Goal: Information Seeking & Learning: Learn about a topic

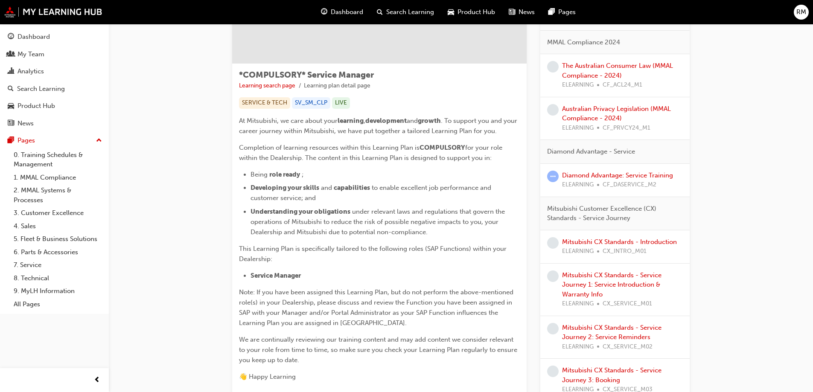
scroll to position [128, 0]
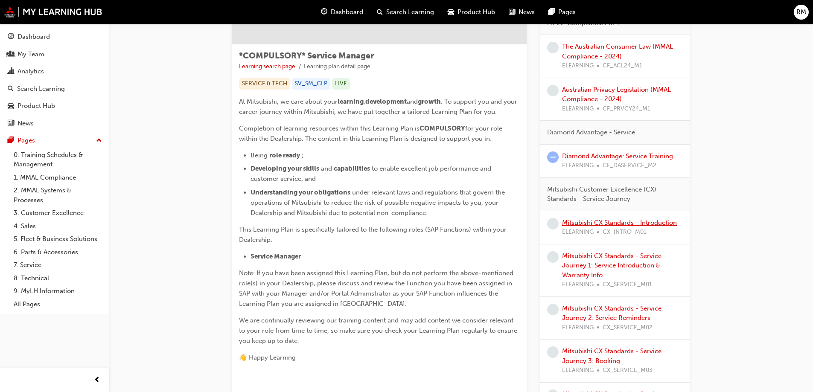
click at [633, 220] on link "Mitsubishi CX Standards - Introduction" at bounding box center [619, 223] width 115 height 8
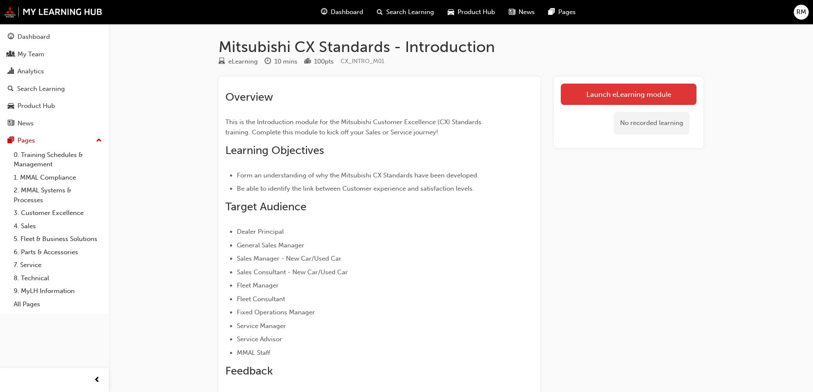
click at [643, 91] on link "Launch eLearning module" at bounding box center [629, 94] width 136 height 21
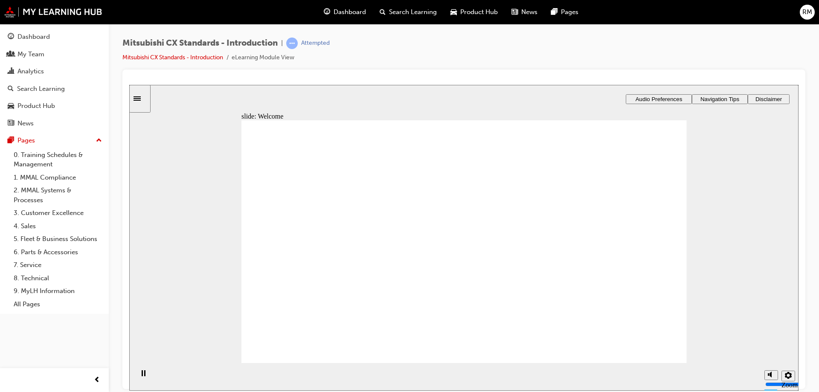
drag, startPoint x: 501, startPoint y: 1, endPoint x: 651, endPoint y: 50, distance: 158.3
click at [651, 50] on div "Mitsubishi CX Standards - Introduction | Attempted Mitsubishi CX Standards - In…" at bounding box center [463, 54] width 683 height 32
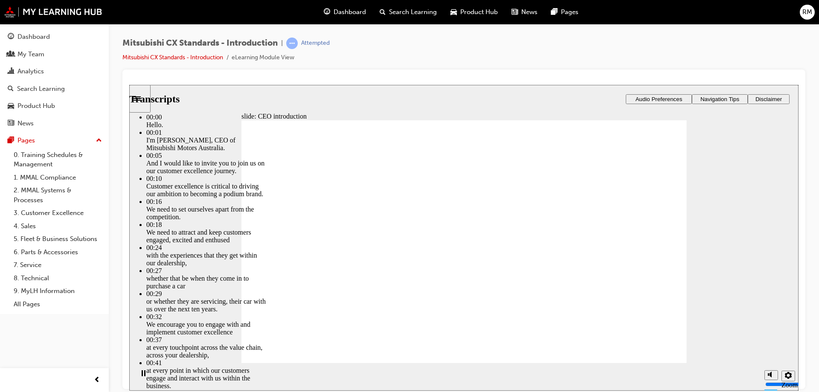
type input "155"
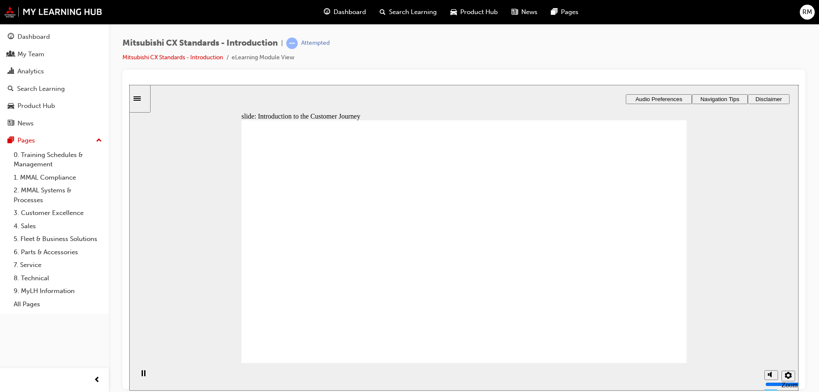
drag, startPoint x: 491, startPoint y: 261, endPoint x: 351, endPoint y: 231, distance: 143.1
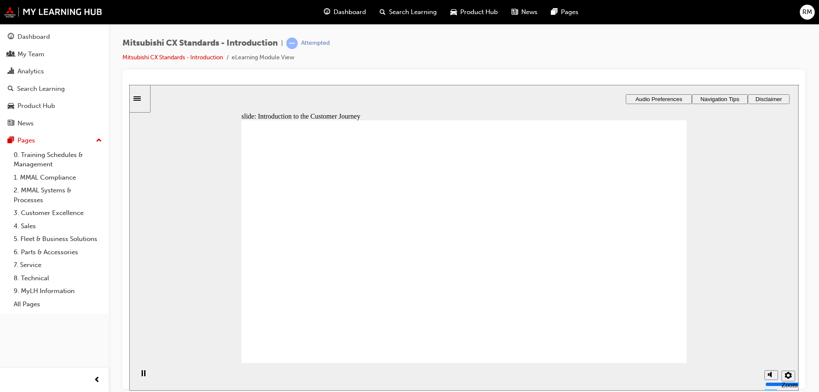
click at [129, 85] on image at bounding box center [129, 85] width 0 height 0
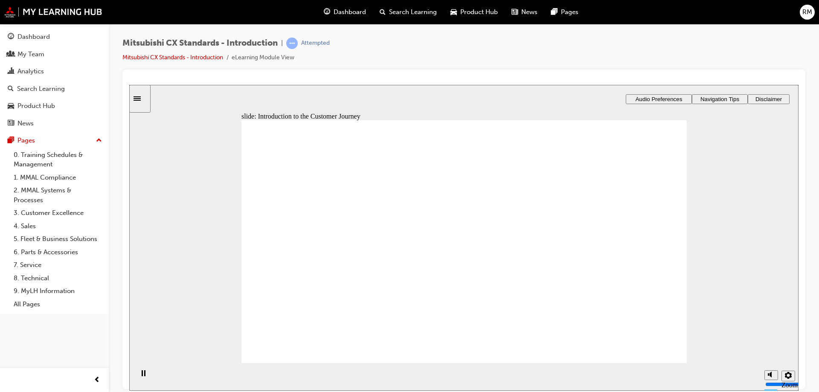
click at [129, 85] on image at bounding box center [129, 85] width 0 height 0
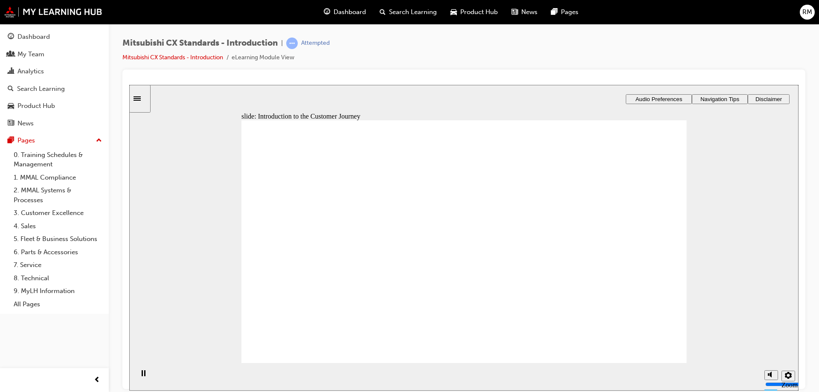
drag, startPoint x: 479, startPoint y: 274, endPoint x: 480, endPoint y: 297, distance: 22.6
click at [129, 85] on image at bounding box center [129, 85] width 0 height 0
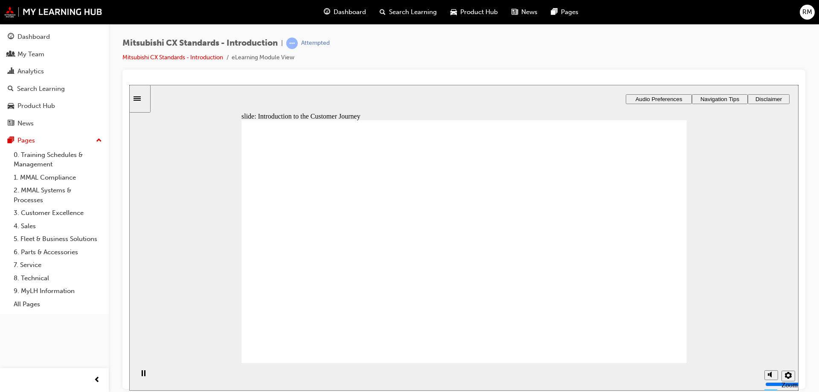
drag, startPoint x: 498, startPoint y: 251, endPoint x: 493, endPoint y: 265, distance: 15.0
drag, startPoint x: 493, startPoint y: 267, endPoint x: 456, endPoint y: 268, distance: 37.2
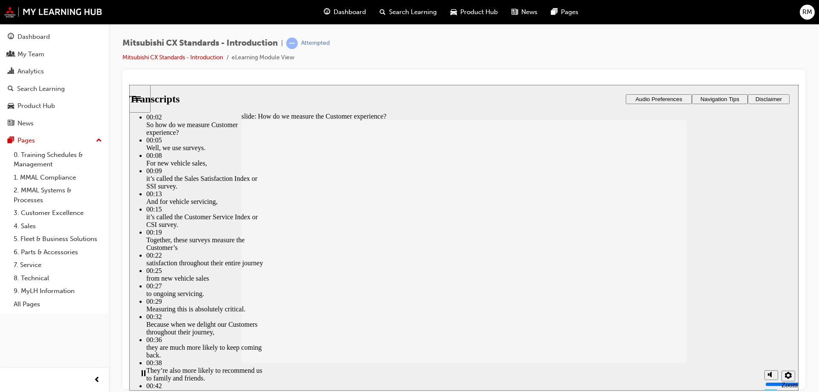
type input "187"
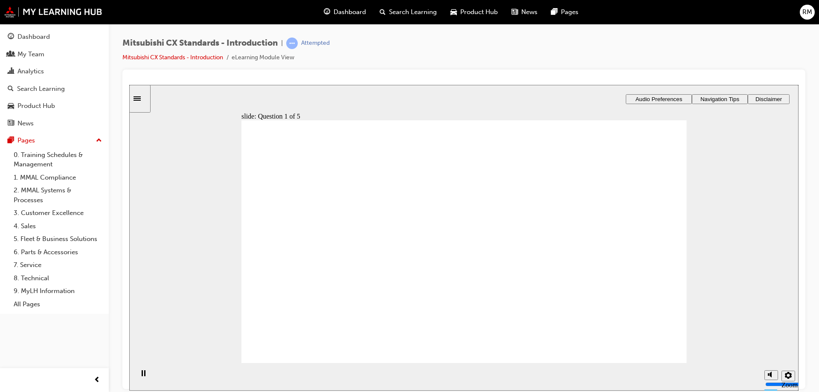
radio input "true"
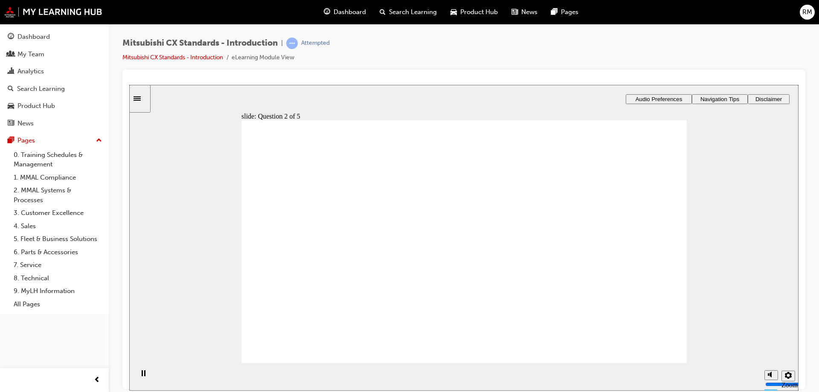
radio input "true"
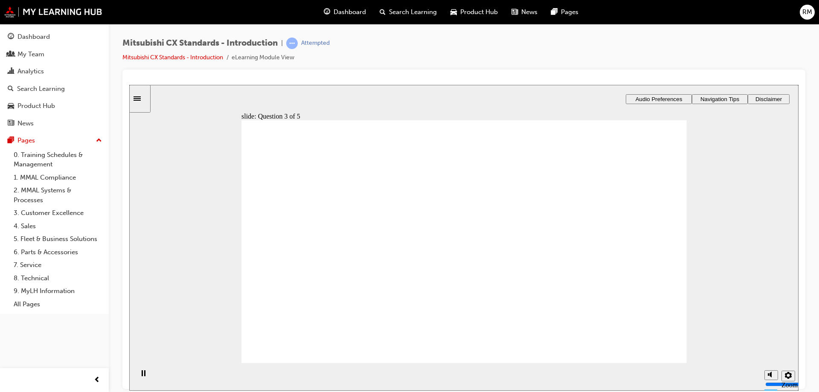
radio input "true"
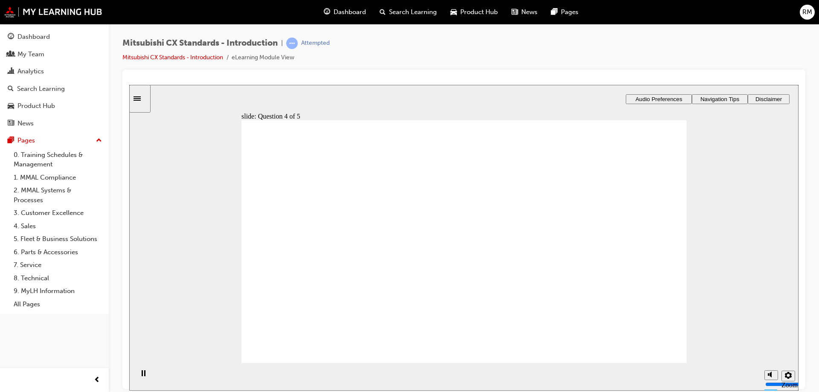
radio input "true"
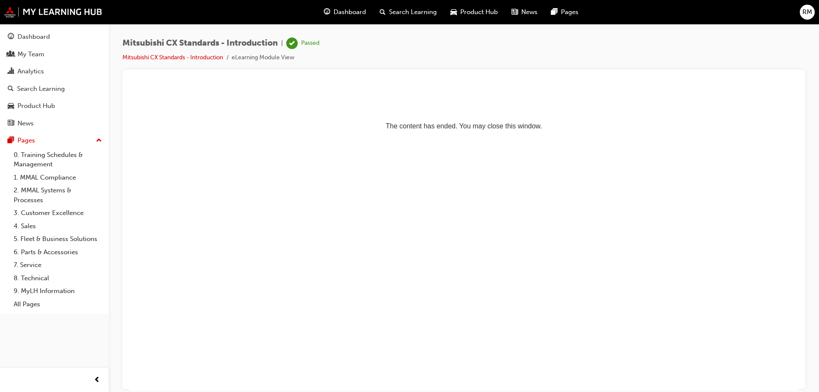
click at [347, 16] on span "Dashboard" at bounding box center [350, 12] width 32 height 10
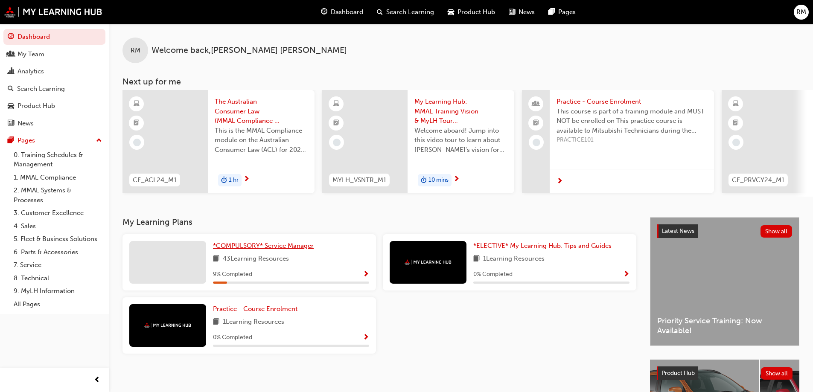
click at [281, 248] on span "*COMPULSORY* Service Manager" at bounding box center [263, 246] width 101 height 8
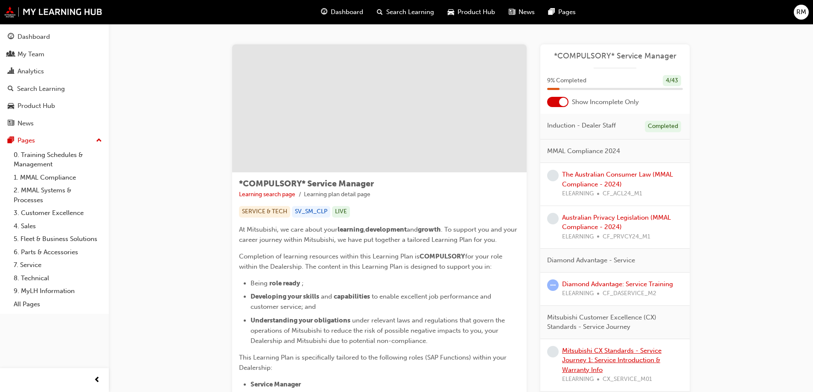
click at [641, 350] on link "Mitsubishi CX Standards - Service Journey 1: Service Introduction & Warranty In…" at bounding box center [611, 360] width 99 height 27
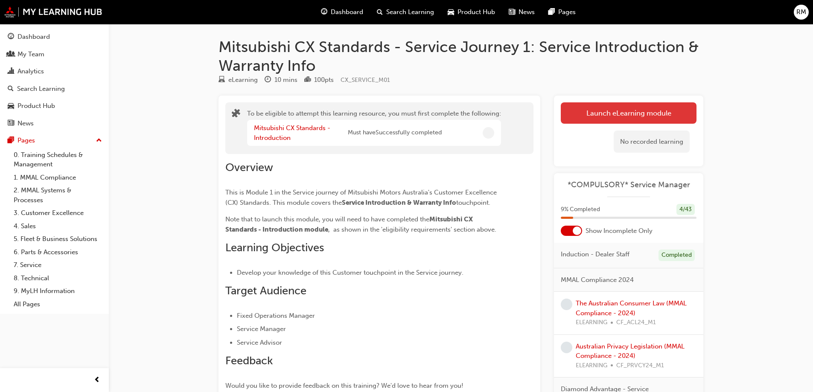
click at [638, 123] on button "Launch eLearning module" at bounding box center [629, 112] width 136 height 21
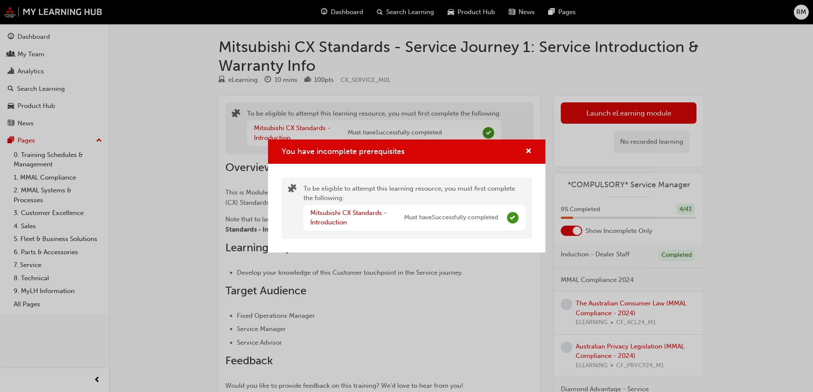
click at [724, 100] on div "You have incomplete prerequisites To be eligible to attempt this learning resou…" at bounding box center [406, 196] width 813 height 392
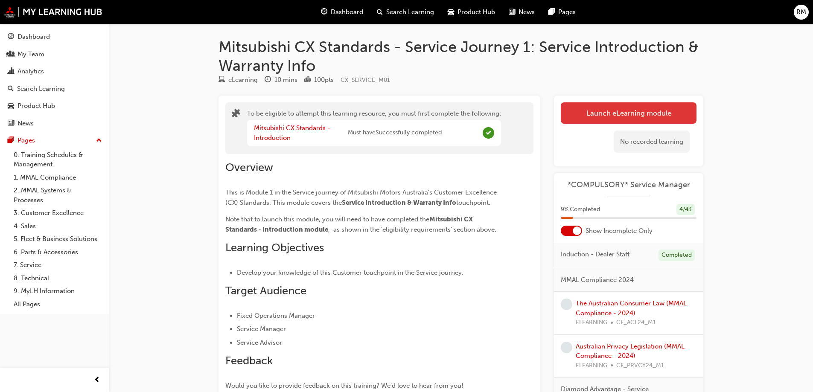
click at [653, 111] on button "Launch eLearning module" at bounding box center [629, 112] width 136 height 21
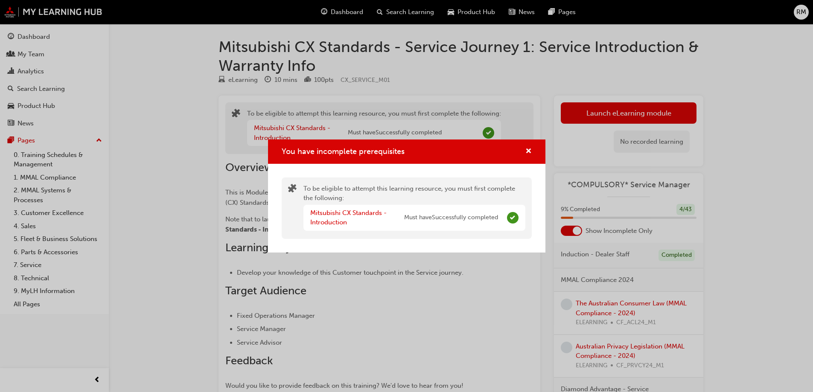
drag, startPoint x: 749, startPoint y: 201, endPoint x: 743, endPoint y: 201, distance: 6.5
click at [750, 201] on div "You have incomplete prerequisites To be eligible to attempt this learning resou…" at bounding box center [406, 196] width 813 height 392
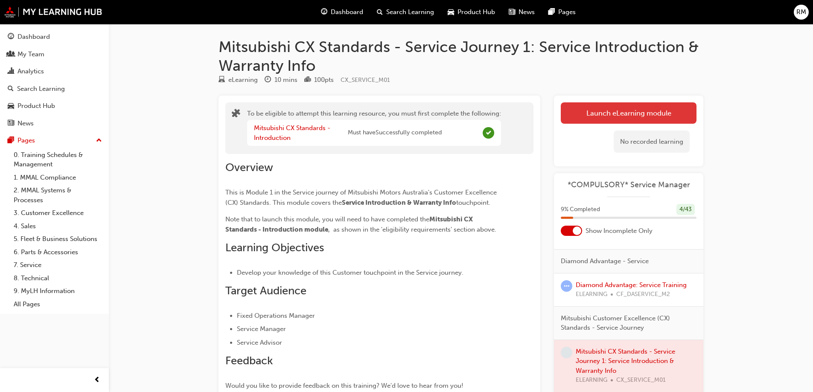
click at [618, 109] on button "Launch eLearning module" at bounding box center [629, 112] width 136 height 21
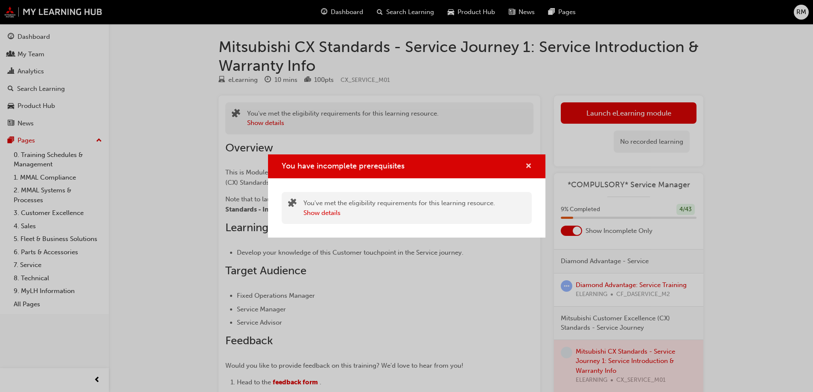
click at [525, 166] on button "You have incomplete prerequisites" at bounding box center [528, 166] width 6 height 11
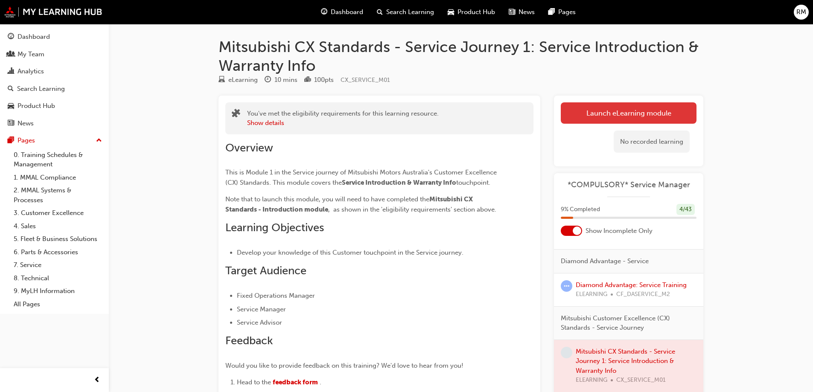
click at [601, 117] on button "Launch eLearning module" at bounding box center [629, 112] width 136 height 21
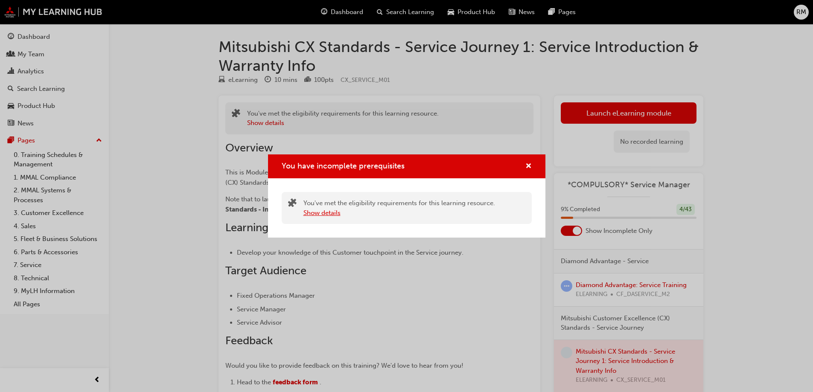
click at [322, 213] on button "Show details" at bounding box center [321, 213] width 37 height 10
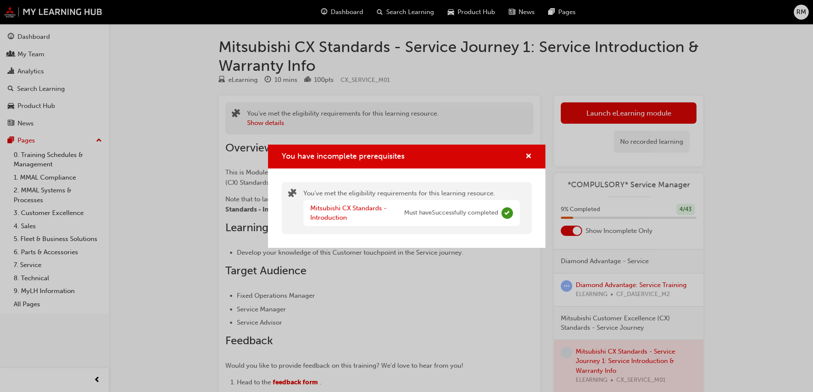
click at [508, 217] on span "Complete" at bounding box center [507, 213] width 12 height 12
click at [527, 159] on span "cross-icon" at bounding box center [528, 157] width 6 height 8
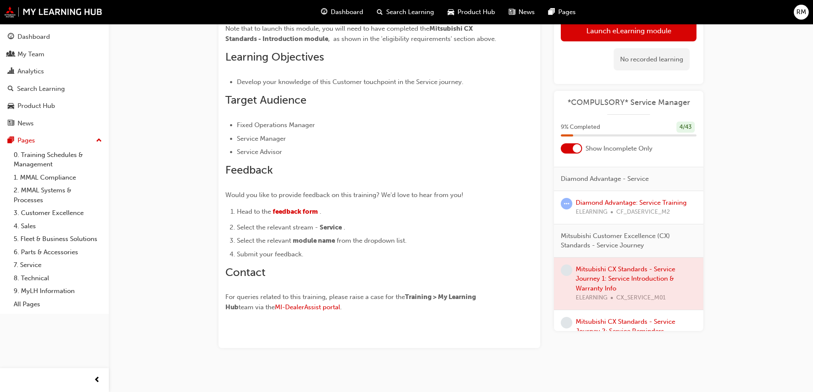
scroll to position [213, 0]
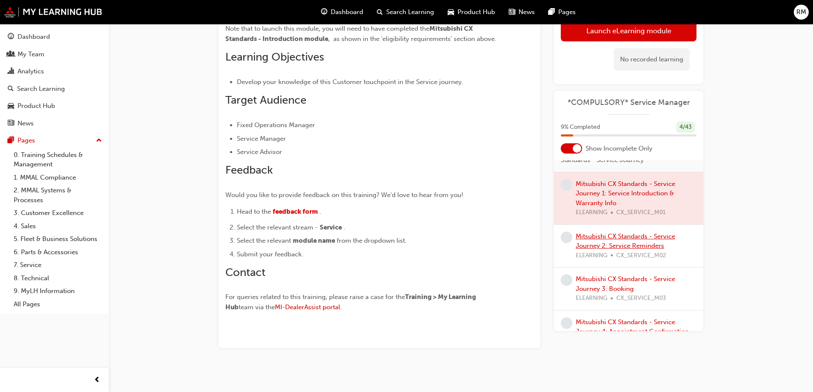
click at [629, 245] on link "Mitsubishi CX Standards - Service Journey 2: Service Reminders" at bounding box center [625, 240] width 99 height 17
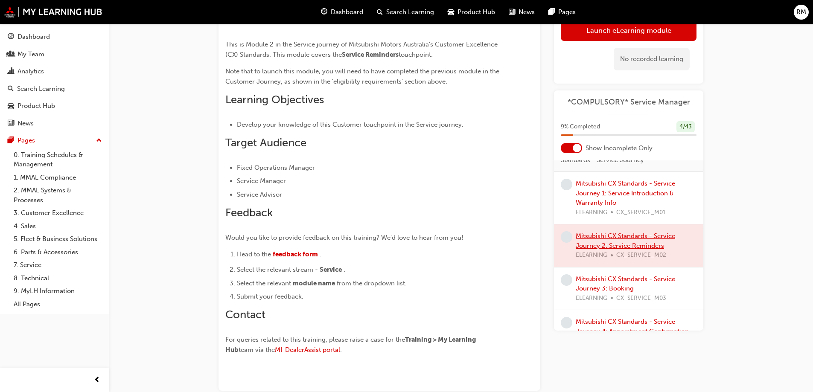
scroll to position [181, 0]
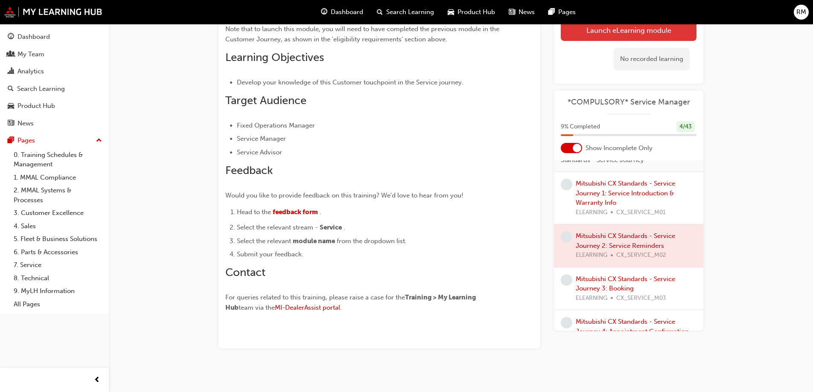
click at [634, 31] on button "Launch eLearning module" at bounding box center [629, 30] width 136 height 21
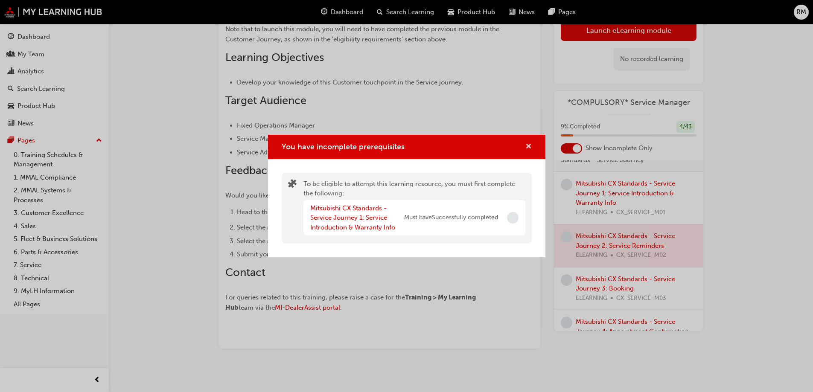
click at [526, 148] on span "cross-icon" at bounding box center [528, 147] width 6 height 8
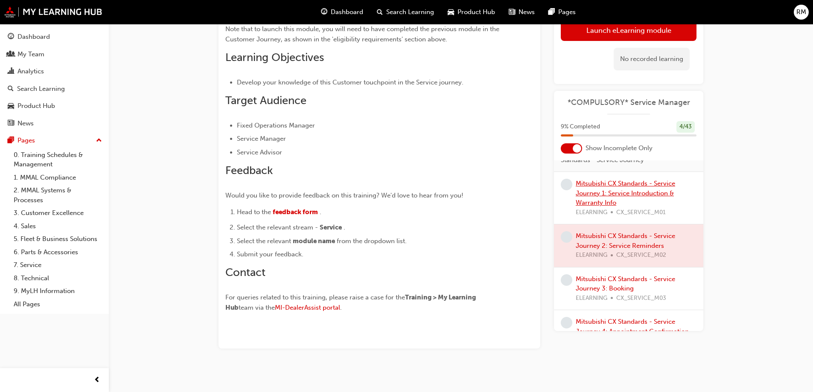
click at [589, 181] on link "Mitsubishi CX Standards - Service Journey 1: Service Introduction & Warranty In…" at bounding box center [625, 193] width 99 height 27
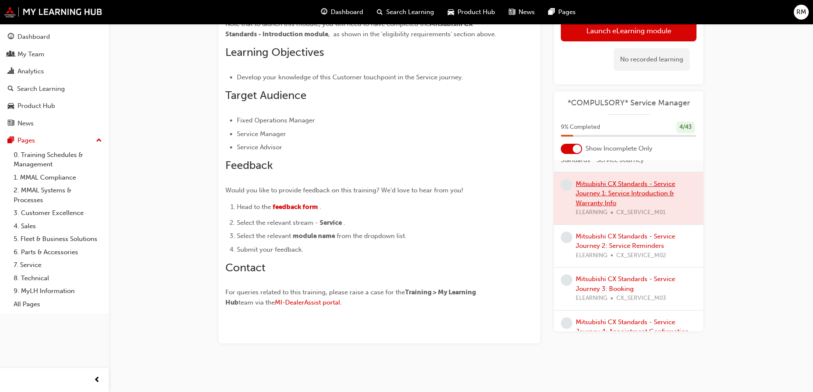
scroll to position [171, 0]
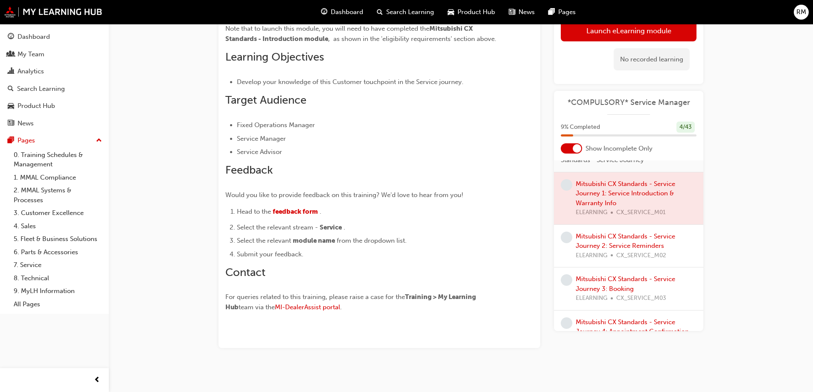
click at [645, 191] on div at bounding box center [628, 198] width 149 height 52
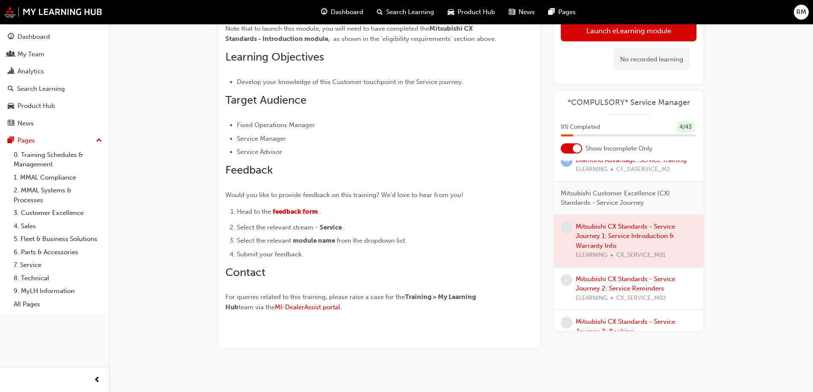
click at [631, 190] on span "Mitsubishi Customer Excellence (CX) Standards - Service Journey" at bounding box center [625, 197] width 129 height 19
click at [639, 227] on div at bounding box center [628, 241] width 149 height 52
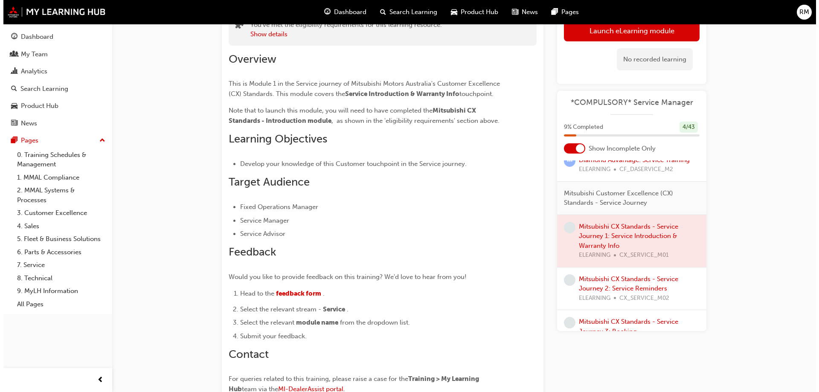
scroll to position [0, 0]
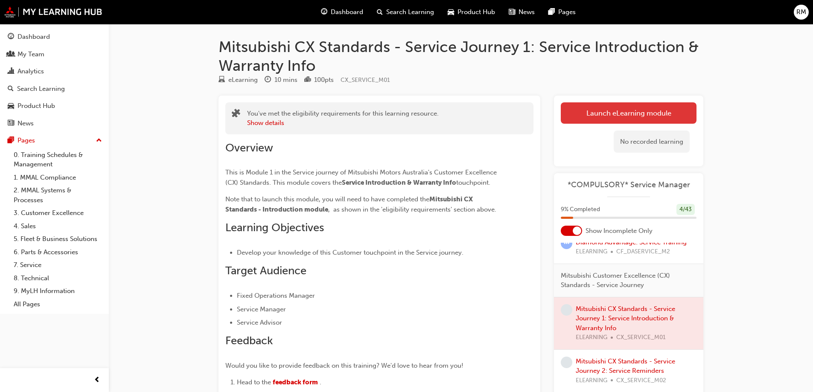
click at [600, 110] on link "Launch eLearning module" at bounding box center [629, 112] width 136 height 21
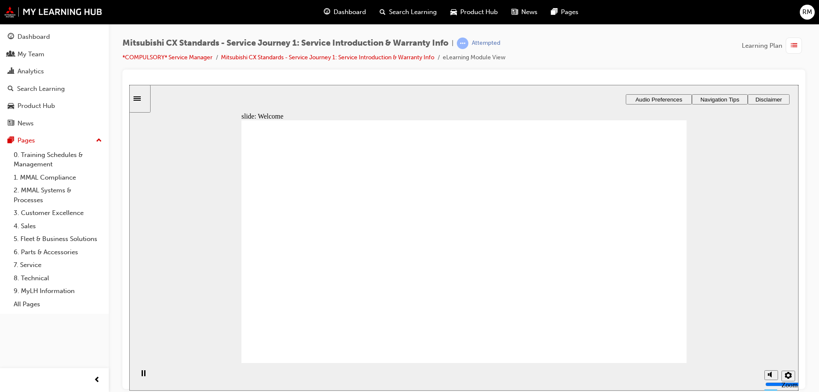
drag, startPoint x: 624, startPoint y: 233, endPoint x: 623, endPoint y: 257, distance: 24.4
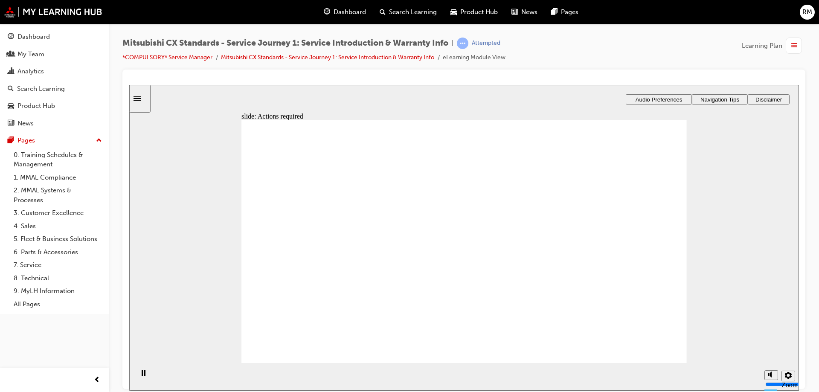
drag, startPoint x: 460, startPoint y: 247, endPoint x: 487, endPoint y: 265, distance: 32.3
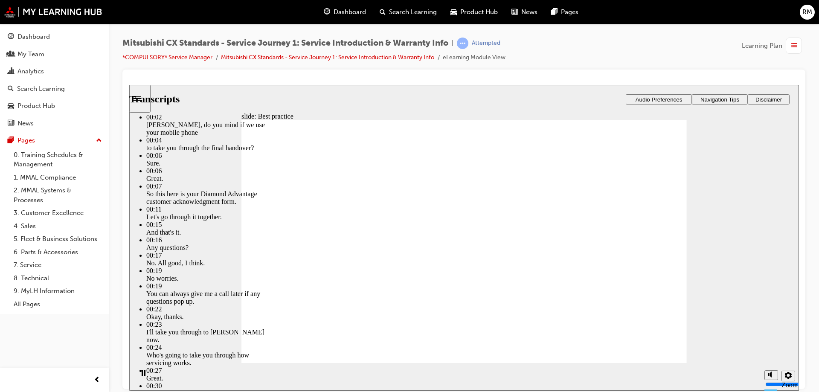
type input "159"
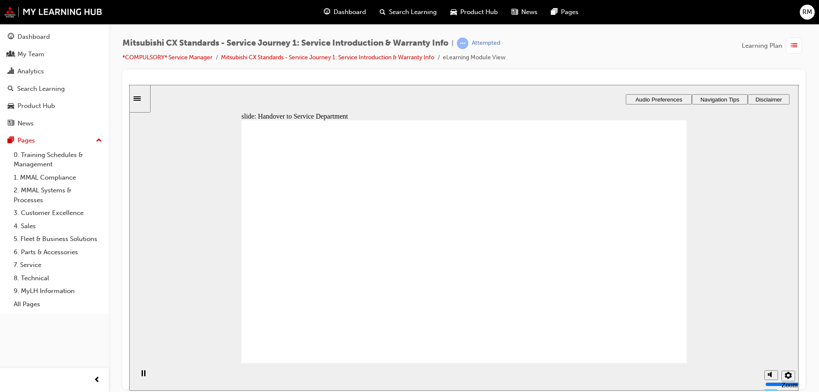
drag, startPoint x: 335, startPoint y: 284, endPoint x: 439, endPoint y: 284, distance: 104.1
drag, startPoint x: 352, startPoint y: 279, endPoint x: 638, endPoint y: 227, distance: 291.0
drag, startPoint x: 343, startPoint y: 283, endPoint x: 475, endPoint y: 280, distance: 131.9
drag, startPoint x: 306, startPoint y: 277, endPoint x: 594, endPoint y: 241, distance: 290.8
drag, startPoint x: 353, startPoint y: 277, endPoint x: 573, endPoint y: 266, distance: 220.0
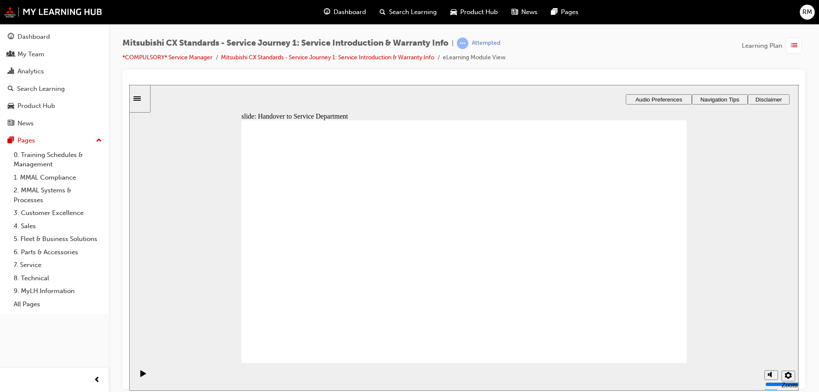
drag, startPoint x: 323, startPoint y: 285, endPoint x: 439, endPoint y: 271, distance: 116.5
checkbox input "true"
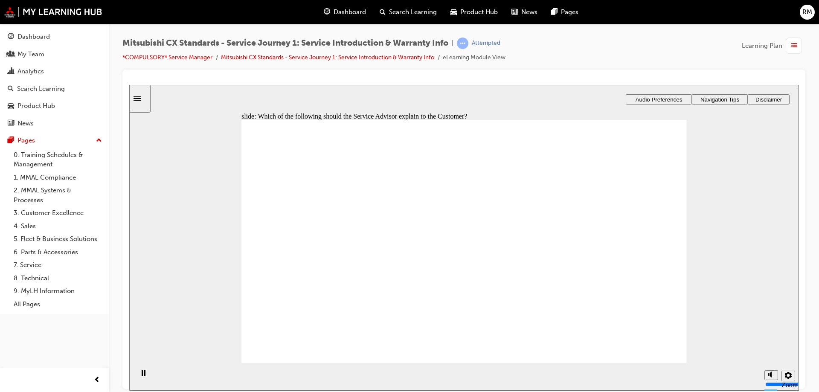
checkbox input "true"
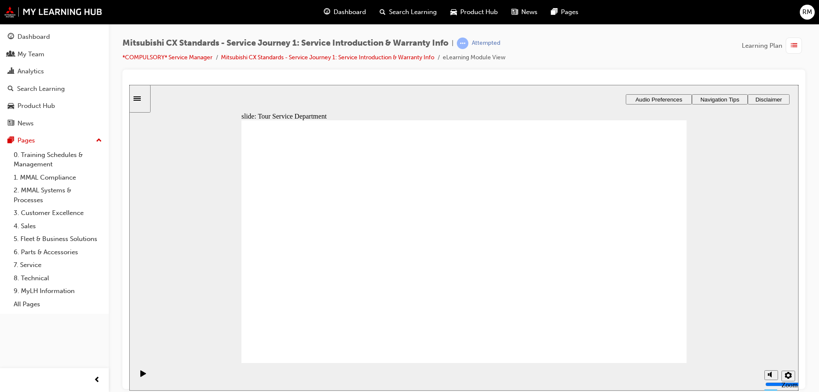
drag, startPoint x: 329, startPoint y: 280, endPoint x: 613, endPoint y: 237, distance: 287.9
drag, startPoint x: 299, startPoint y: 279, endPoint x: 591, endPoint y: 261, distance: 292.5
drag, startPoint x: 314, startPoint y: 277, endPoint x: 455, endPoint y: 260, distance: 141.4
drag, startPoint x: 361, startPoint y: 280, endPoint x: 625, endPoint y: 278, distance: 263.8
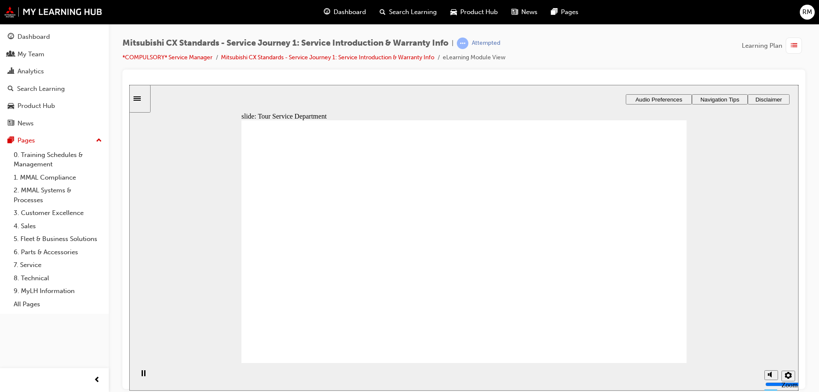
drag, startPoint x: 300, startPoint y: 278, endPoint x: 428, endPoint y: 250, distance: 131.5
drag, startPoint x: 315, startPoint y: 279, endPoint x: 581, endPoint y: 221, distance: 272.6
drag, startPoint x: 599, startPoint y: 199, endPoint x: 451, endPoint y: 232, distance: 151.8
drag, startPoint x: 341, startPoint y: 281, endPoint x: 453, endPoint y: 280, distance: 112.2
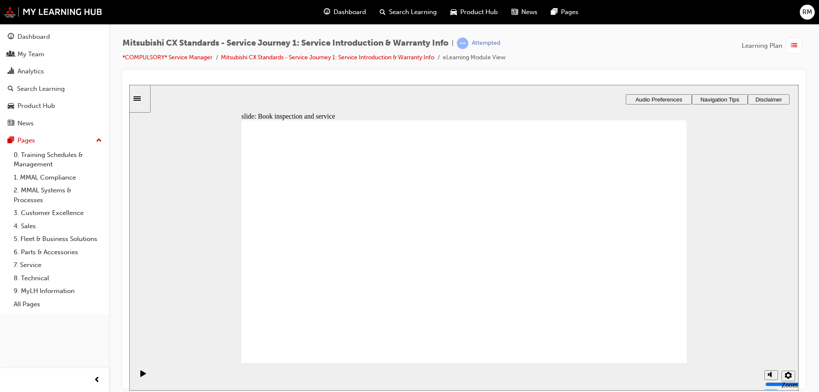
drag, startPoint x: 457, startPoint y: 220, endPoint x: 577, endPoint y: 218, distance: 119.5
drag, startPoint x: 319, startPoint y: 274, endPoint x: 489, endPoint y: 275, distance: 170.3
drag, startPoint x: 341, startPoint y: 281, endPoint x: 449, endPoint y: 302, distance: 109.5
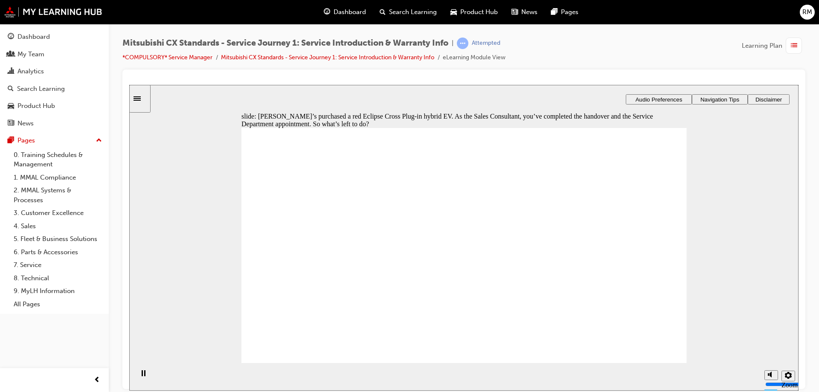
checkbox input "true"
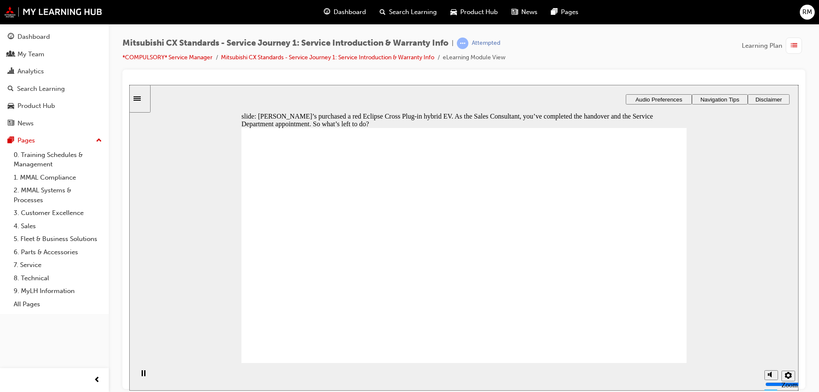
checkbox input "false"
drag, startPoint x: 519, startPoint y: 288, endPoint x: 644, endPoint y: 314, distance: 127.6
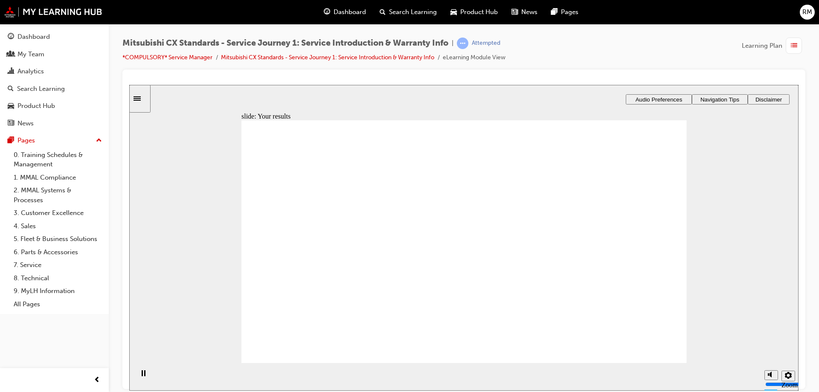
drag, startPoint x: 323, startPoint y: 281, endPoint x: 441, endPoint y: 253, distance: 121.1
drag, startPoint x: 336, startPoint y: 276, endPoint x: 612, endPoint y: 210, distance: 283.8
drag, startPoint x: 330, startPoint y: 279, endPoint x: 460, endPoint y: 227, distance: 140.0
drag, startPoint x: 338, startPoint y: 276, endPoint x: 487, endPoint y: 242, distance: 152.4
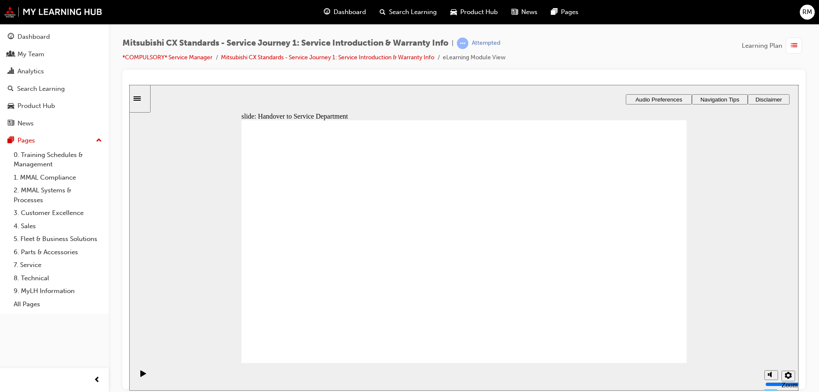
drag, startPoint x: 343, startPoint y: 274, endPoint x: 623, endPoint y: 242, distance: 282.2
drag, startPoint x: 373, startPoint y: 285, endPoint x: 490, endPoint y: 295, distance: 117.0
drag, startPoint x: 358, startPoint y: 272, endPoint x: 619, endPoint y: 221, distance: 266.0
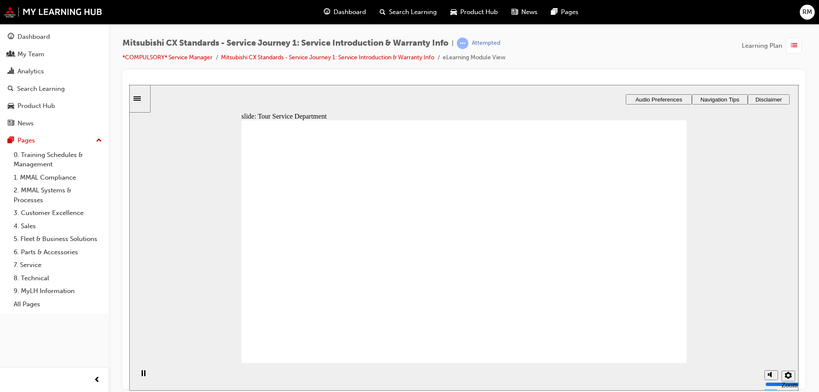
drag, startPoint x: 345, startPoint y: 281, endPoint x: 493, endPoint y: 230, distance: 156.4
drag, startPoint x: 328, startPoint y: 277, endPoint x: 468, endPoint y: 259, distance: 141.2
drag, startPoint x: 310, startPoint y: 281, endPoint x: 575, endPoint y: 275, distance: 264.7
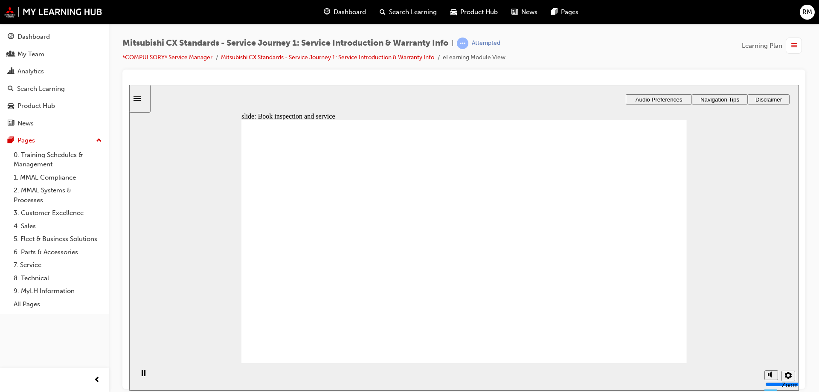
drag, startPoint x: 318, startPoint y: 275, endPoint x: 454, endPoint y: 236, distance: 141.3
drag, startPoint x: 365, startPoint y: 280, endPoint x: 662, endPoint y: 199, distance: 307.8
drag, startPoint x: 367, startPoint y: 278, endPoint x: 487, endPoint y: 250, distance: 123.3
drag, startPoint x: 353, startPoint y: 278, endPoint x: 501, endPoint y: 268, distance: 147.6
drag, startPoint x: 327, startPoint y: 278, endPoint x: 588, endPoint y: 234, distance: 263.9
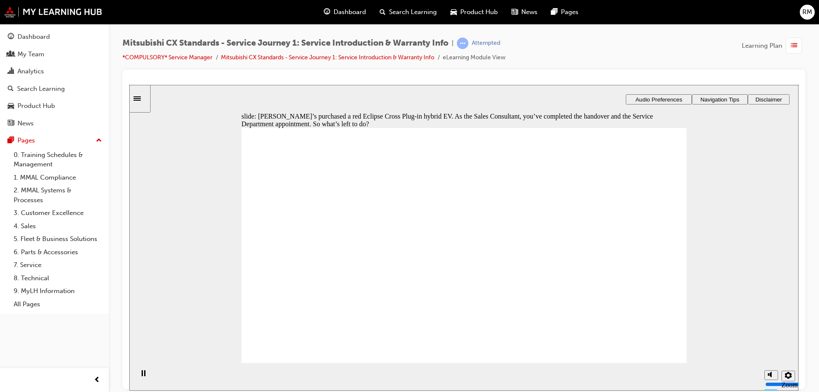
checkbox input "true"
drag, startPoint x: 437, startPoint y: 200, endPoint x: 452, endPoint y: 229, distance: 32.6
checkbox input "true"
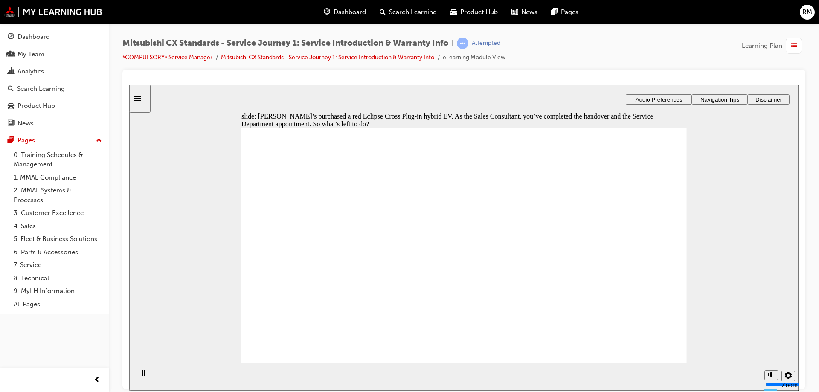
drag, startPoint x: 447, startPoint y: 272, endPoint x: 453, endPoint y: 289, distance: 18.1
checkbox input "true"
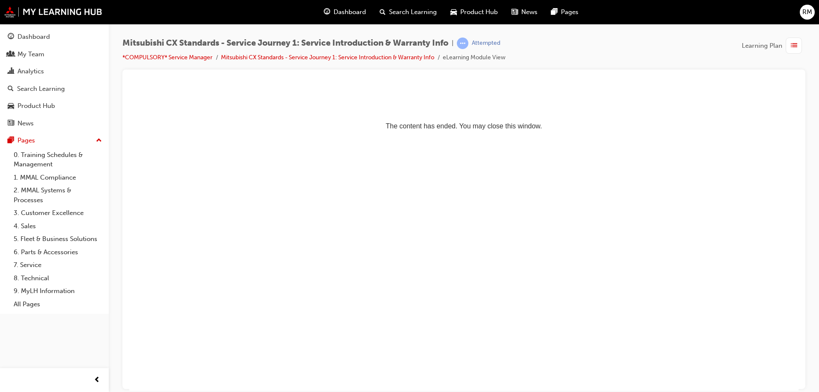
click at [341, 13] on span "Dashboard" at bounding box center [350, 12] width 32 height 10
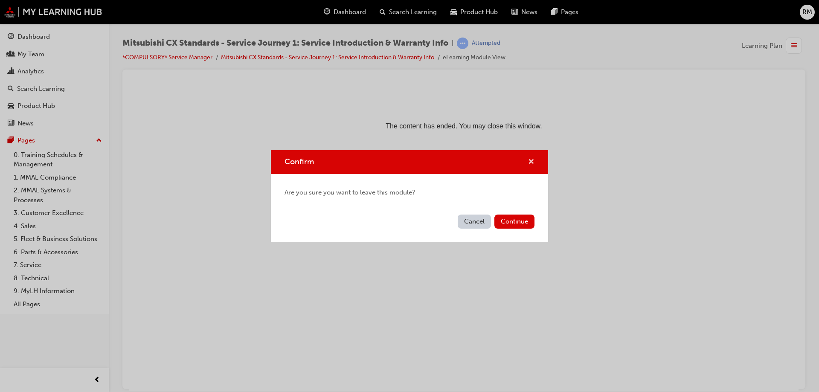
click at [533, 162] on span "cross-icon" at bounding box center [531, 163] width 6 height 8
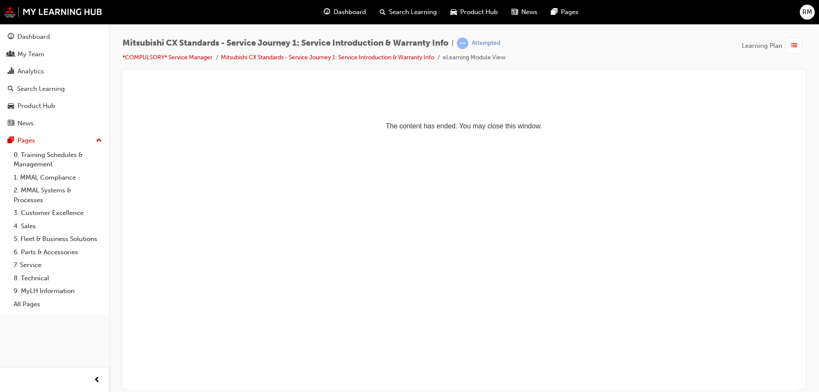
click at [503, 134] on html "The content has ended. You may close this window." at bounding box center [464, 111] width 670 height 52
click at [342, 6] on div "Dashboard" at bounding box center [345, 11] width 56 height 17
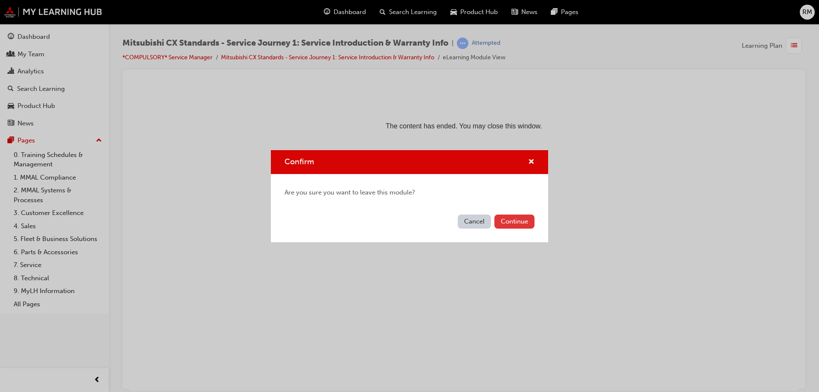
click at [522, 219] on button "Continue" at bounding box center [515, 222] width 40 height 14
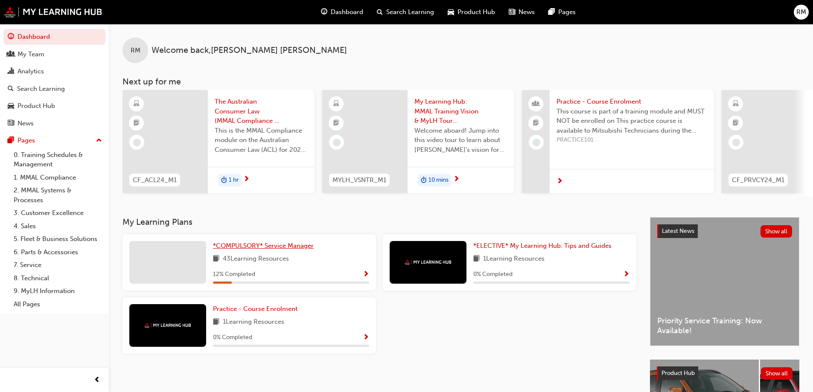
click at [256, 250] on span "*COMPULSORY* Service Manager" at bounding box center [263, 246] width 101 height 8
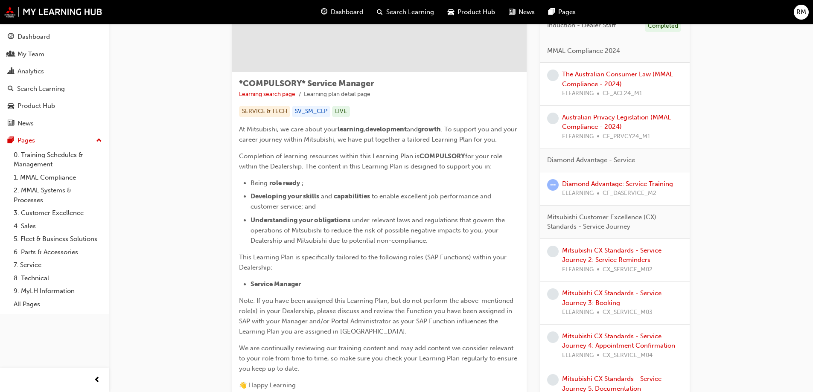
scroll to position [85, 0]
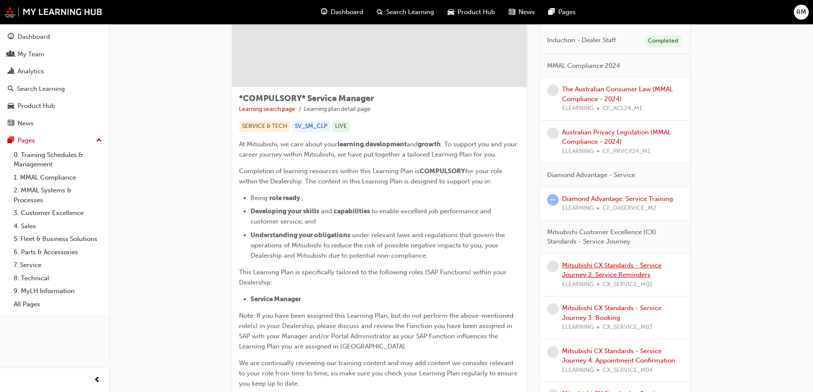
click at [637, 272] on link "Mitsubishi CX Standards - Service Journey 2: Service Reminders" at bounding box center [611, 270] width 99 height 17
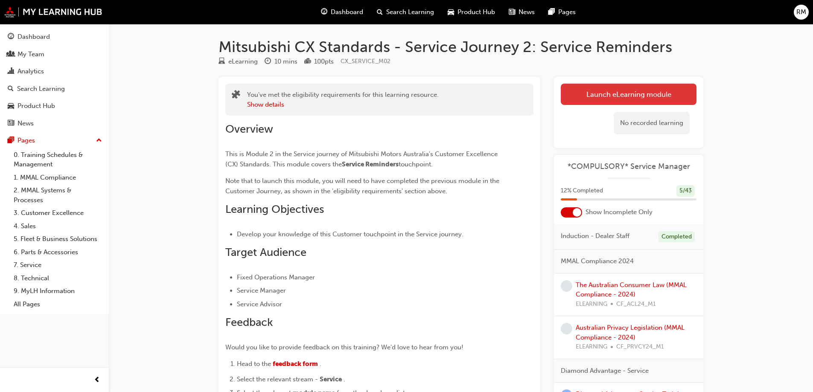
click at [609, 93] on link "Launch eLearning module" at bounding box center [629, 94] width 136 height 21
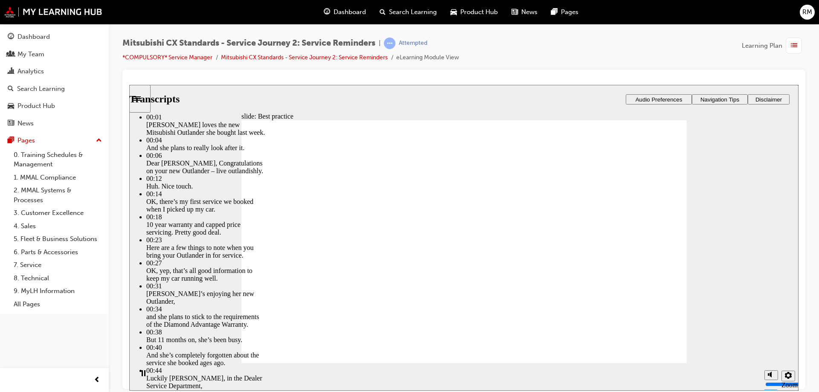
type input "209"
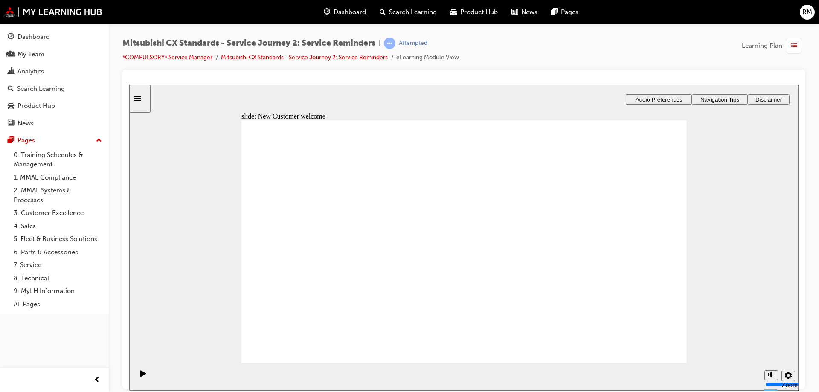
drag, startPoint x: 358, startPoint y: 285, endPoint x: 457, endPoint y: 257, distance: 102.9
drag, startPoint x: 301, startPoint y: 280, endPoint x: 413, endPoint y: 272, distance: 112.5
drag, startPoint x: 322, startPoint y: 277, endPoint x: 448, endPoint y: 287, distance: 126.3
drag, startPoint x: 336, startPoint y: 280, endPoint x: 460, endPoint y: 323, distance: 132.0
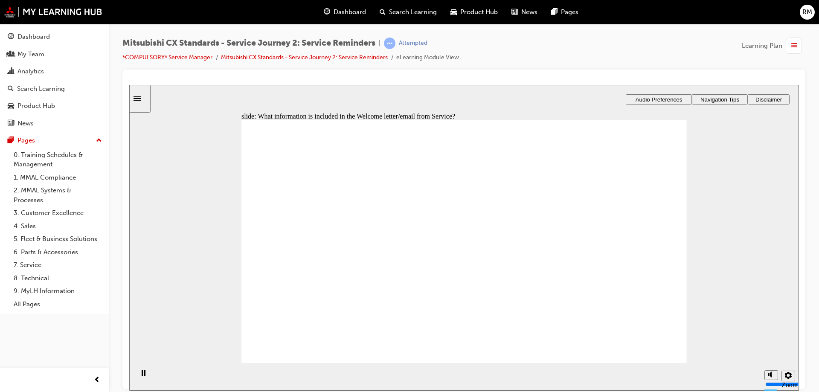
checkbox input "true"
checkbox input "false"
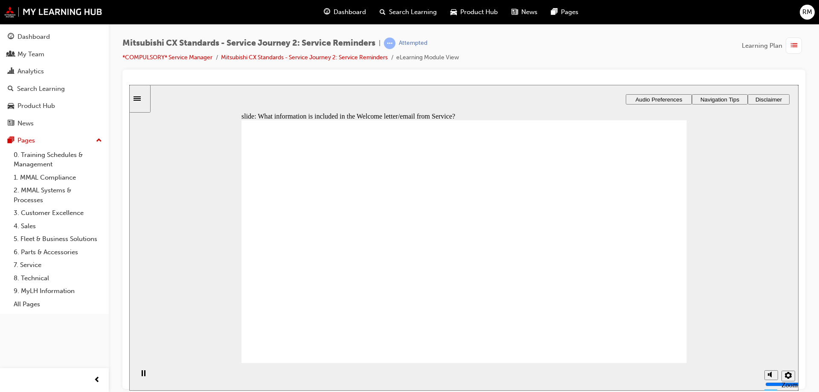
drag, startPoint x: 437, startPoint y: 296, endPoint x: 449, endPoint y: 298, distance: 12.6
checkbox input "true"
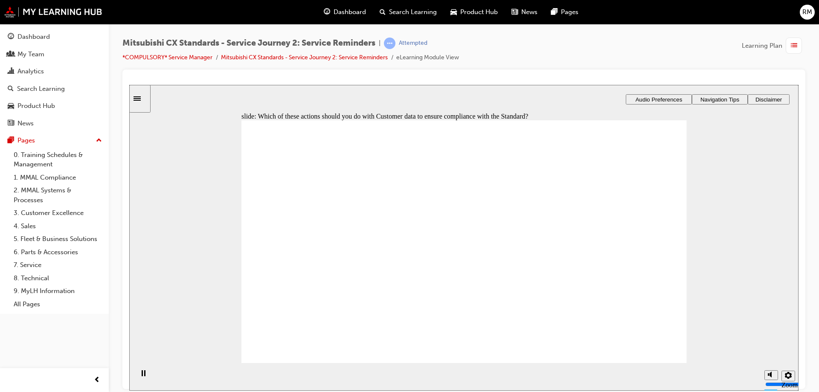
checkbox input "true"
drag, startPoint x: 305, startPoint y: 250, endPoint x: 309, endPoint y: 270, distance: 20.8
checkbox input "true"
drag, startPoint x: 452, startPoint y: 307, endPoint x: 470, endPoint y: 309, distance: 18.1
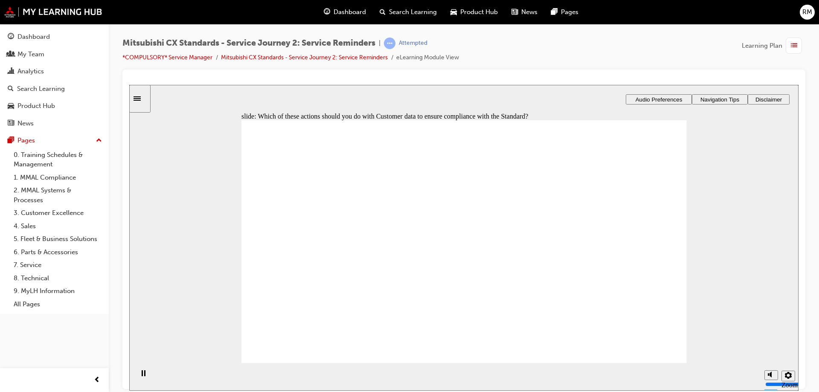
checkbox input "true"
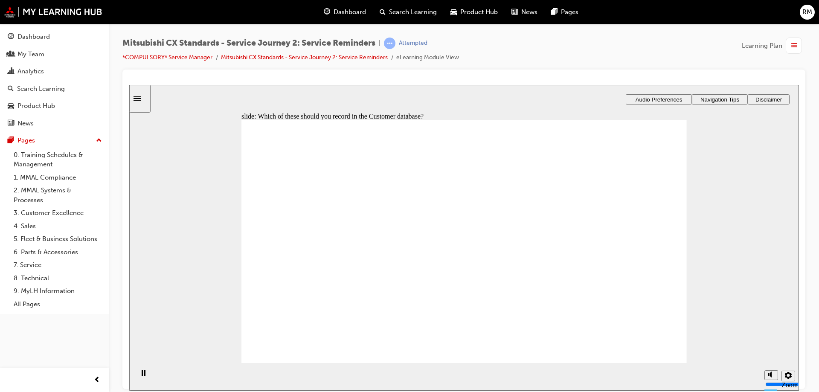
checkbox input "true"
drag, startPoint x: 315, startPoint y: 259, endPoint x: 433, endPoint y: 240, distance: 119.8
drag, startPoint x: 337, startPoint y: 274, endPoint x: 582, endPoint y: 251, distance: 245.7
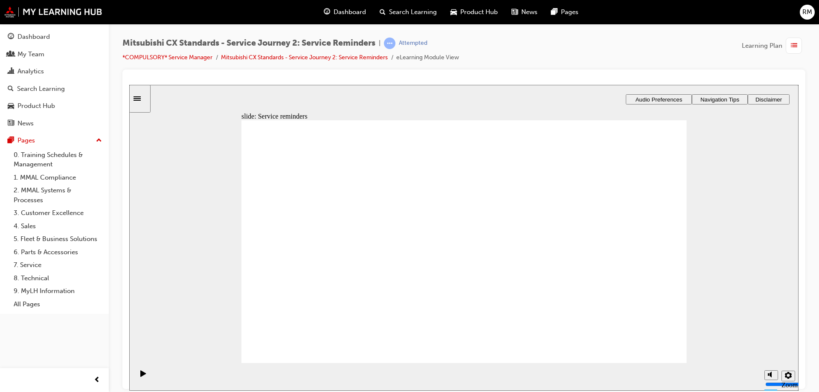
drag, startPoint x: 340, startPoint y: 273, endPoint x: 436, endPoint y: 270, distance: 96.5
drag, startPoint x: 351, startPoint y: 278, endPoint x: 624, endPoint y: 258, distance: 273.8
checkbox input "true"
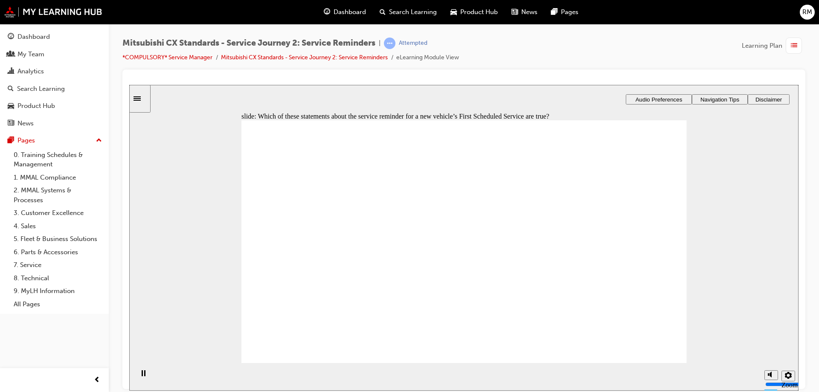
checkbox input "true"
drag, startPoint x: 327, startPoint y: 213, endPoint x: 325, endPoint y: 273, distance: 60.2
checkbox input "true"
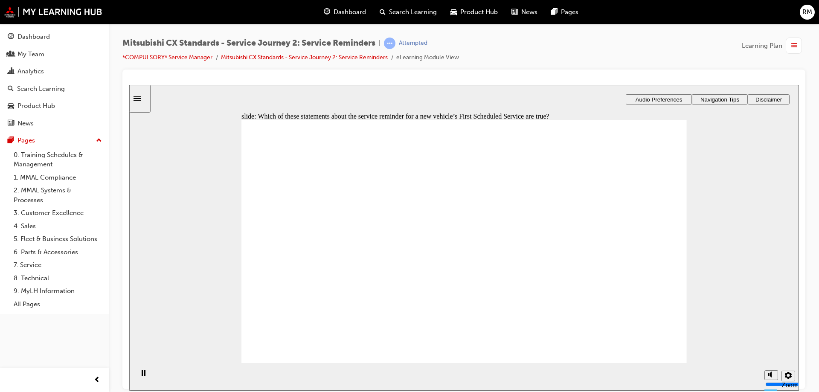
checkbox input "true"
drag, startPoint x: 321, startPoint y: 221, endPoint x: 316, endPoint y: 236, distance: 15.8
checkbox input "true"
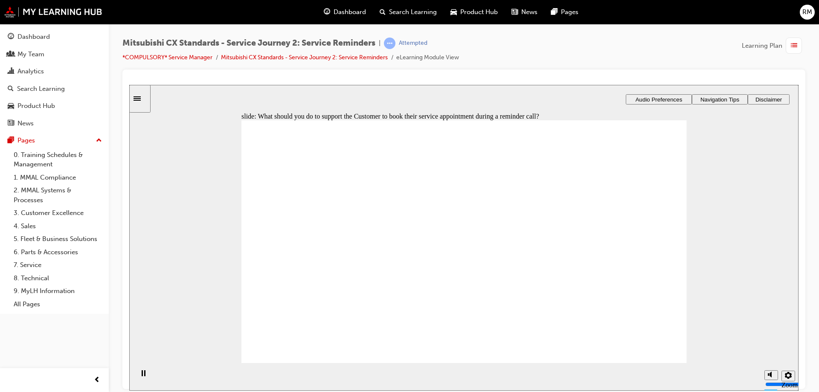
radio input "false"
radio input "true"
radio input "false"
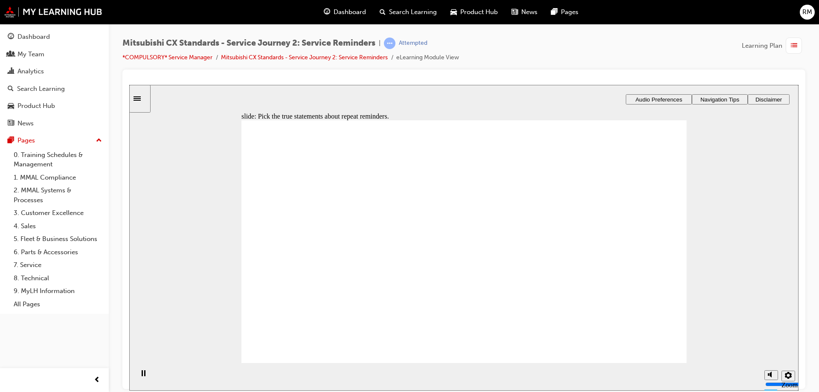
radio input "true"
checkbox input "true"
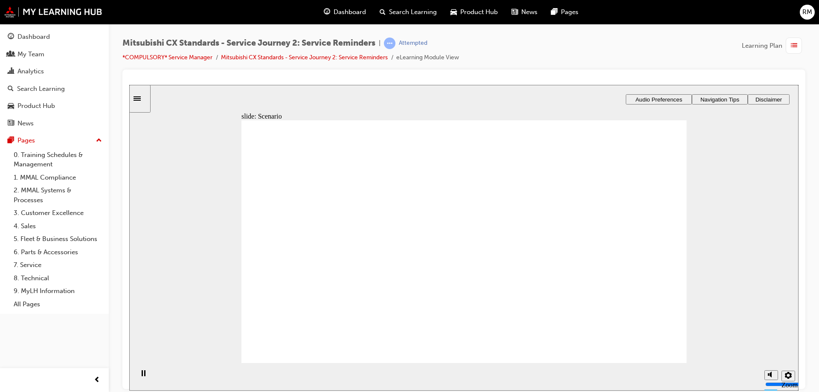
checkbox input "true"
drag, startPoint x: 471, startPoint y: 231, endPoint x: 471, endPoint y: 244, distance: 12.8
checkbox input "true"
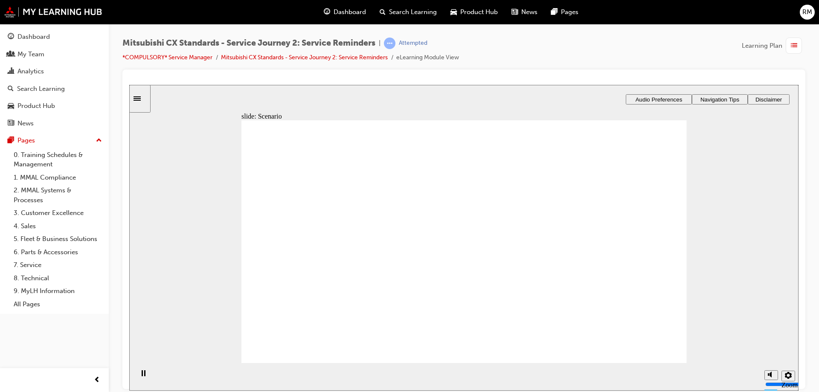
drag, startPoint x: 365, startPoint y: 271, endPoint x: 621, endPoint y: 251, distance: 256.0
drag, startPoint x: 302, startPoint y: 279, endPoint x: 638, endPoint y: 292, distance: 336.5
drag, startPoint x: 336, startPoint y: 269, endPoint x: 446, endPoint y: 265, distance: 110.2
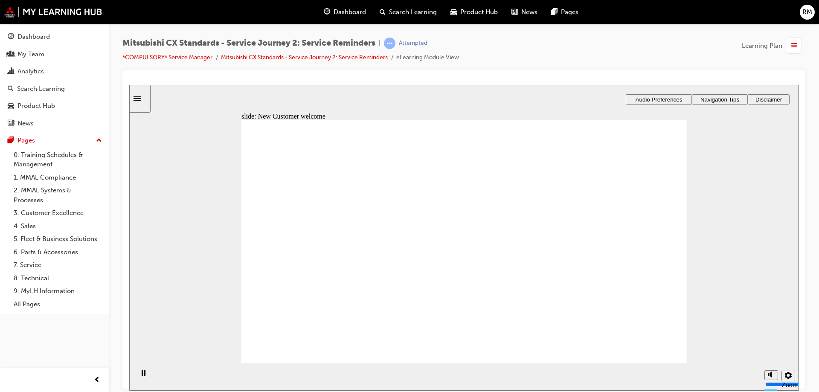
drag, startPoint x: 364, startPoint y: 276, endPoint x: 482, endPoint y: 293, distance: 118.5
checkbox input "true"
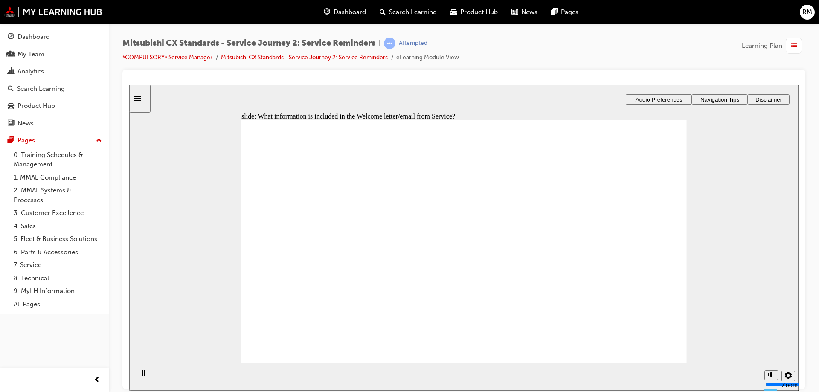
checkbox input "true"
drag, startPoint x: 385, startPoint y: 205, endPoint x: 379, endPoint y: 225, distance: 21.1
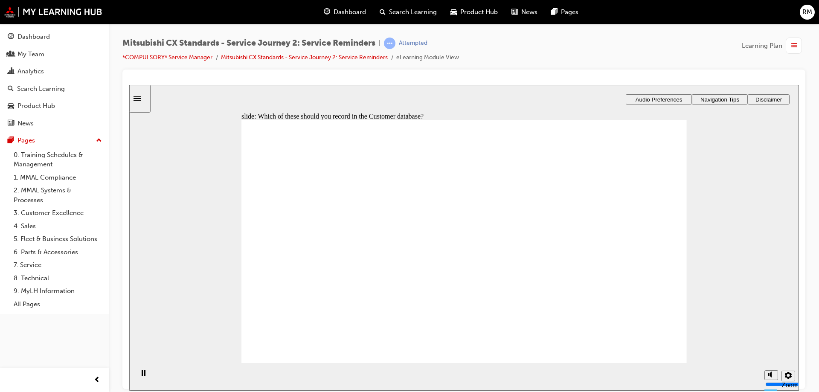
checkbox input "true"
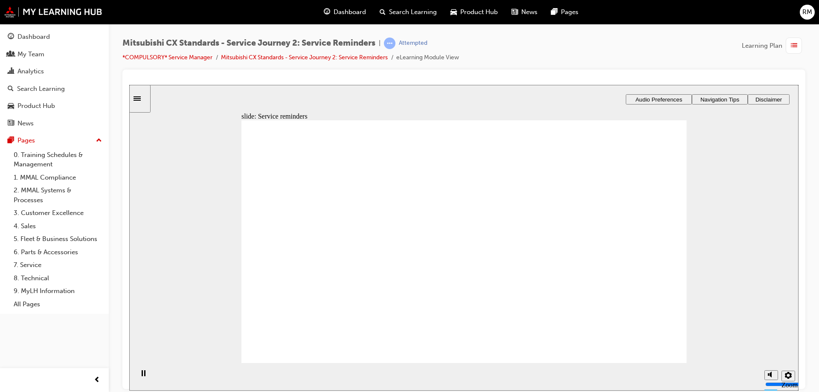
drag, startPoint x: 364, startPoint y: 271, endPoint x: 644, endPoint y: 243, distance: 280.6
drag, startPoint x: 562, startPoint y: 214, endPoint x: 493, endPoint y: 207, distance: 69.0
drag, startPoint x: 355, startPoint y: 273, endPoint x: 599, endPoint y: 233, distance: 247.3
drag, startPoint x: 302, startPoint y: 278, endPoint x: 409, endPoint y: 284, distance: 107.3
drag, startPoint x: 360, startPoint y: 275, endPoint x: 466, endPoint y: 301, distance: 108.9
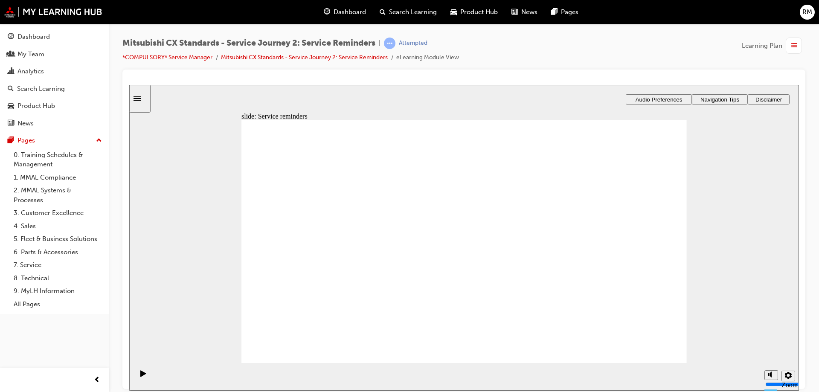
drag, startPoint x: 498, startPoint y: 251, endPoint x: 592, endPoint y: 263, distance: 94.6
checkbox input "true"
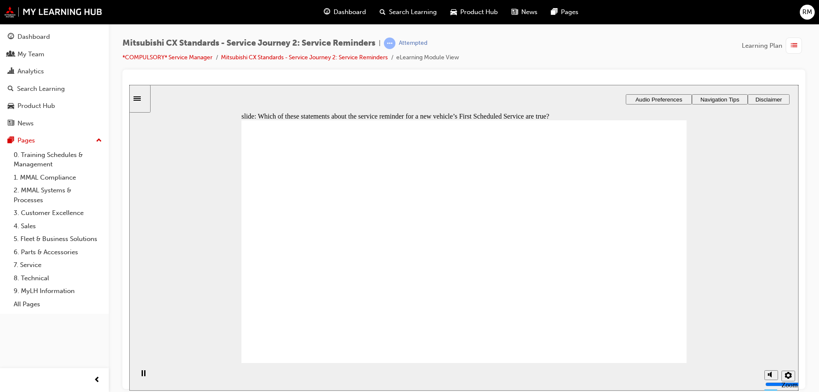
drag, startPoint x: 318, startPoint y: 241, endPoint x: 326, endPoint y: 275, distance: 35.1
checkbox input "false"
checkbox input "true"
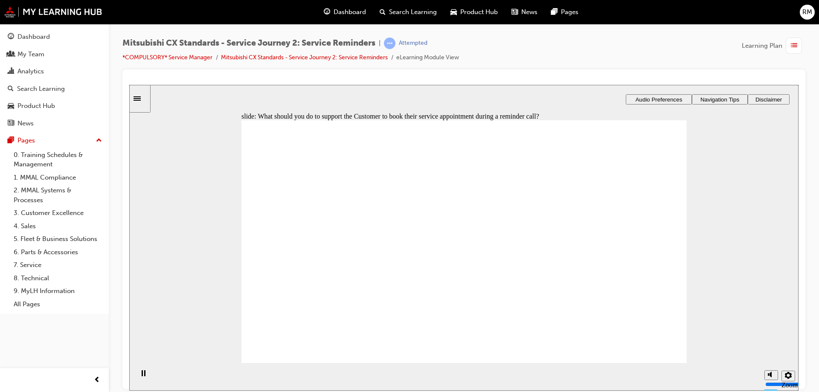
checkbox input "true"
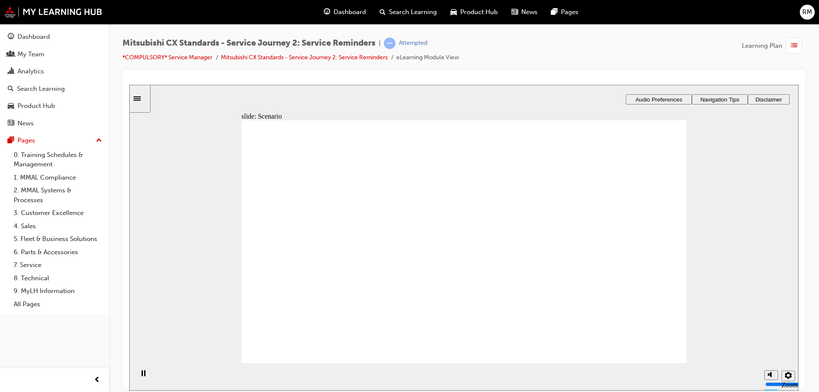
checkbox input "true"
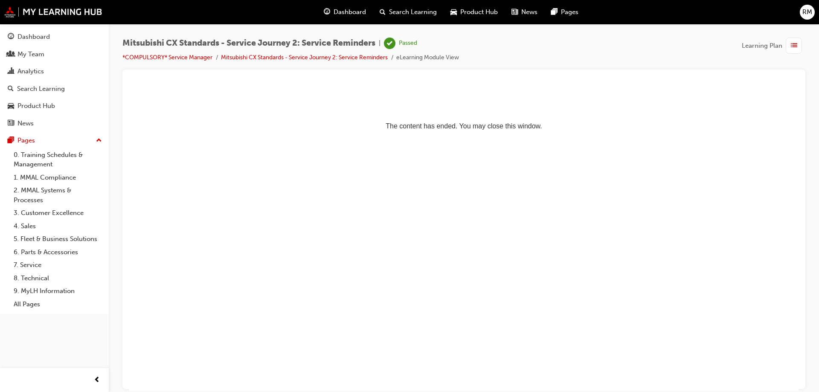
click at [332, 12] on div "Dashboard" at bounding box center [345, 11] width 56 height 17
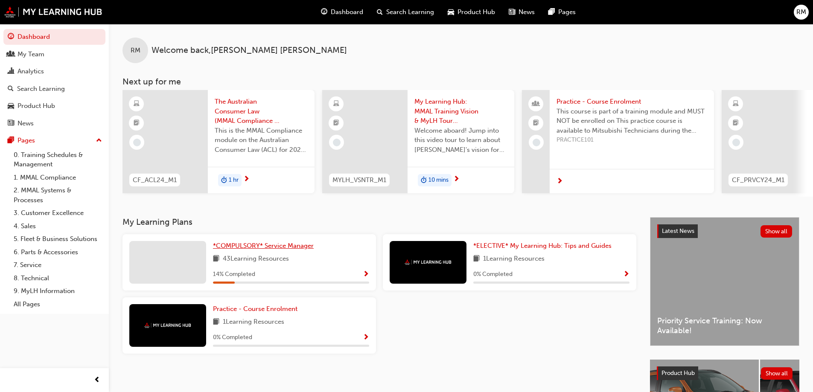
click at [295, 246] on span "*COMPULSORY* Service Manager" at bounding box center [263, 246] width 101 height 8
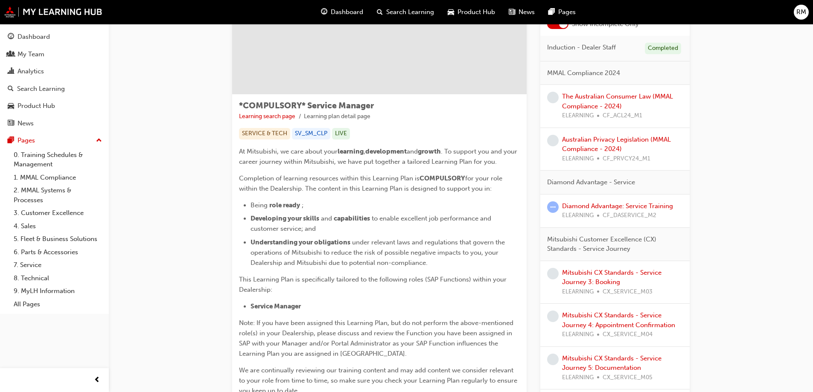
scroll to position [85, 0]
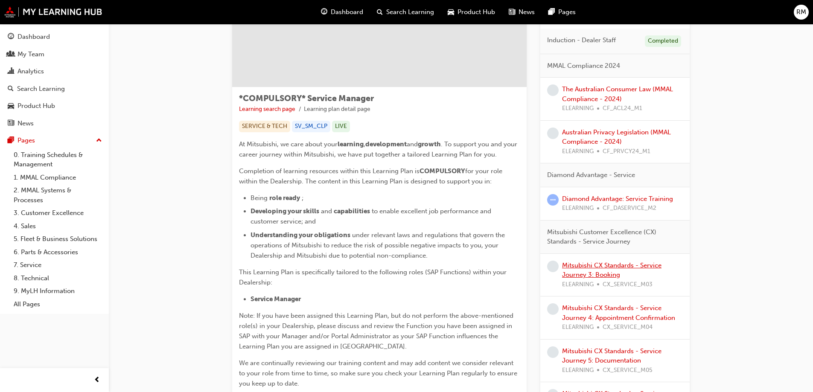
click at [645, 266] on link "Mitsubishi CX Standards - Service Journey 3: Booking" at bounding box center [611, 270] width 99 height 17
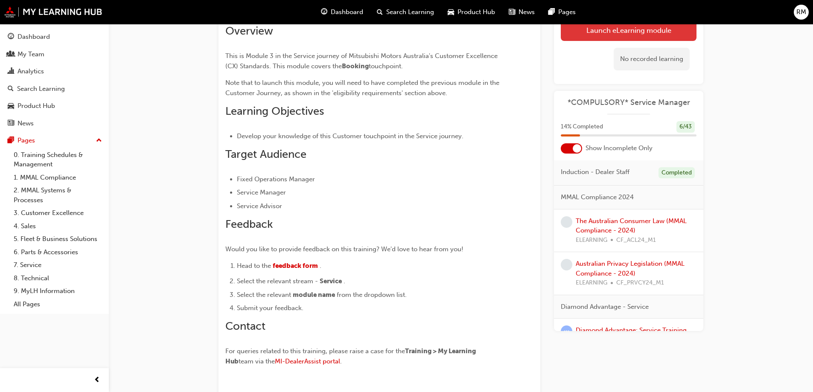
click at [612, 34] on button "Launch eLearning module" at bounding box center [629, 30] width 136 height 21
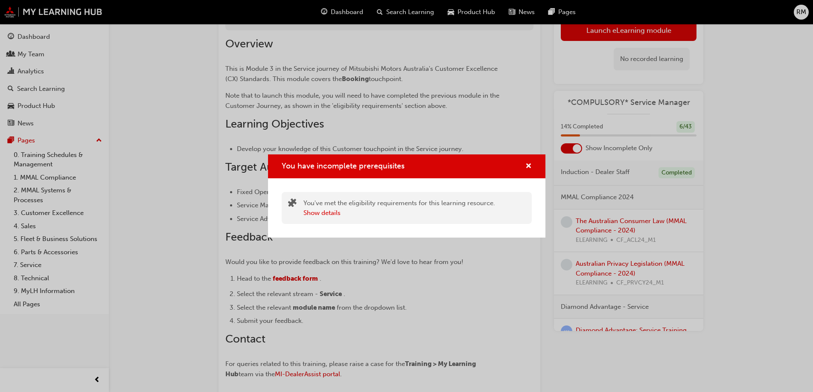
scroll to position [98, 0]
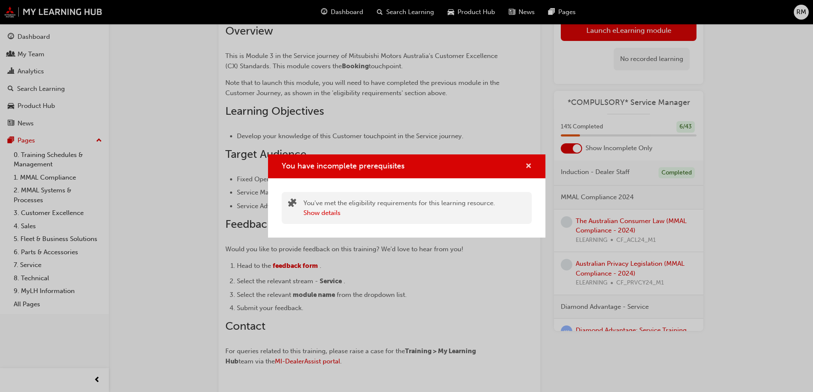
click at [528, 169] on span "cross-icon" at bounding box center [528, 167] width 6 height 8
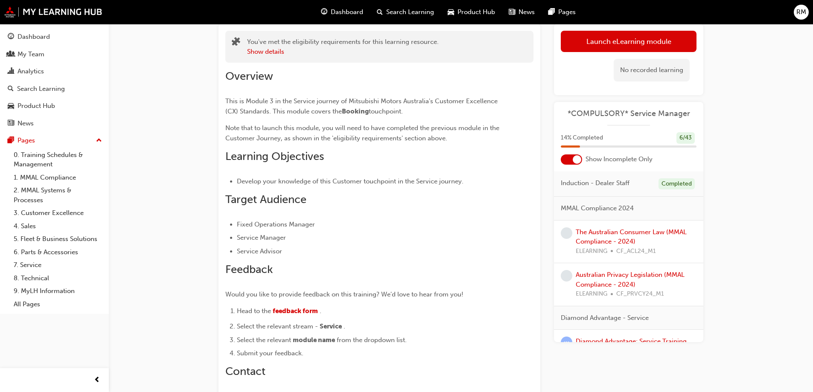
scroll to position [0, 0]
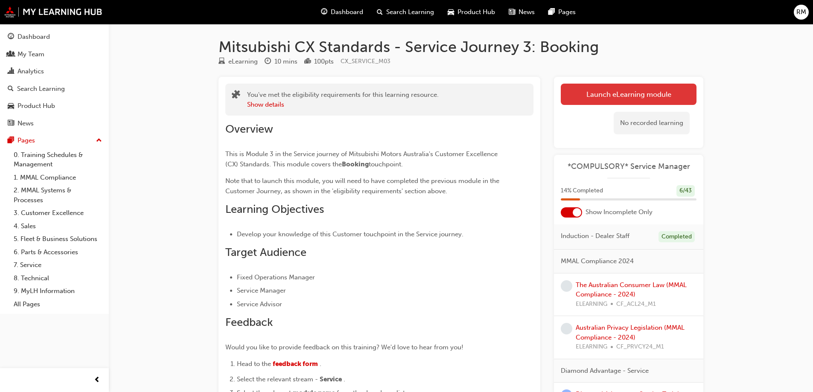
click at [603, 95] on button "Launch eLearning module" at bounding box center [629, 94] width 136 height 21
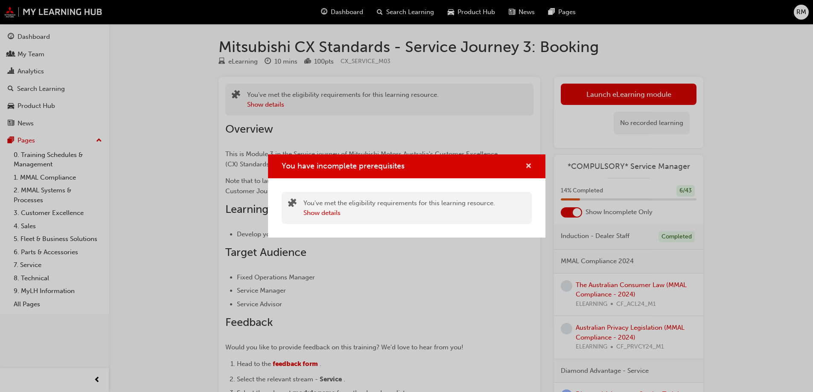
click at [527, 171] on button "You have incomplete prerequisites" at bounding box center [528, 166] width 6 height 11
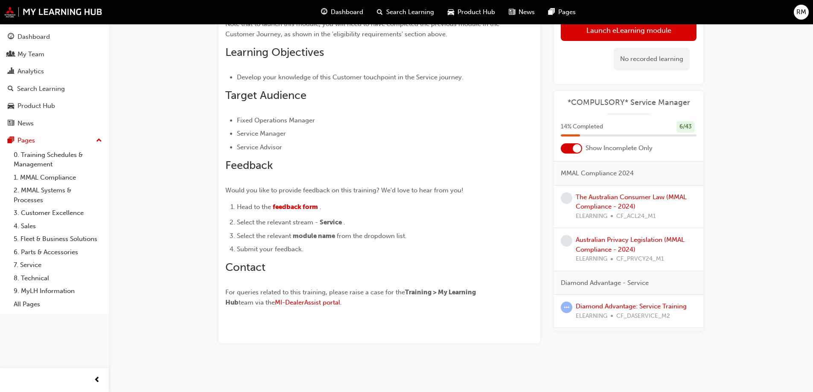
scroll to position [128, 0]
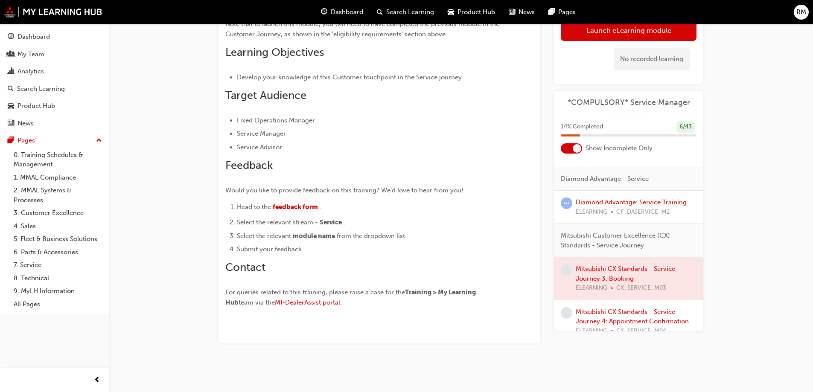
click at [620, 264] on div at bounding box center [628, 278] width 149 height 43
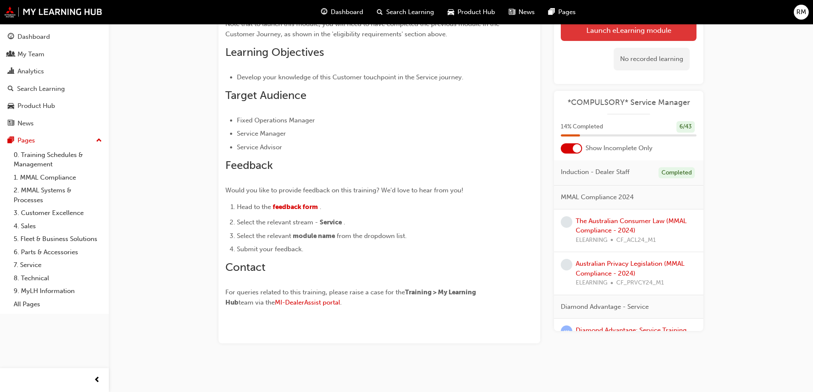
click at [601, 36] on button "Launch eLearning module" at bounding box center [629, 30] width 136 height 21
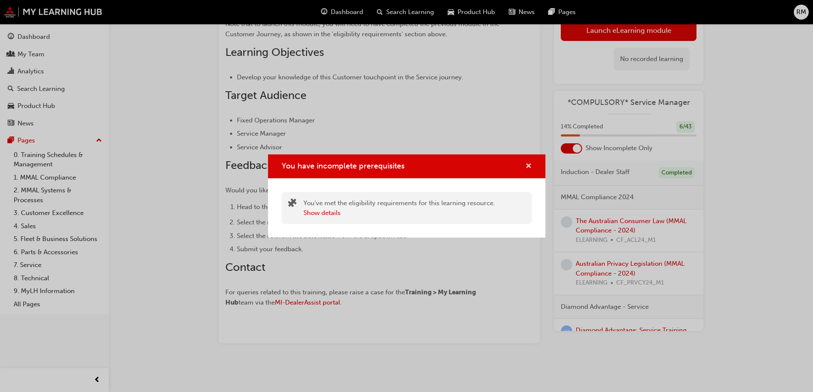
click at [528, 167] on span "cross-icon" at bounding box center [528, 167] width 6 height 8
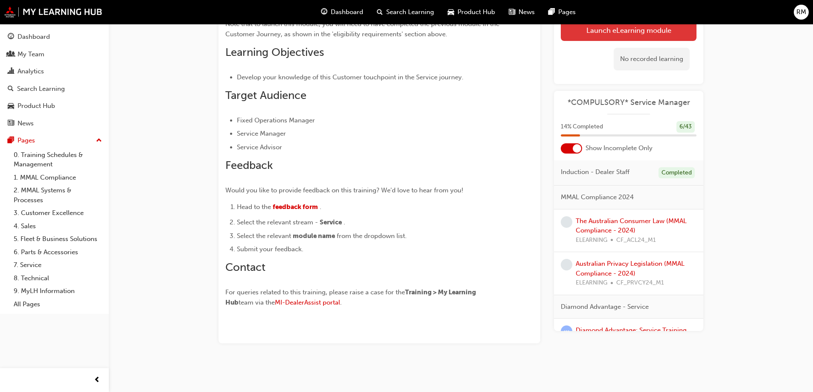
click at [580, 29] on button "Launch eLearning module" at bounding box center [629, 30] width 136 height 21
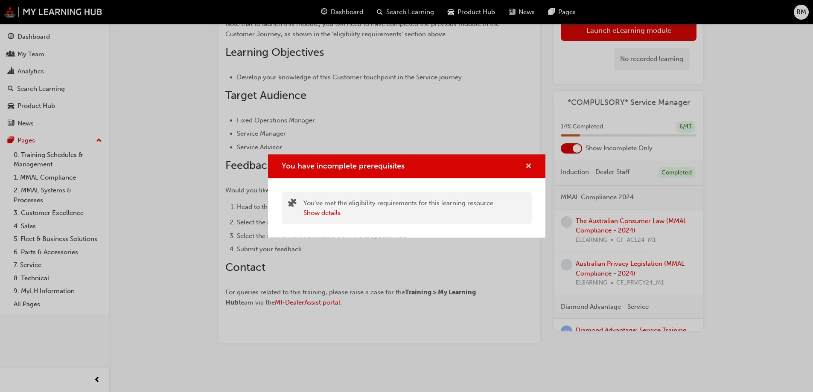
click at [530, 166] on span "cross-icon" at bounding box center [528, 167] width 6 height 8
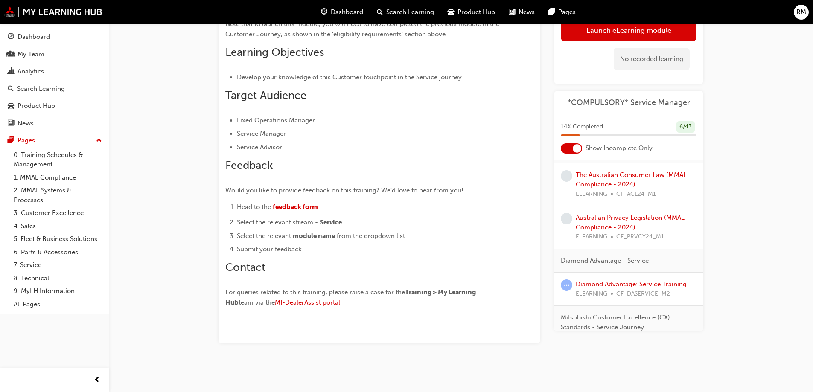
scroll to position [128, 0]
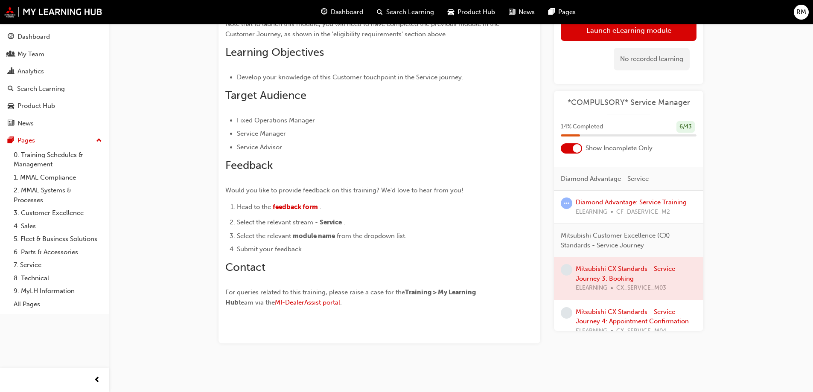
click at [629, 317] on div "Mitsubishi CX Standards - Service Journey 4: Appointment Confirmation ELEARNING…" at bounding box center [636, 321] width 121 height 29
click at [625, 324] on link "Mitsubishi CX Standards - Service Journey 4: Appointment Confirmation" at bounding box center [632, 316] width 113 height 17
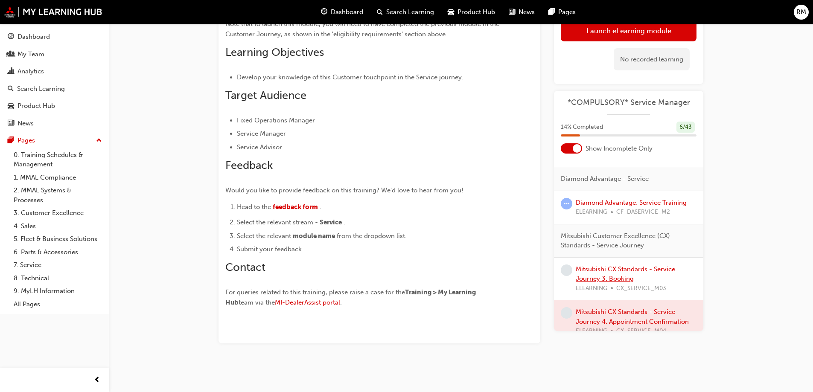
click at [617, 269] on link "Mitsubishi CX Standards - Service Journey 3: Booking" at bounding box center [625, 273] width 99 height 17
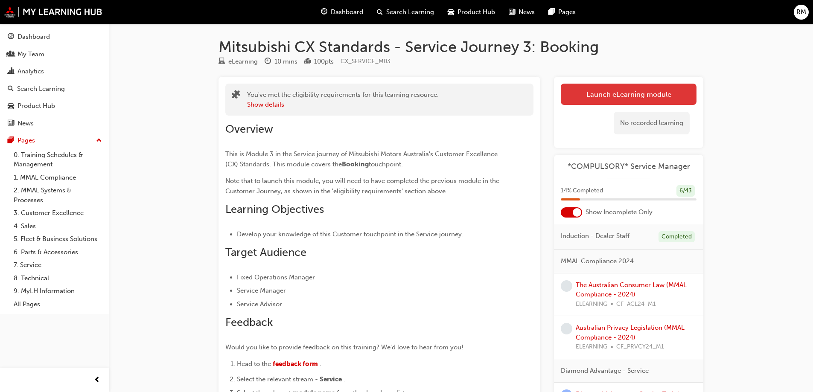
click at [608, 91] on button "Launch eLearning module" at bounding box center [629, 94] width 136 height 21
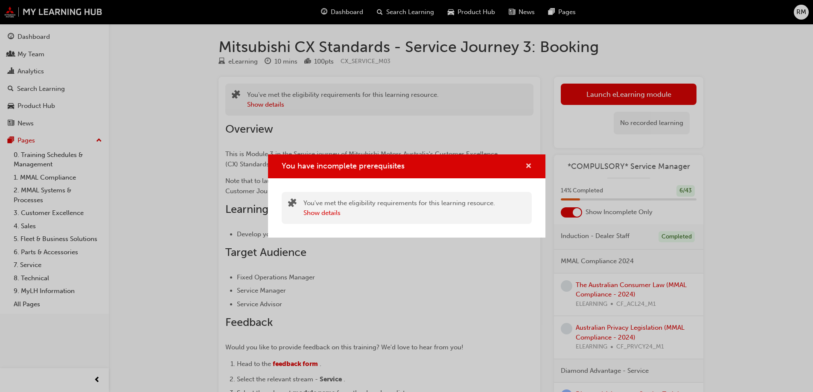
click at [526, 168] on span "cross-icon" at bounding box center [528, 167] width 6 height 8
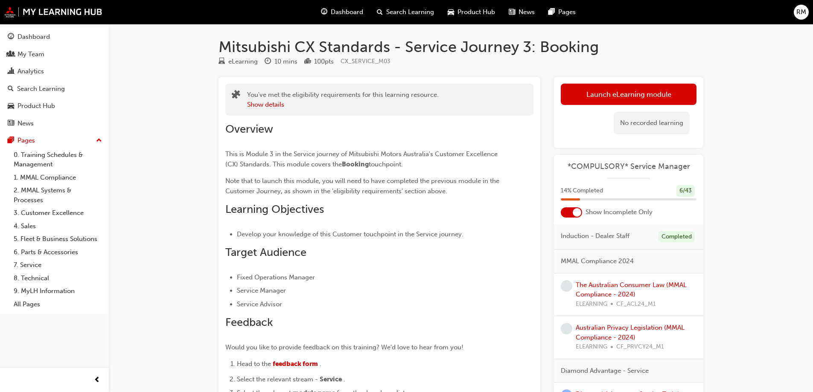
click at [349, 16] on span "Dashboard" at bounding box center [347, 12] width 32 height 10
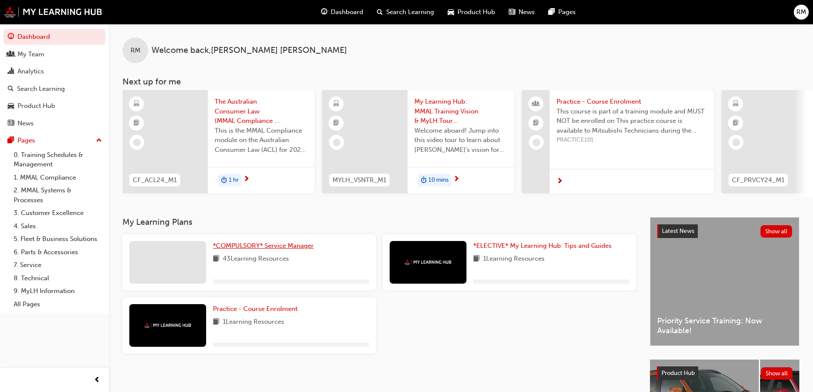
click at [265, 245] on span "*COMPULSORY* Service Manager" at bounding box center [263, 246] width 101 height 8
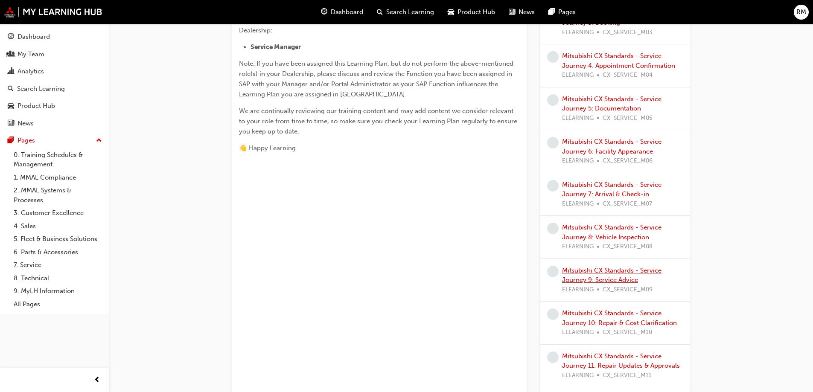
scroll to position [171, 0]
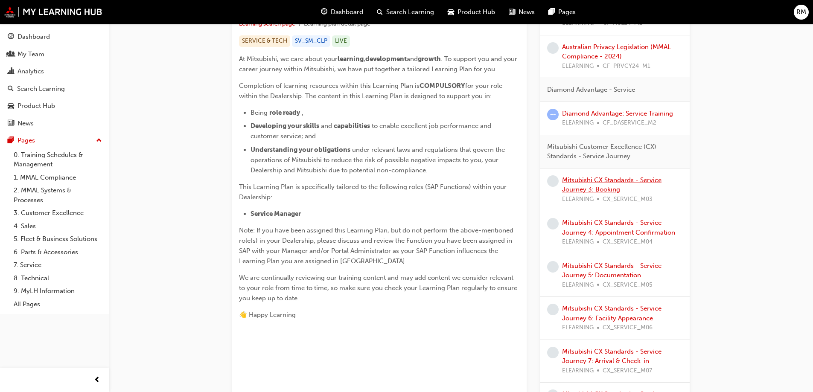
click at [616, 182] on link "Mitsubishi CX Standards - Service Journey 3: Booking" at bounding box center [611, 184] width 99 height 17
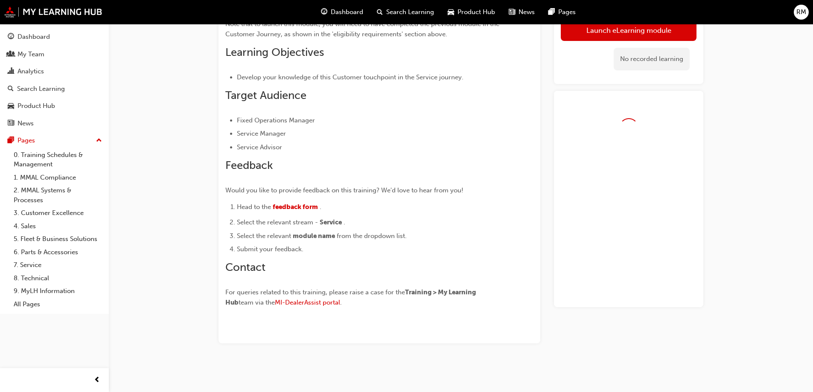
scroll to position [157, 0]
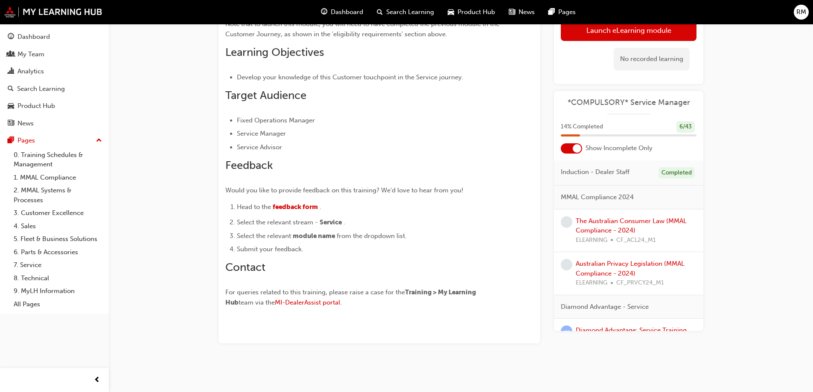
click at [591, 45] on div "No recorded learning" at bounding box center [629, 59] width 136 height 36
click at [591, 39] on link "Launch eLearning module" at bounding box center [629, 30] width 136 height 21
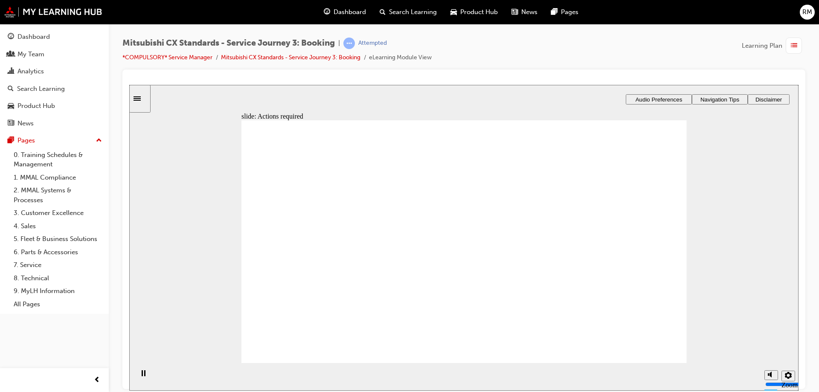
drag, startPoint x: 462, startPoint y: 299, endPoint x: 463, endPoint y: 294, distance: 5.0
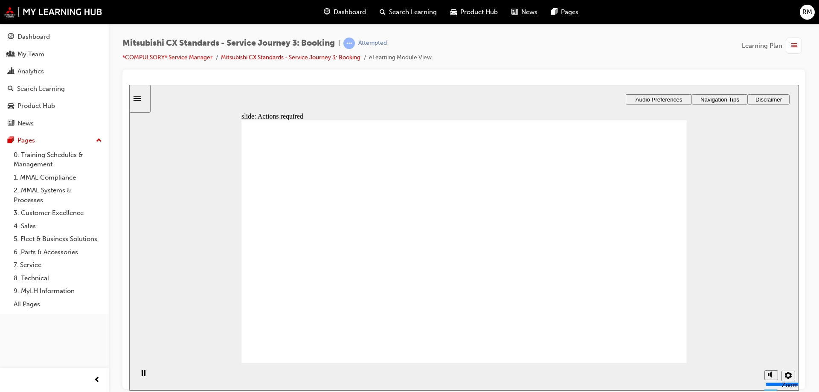
drag, startPoint x: 466, startPoint y: 285, endPoint x: 487, endPoint y: 280, distance: 21.6
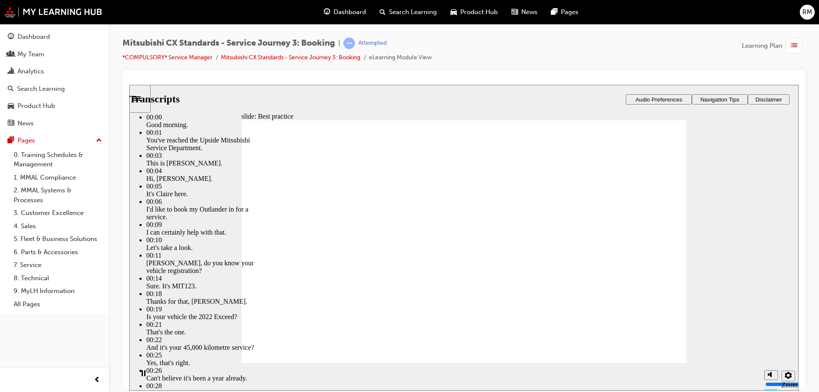
type input "160"
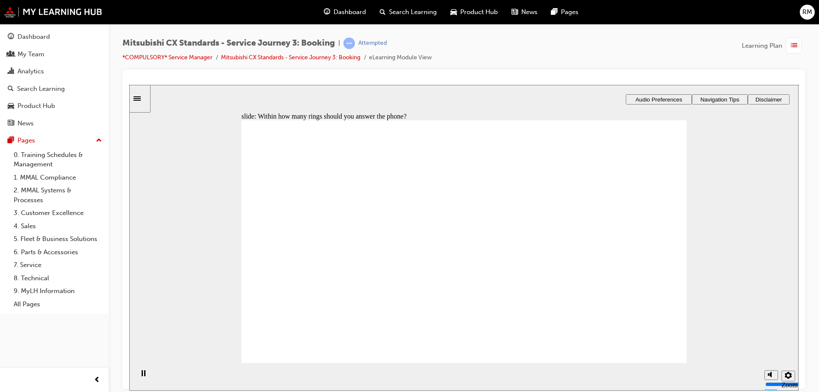
radio input "true"
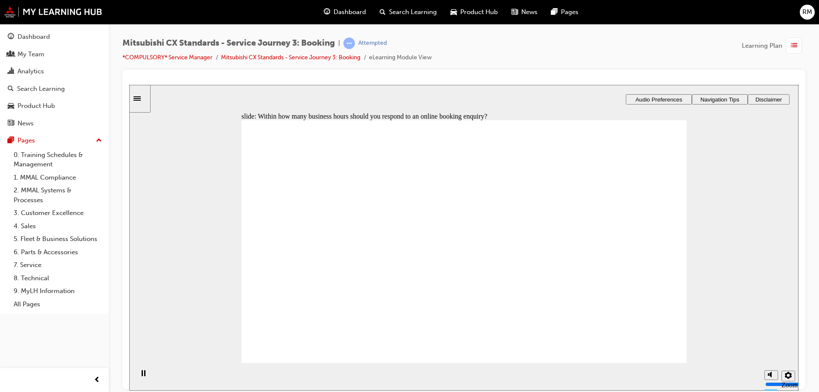
checkbox input "true"
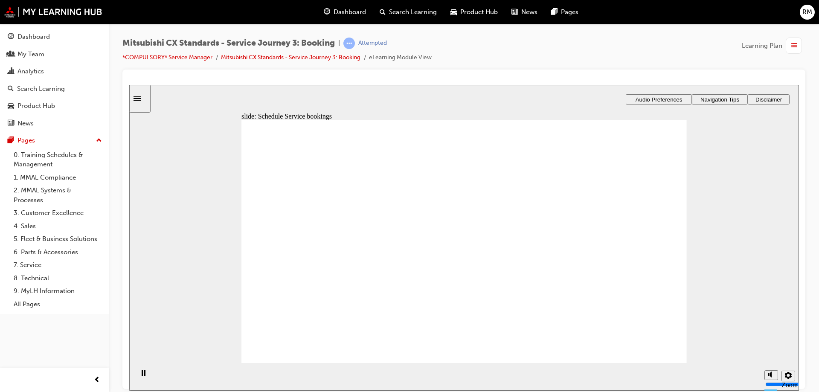
drag, startPoint x: 330, startPoint y: 275, endPoint x: 457, endPoint y: 270, distance: 127.3
drag, startPoint x: 333, startPoint y: 274, endPoint x: 615, endPoint y: 247, distance: 283.3
drag, startPoint x: 350, startPoint y: 274, endPoint x: 417, endPoint y: 274, distance: 66.2
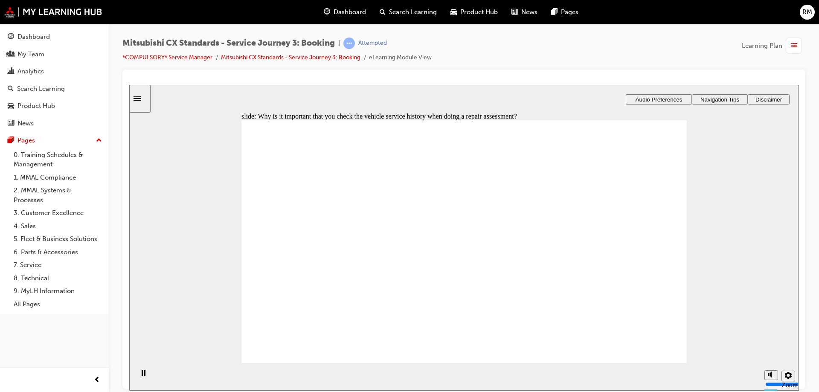
checkbox input "true"
drag, startPoint x: 435, startPoint y: 287, endPoint x: 457, endPoint y: 292, distance: 22.8
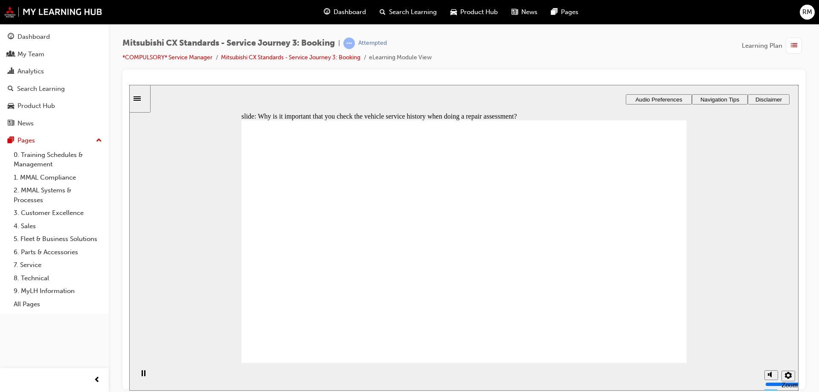
drag, startPoint x: 378, startPoint y: 210, endPoint x: 383, endPoint y: 223, distance: 14.6
checkbox input "true"
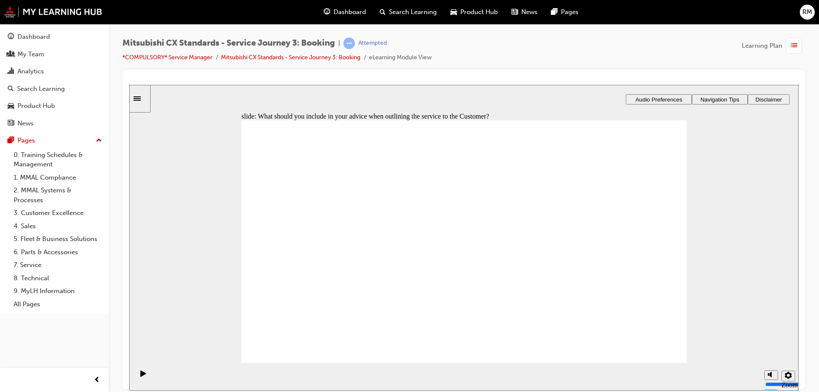
checkbox input "true"
drag, startPoint x: 445, startPoint y: 305, endPoint x: 452, endPoint y: 310, distance: 8.5
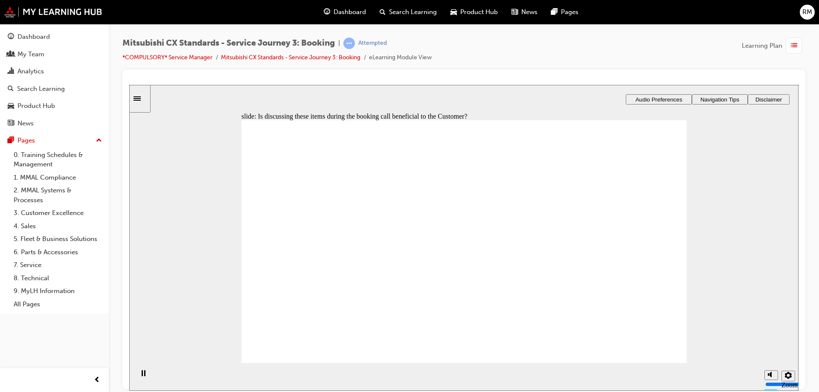
checkbox input "true"
drag, startPoint x: 380, startPoint y: 262, endPoint x: 663, endPoint y: 223, distance: 285.6
drag, startPoint x: 626, startPoint y: 212, endPoint x: 501, endPoint y: 218, distance: 124.8
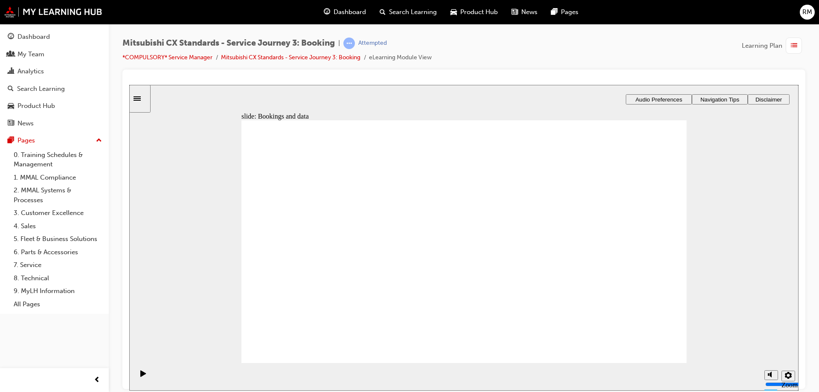
drag, startPoint x: 358, startPoint y: 271, endPoint x: 478, endPoint y: 263, distance: 120.1
drag, startPoint x: 399, startPoint y: 276, endPoint x: 436, endPoint y: 277, distance: 37.1
drag, startPoint x: 666, startPoint y: 351, endPoint x: 653, endPoint y: 347, distance: 13.5
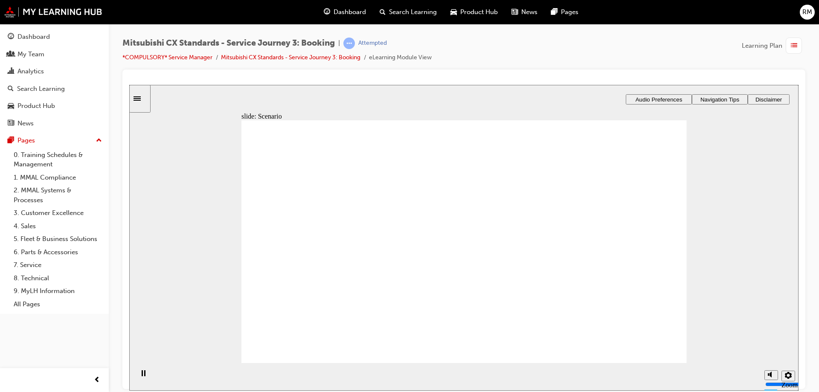
checkbox input "true"
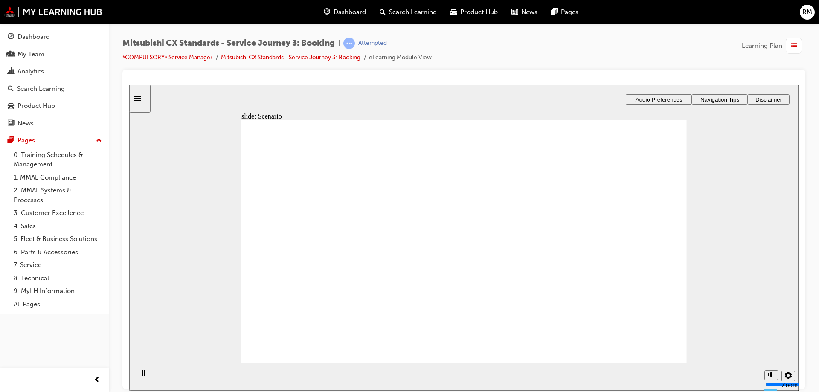
checkbox input "true"
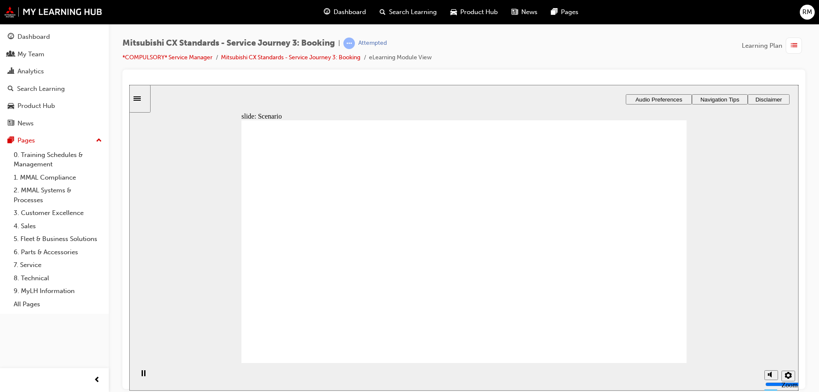
drag, startPoint x: 332, startPoint y: 265, endPoint x: 607, endPoint y: 239, distance: 275.6
drag, startPoint x: 276, startPoint y: 262, endPoint x: 436, endPoint y: 252, distance: 160.3
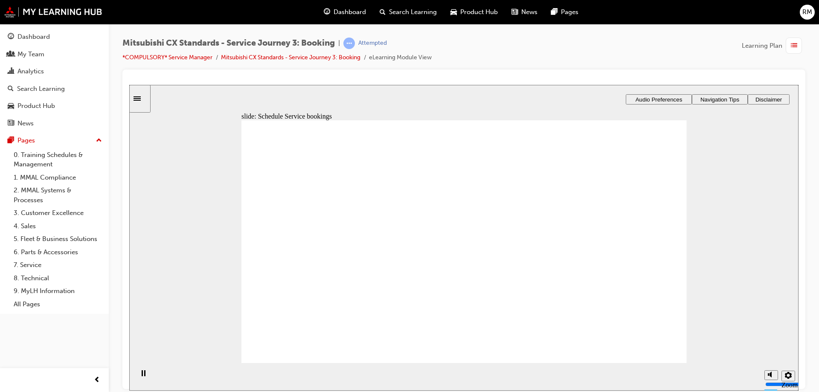
checkbox input "true"
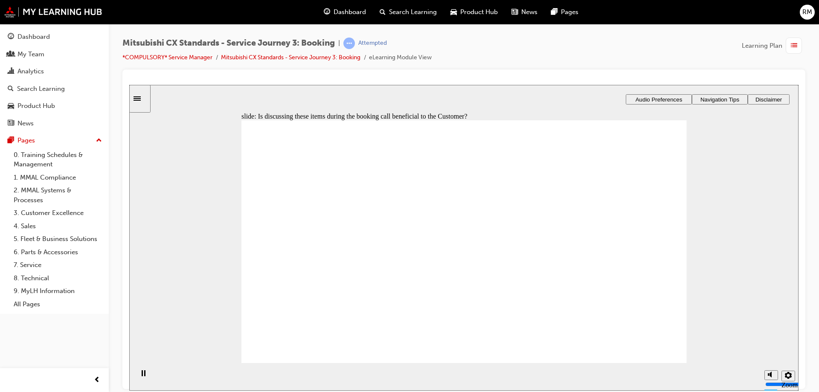
checkbox input "true"
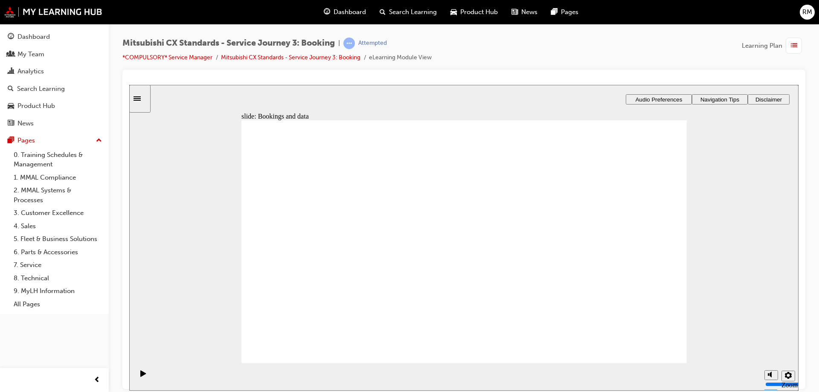
drag, startPoint x: 389, startPoint y: 264, endPoint x: 479, endPoint y: 265, distance: 90.1
drag, startPoint x: 366, startPoint y: 269, endPoint x: 431, endPoint y: 290, distance: 68.6
checkbox input "true"
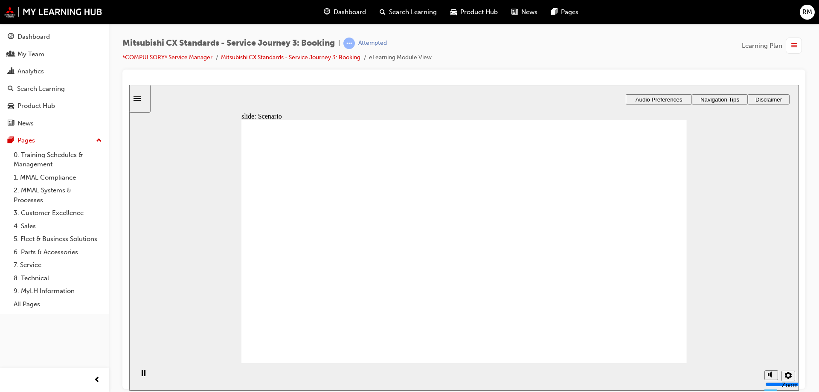
checkbox input "true"
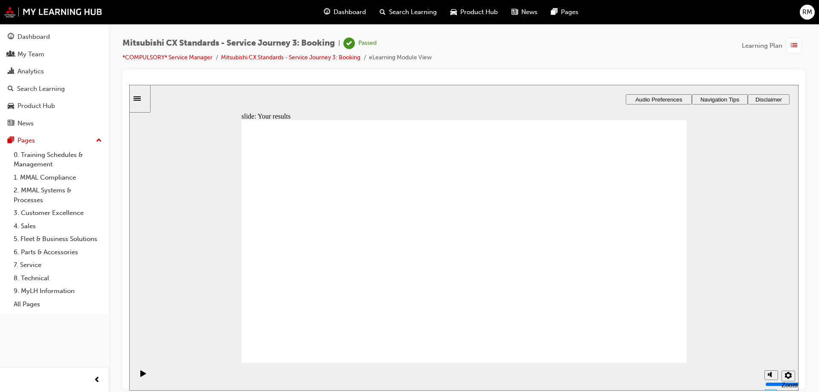
click at [344, 12] on span "Dashboard" at bounding box center [350, 12] width 32 height 10
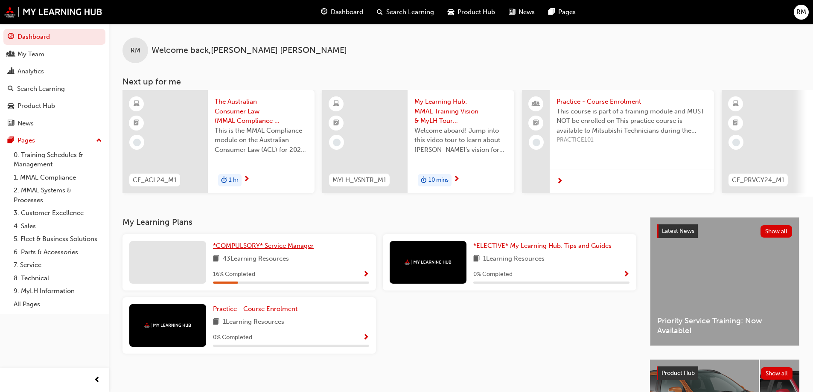
click at [296, 244] on link "*COMPULSORY* Service Manager" at bounding box center [265, 246] width 104 height 10
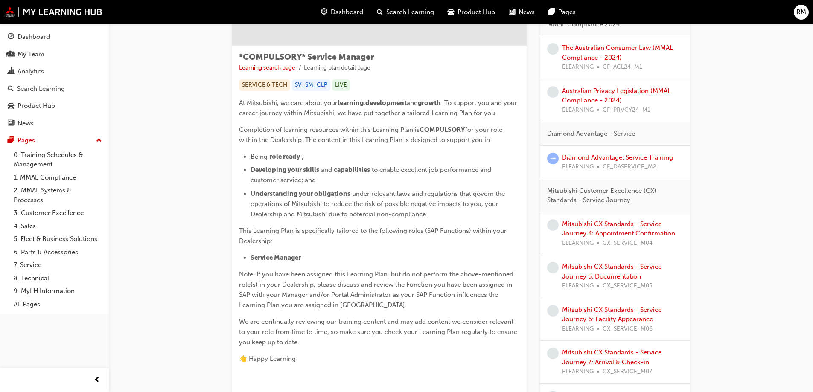
scroll to position [128, 0]
click at [633, 226] on link "Mitsubishi CX Standards - Service Journey 4: Appointment Confirmation" at bounding box center [618, 227] width 113 height 17
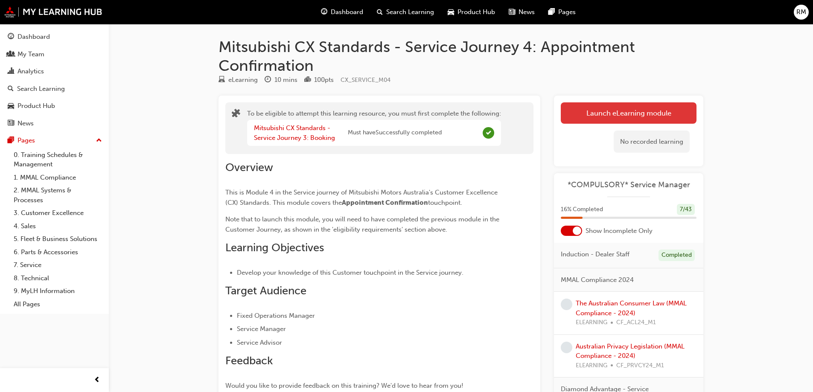
click at [580, 116] on button "Launch eLearning module" at bounding box center [629, 112] width 136 height 21
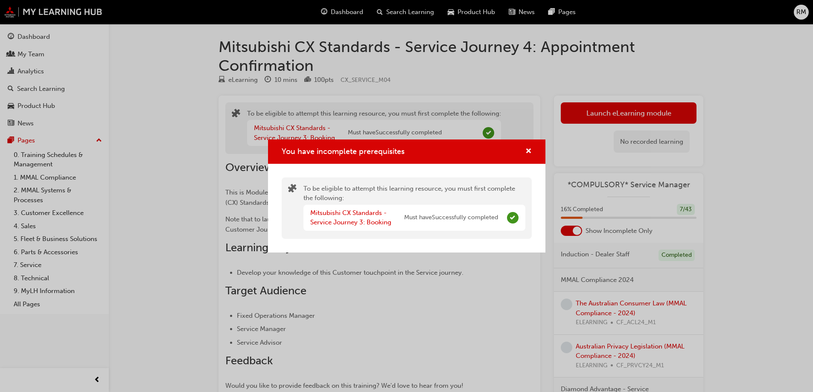
click at [533, 148] on div "You have incomplete prerequisites" at bounding box center [406, 152] width 277 height 24
click at [528, 149] on span "cross-icon" at bounding box center [528, 152] width 6 height 8
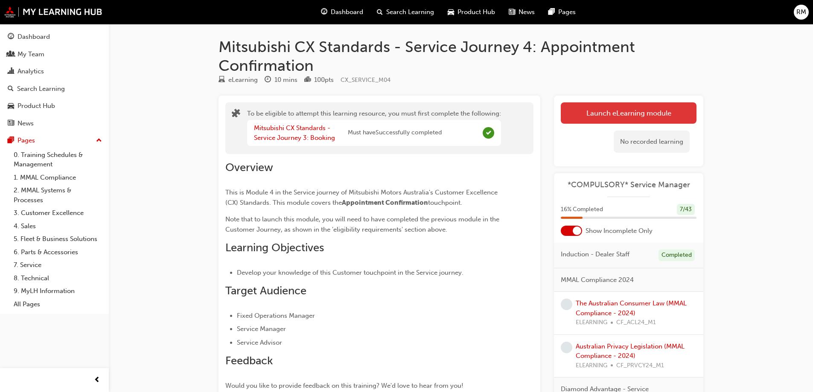
click at [624, 111] on button "Launch eLearning module" at bounding box center [629, 112] width 136 height 21
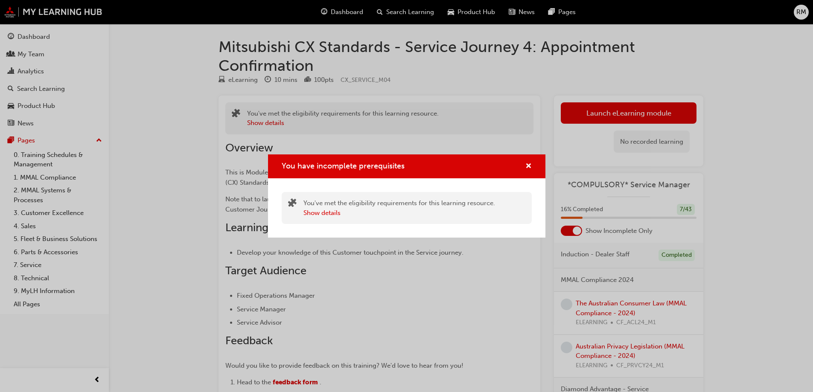
click at [339, 19] on div "You have incomplete prerequisites You've met the eligibility requirements for t…" at bounding box center [406, 196] width 813 height 392
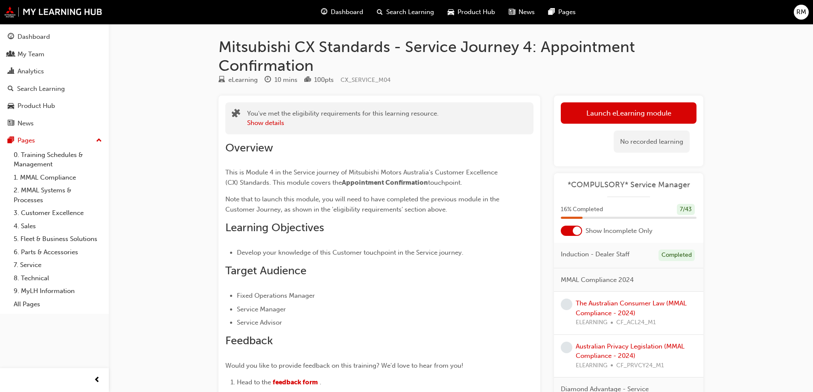
click at [338, 15] on span "Dashboard" at bounding box center [347, 12] width 32 height 10
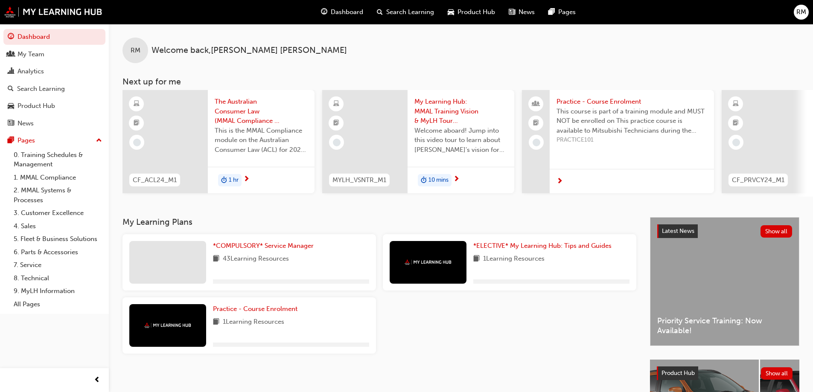
click at [264, 256] on div "*COMPULSORY* Service Manager 43 Learning Resources" at bounding box center [291, 262] width 156 height 43
click at [264, 249] on span "*COMPULSORY* Service Manager" at bounding box center [263, 246] width 101 height 8
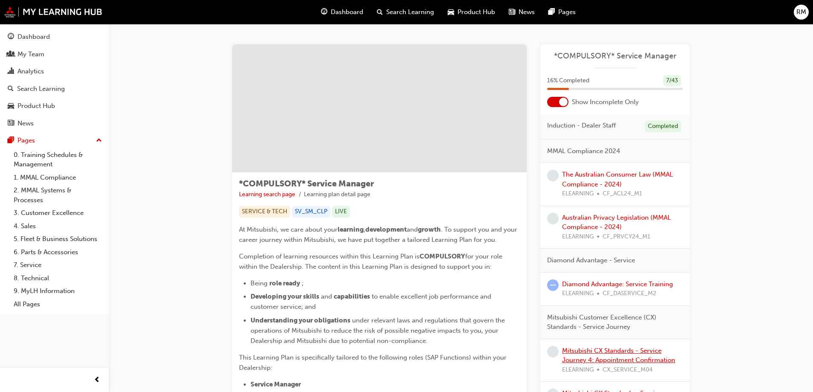
click at [656, 357] on link "Mitsubishi CX Standards - Service Journey 4: Appointment Confirmation" at bounding box center [618, 355] width 113 height 17
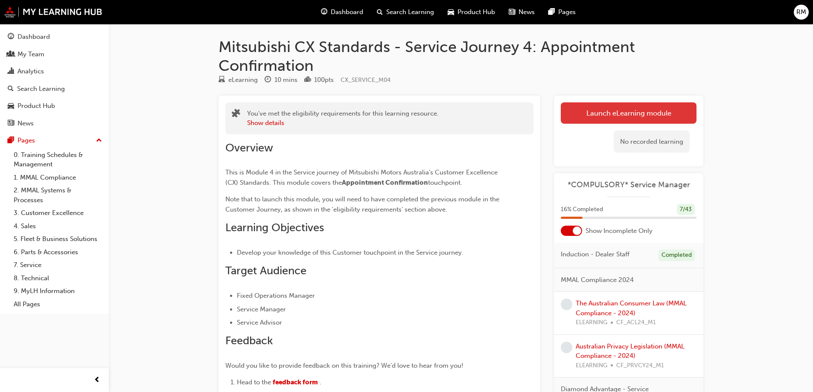
click at [606, 114] on link "Launch eLearning module" at bounding box center [629, 112] width 136 height 21
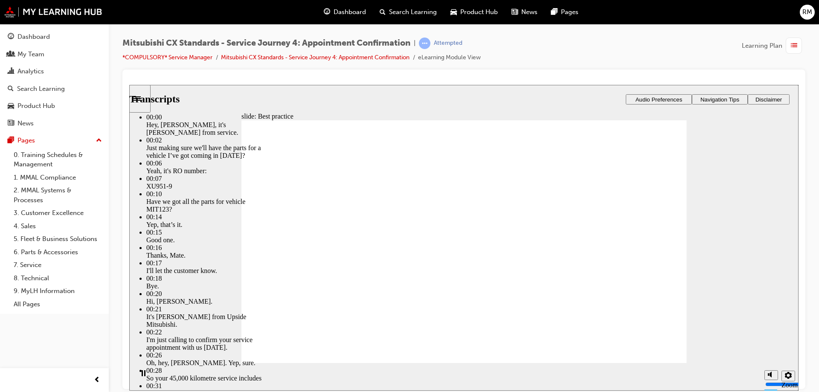
type input "103"
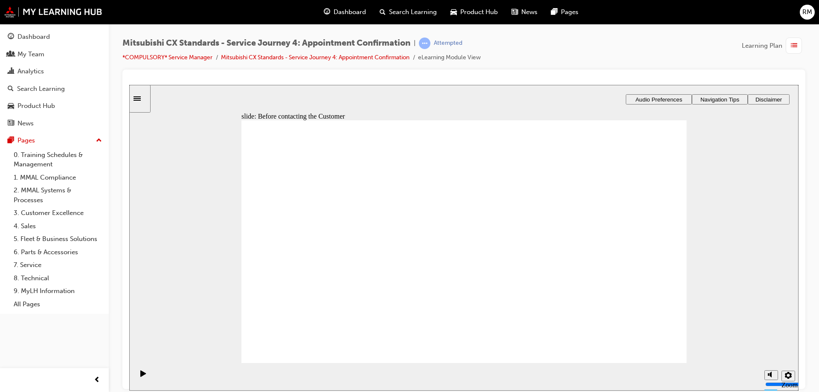
drag, startPoint x: 360, startPoint y: 262, endPoint x: 481, endPoint y: 254, distance: 120.6
drag, startPoint x: 355, startPoint y: 253, endPoint x: 462, endPoint y: 257, distance: 106.8
drag, startPoint x: 362, startPoint y: 256, endPoint x: 461, endPoint y: 283, distance: 102.4
drag, startPoint x: 343, startPoint y: 266, endPoint x: 602, endPoint y: 248, distance: 260.2
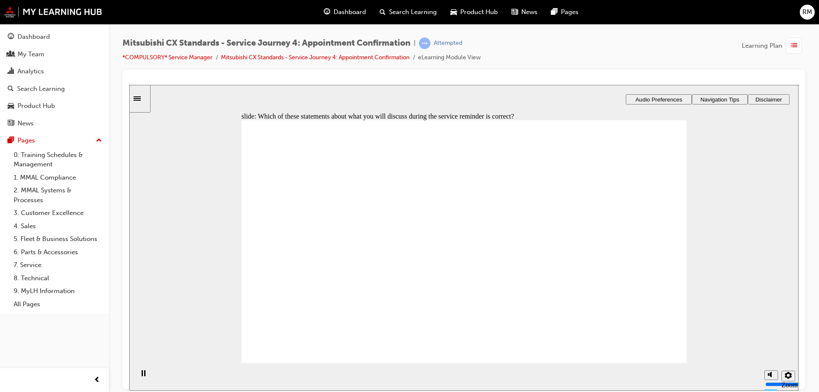
checkbox input "true"
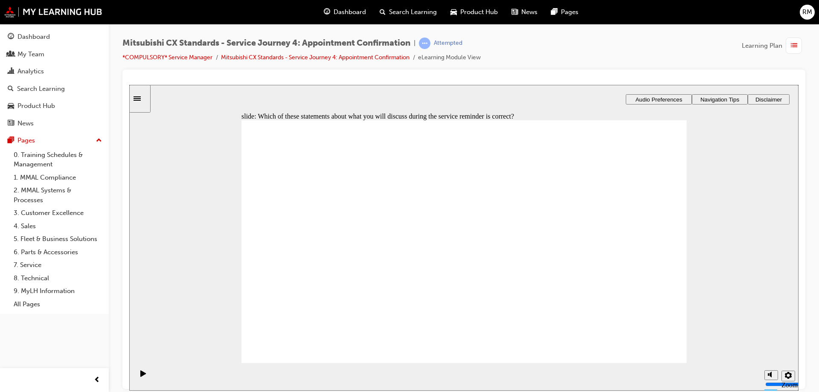
checkbox input "true"
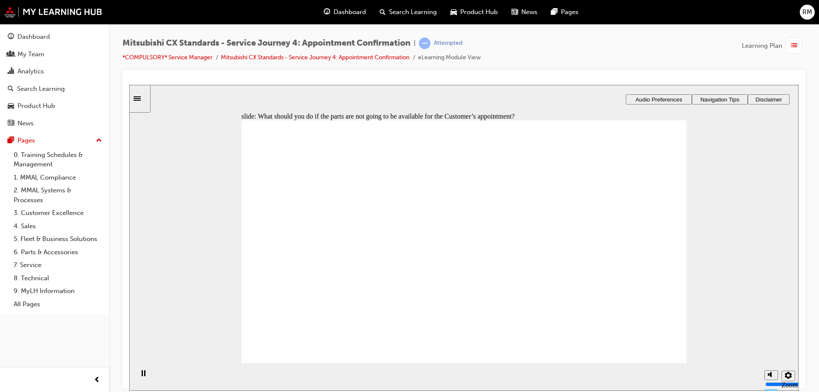
checkbox input "false"
checkbox input "true"
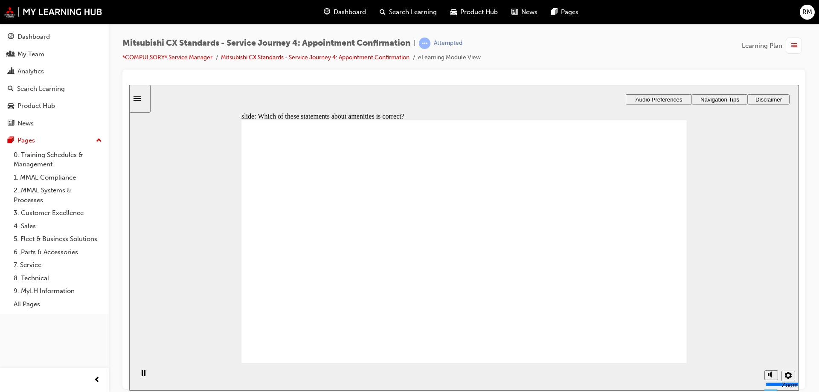
drag, startPoint x: 280, startPoint y: 178, endPoint x: 361, endPoint y: 181, distance: 81.6
drag, startPoint x: 361, startPoint y: 160, endPoint x: 395, endPoint y: 173, distance: 36.4
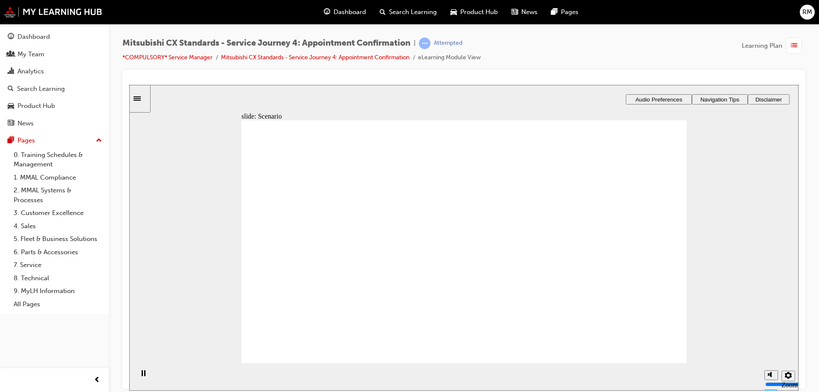
drag, startPoint x: 373, startPoint y: 182, endPoint x: 379, endPoint y: 182, distance: 5.5
checkbox input "true"
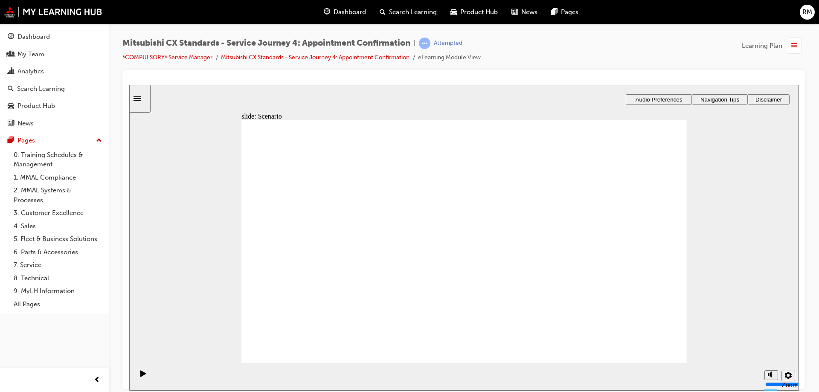
checkbox input "true"
drag, startPoint x: 324, startPoint y: 256, endPoint x: 456, endPoint y: 236, distance: 132.9
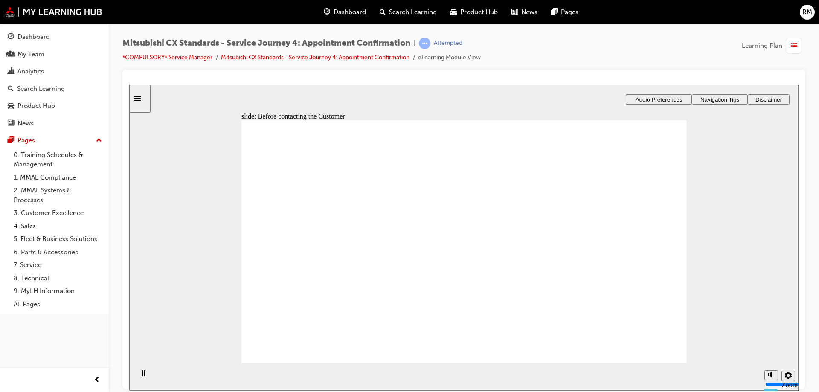
drag, startPoint x: 354, startPoint y: 250, endPoint x: 414, endPoint y: 249, distance: 60.6
drag, startPoint x: 383, startPoint y: 253, endPoint x: 455, endPoint y: 251, distance: 72.6
drag, startPoint x: 380, startPoint y: 252, endPoint x: 448, endPoint y: 257, distance: 68.0
drag, startPoint x: 347, startPoint y: 258, endPoint x: 477, endPoint y: 283, distance: 133.0
drag, startPoint x: 335, startPoint y: 254, endPoint x: 391, endPoint y: 282, distance: 63.2
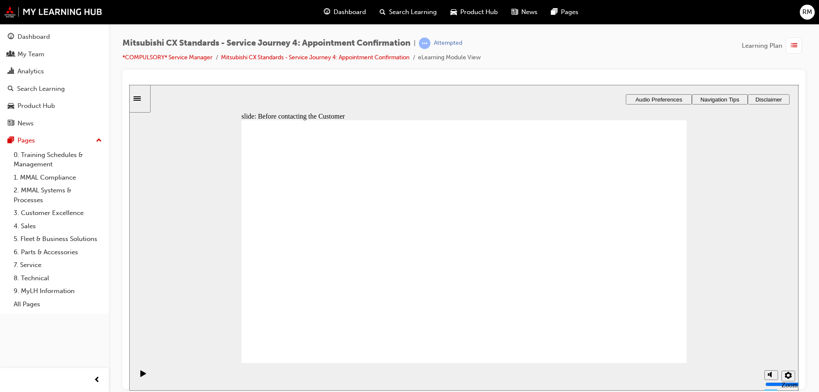
checkbox input "true"
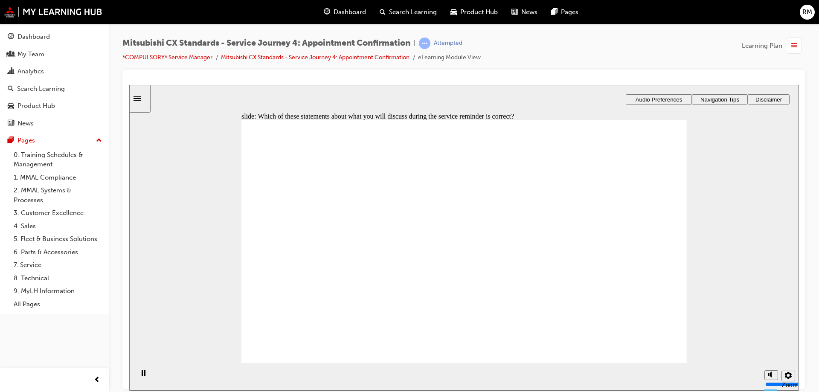
checkbox input "true"
drag, startPoint x: 477, startPoint y: 320, endPoint x: 486, endPoint y: 322, distance: 9.6
checkbox input "true"
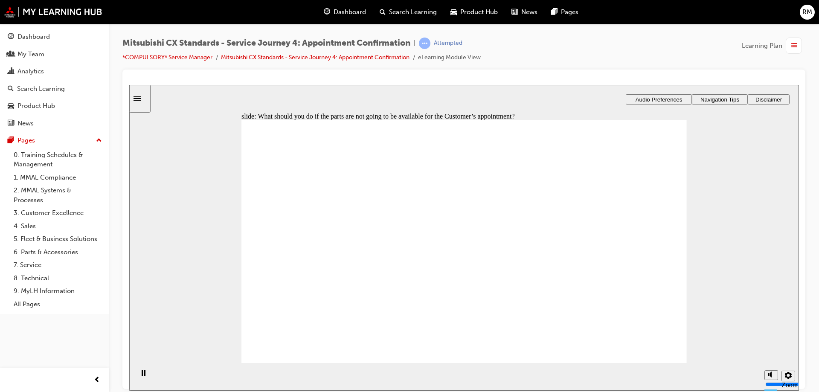
checkbox input "true"
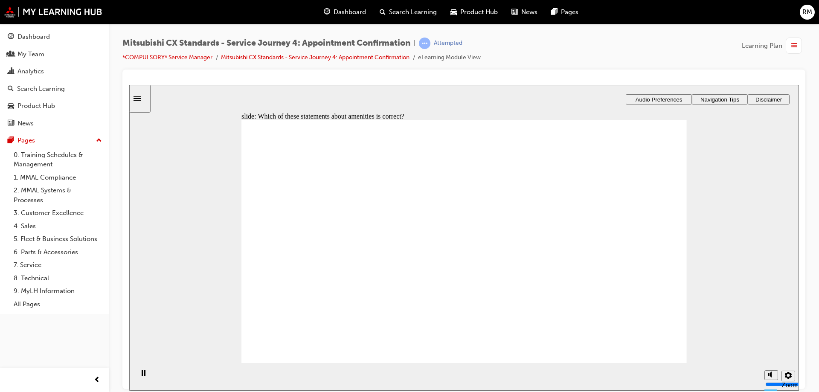
checkbox input "true"
drag, startPoint x: 356, startPoint y: 278, endPoint x: 478, endPoint y: 311, distance: 126.8
checkbox input "true"
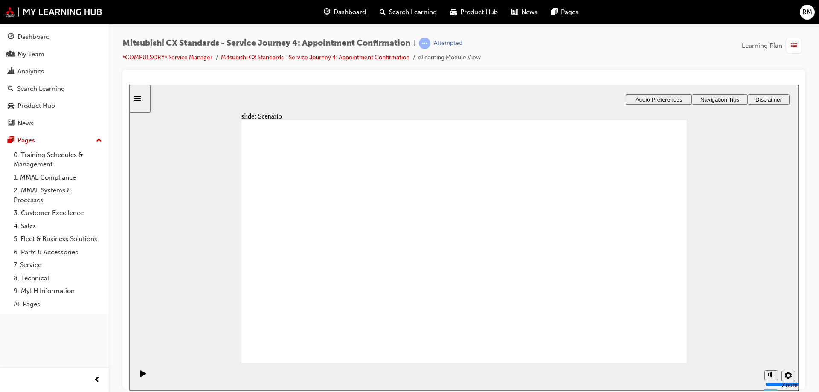
checkbox input "true"
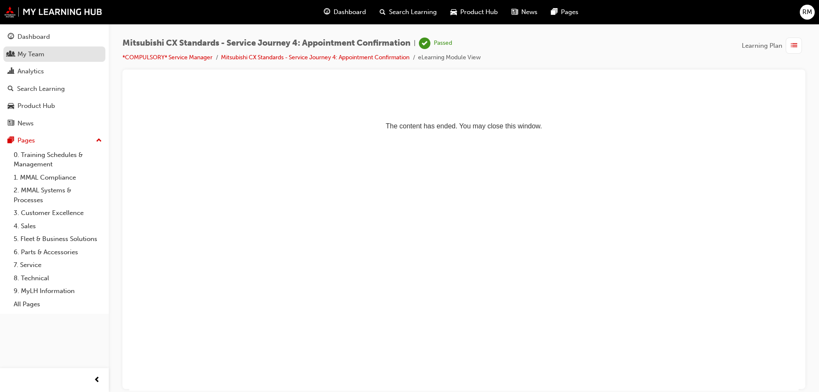
click at [58, 55] on div "My Team" at bounding box center [54, 54] width 93 height 11
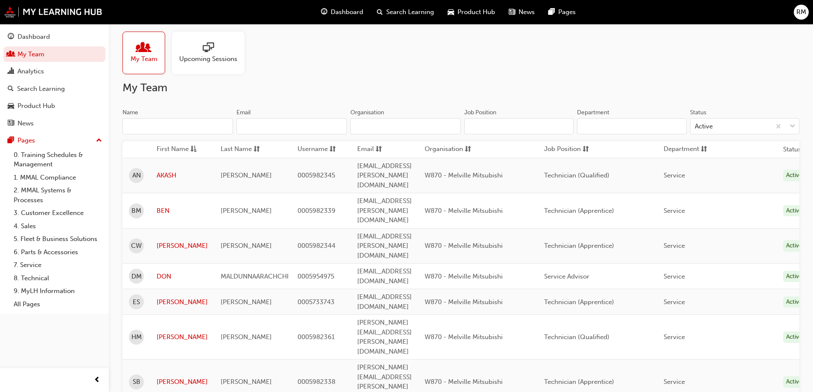
scroll to position [43, 0]
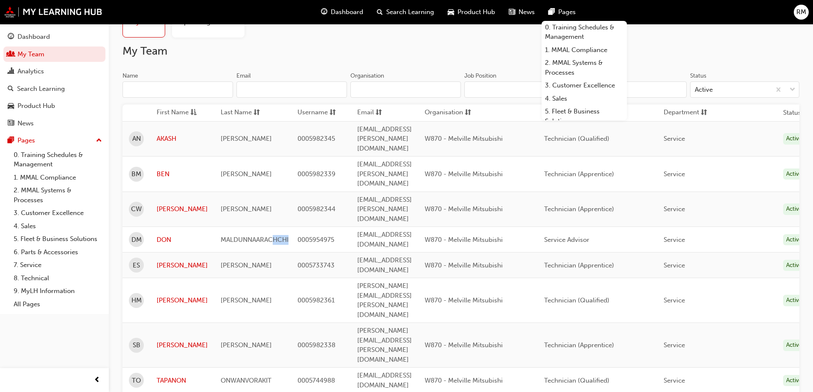
drag, startPoint x: 270, startPoint y: 191, endPoint x: 286, endPoint y: 194, distance: 16.1
click at [288, 227] on tr "DM DON MALDUNNAARACHCHI 0005954975 don.maldunnaarachchi@melvillemitsubishi.com.…" at bounding box center [467, 240] width 691 height 26
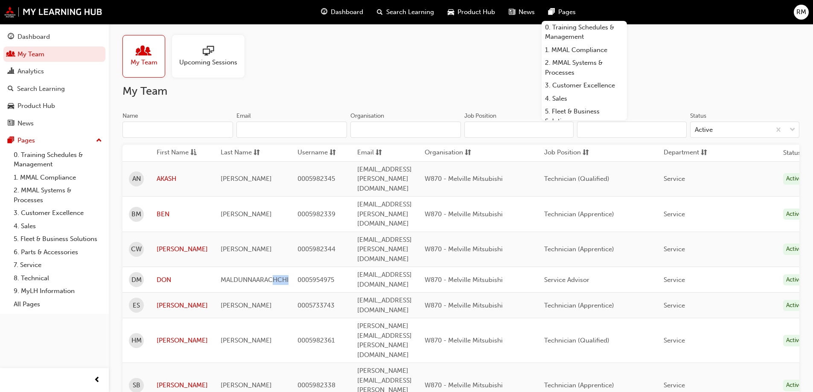
scroll to position [67, 0]
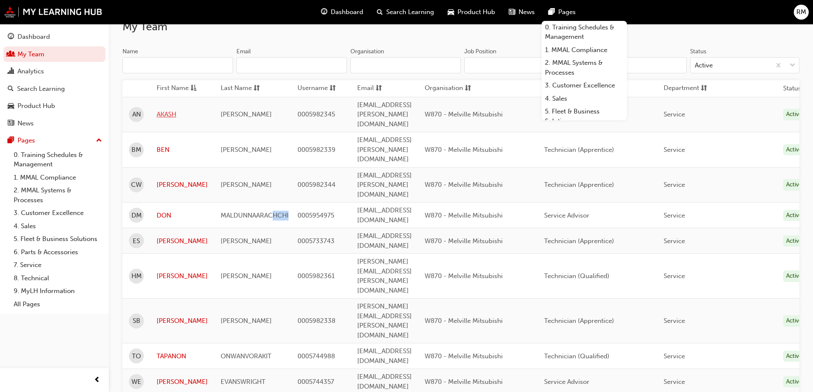
click at [166, 110] on link "AKASH" at bounding box center [182, 115] width 51 height 10
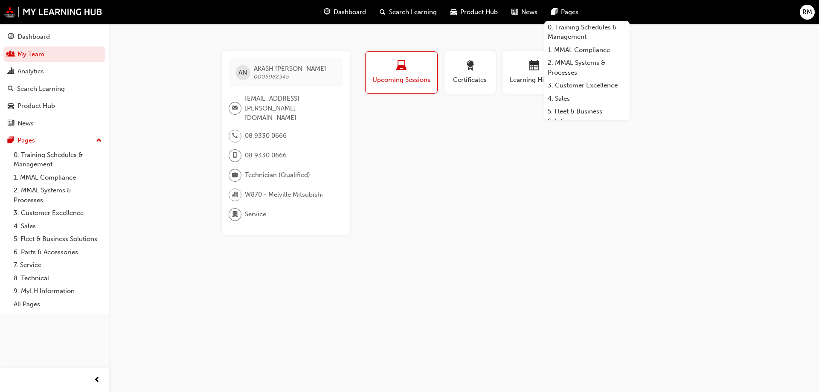
click at [507, 171] on div "Profile Upcoming Sessions Certificates Learning History Subscription AN AKASH N…" at bounding box center [535, 143] width 343 height 184
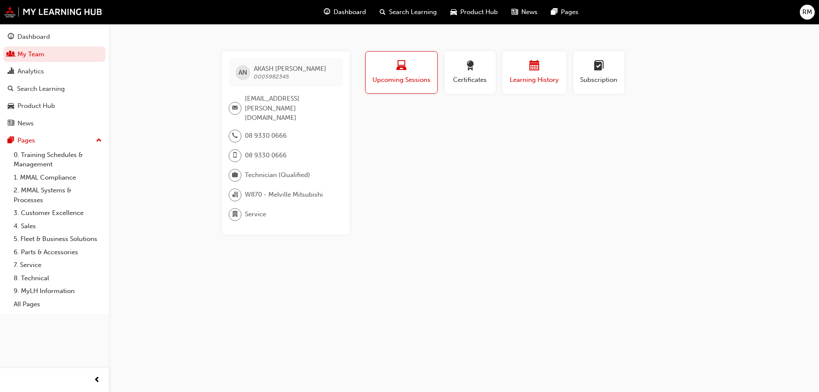
click at [520, 64] on div "button" at bounding box center [534, 67] width 51 height 13
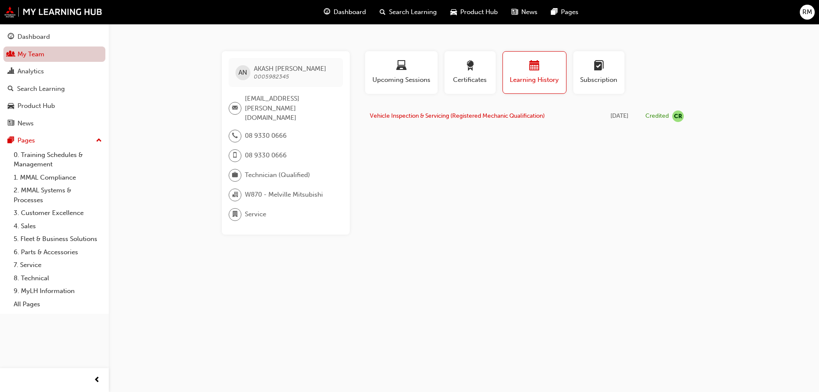
click at [38, 52] on link "My Team" at bounding box center [54, 55] width 102 height 16
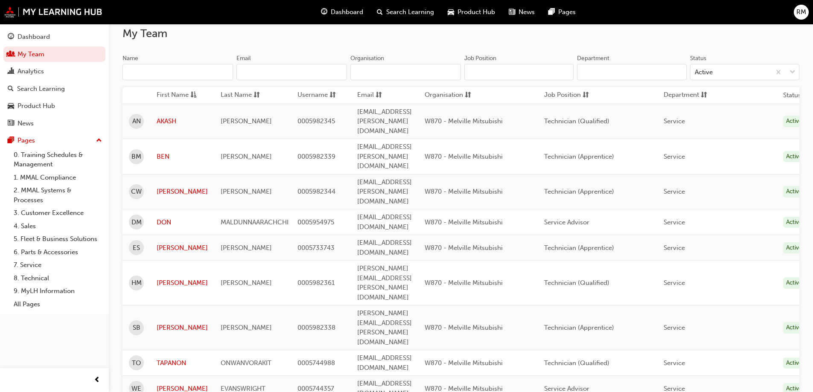
scroll to position [67, 0]
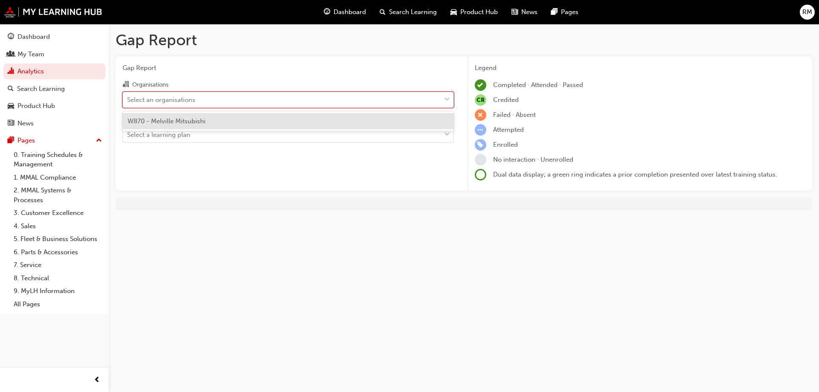
click at [253, 103] on div "Select an organisations" at bounding box center [282, 99] width 318 height 15
click at [128, 103] on input "Organisations option W870 - Melville Mitsubishi focused, 1 of 1. 1 result avail…" at bounding box center [127, 99] width 1 height 7
click at [248, 115] on div "W870 - Melville Mitsubishi" at bounding box center [288, 121] width 332 height 17
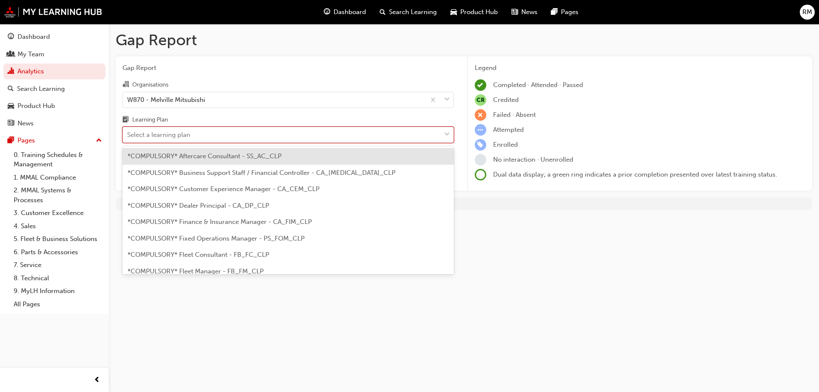
click at [236, 130] on div "Select a learning plan" at bounding box center [282, 135] width 318 height 15
click at [128, 131] on input "Learning Plan option *COMPULSORY* Aftercare Consultant - SS_AC_CLP focused, 1 o…" at bounding box center [127, 134] width 1 height 7
click at [236, 130] on div "Select a learning plan" at bounding box center [282, 135] width 318 height 15
click at [128, 131] on input "Learning Plan option *COMPULSORY* Aftercare Consultant - SS_AC_CLP focused, 1 o…" at bounding box center [127, 134] width 1 height 7
click at [292, 137] on div "Select a learning plan" at bounding box center [282, 135] width 318 height 15
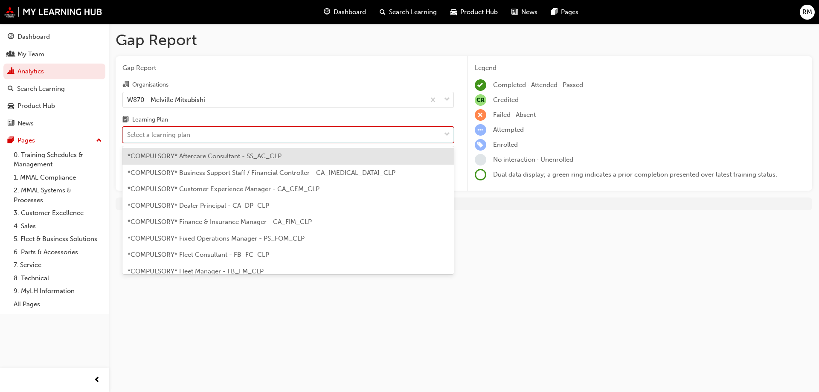
click at [128, 137] on input "Learning Plan option *COMPULSORY* Aftercare Consultant - SS_AC_CLP focused, 1 o…" at bounding box center [127, 134] width 1 height 7
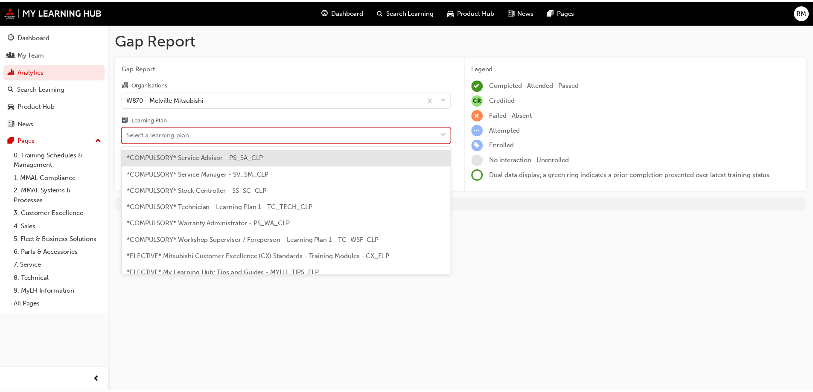
scroll to position [299, 0]
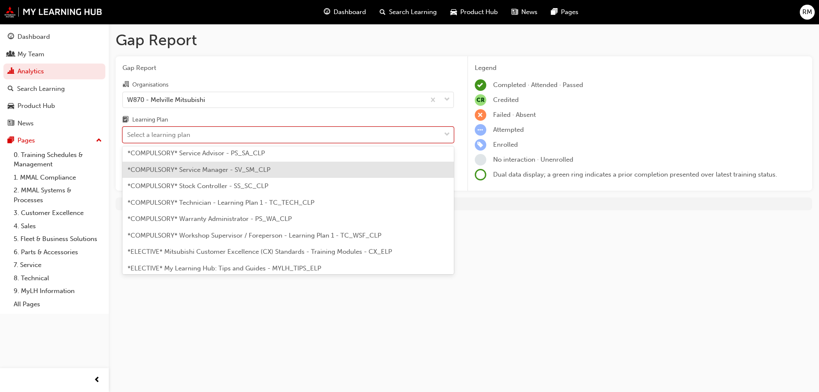
click at [237, 171] on span "*COMPULSORY* Service Manager - SV_SM_CLP" at bounding box center [199, 170] width 143 height 8
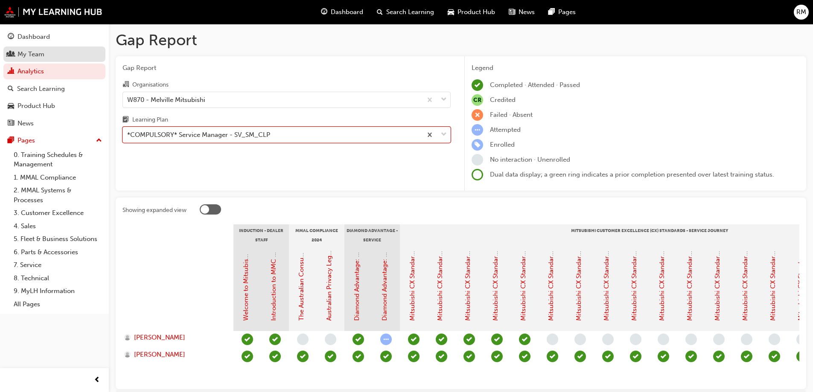
click at [52, 56] on div "My Team" at bounding box center [54, 54] width 93 height 11
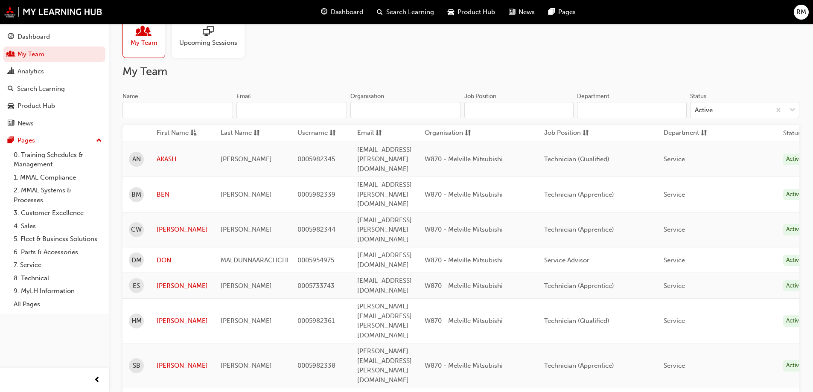
scroll to position [43, 0]
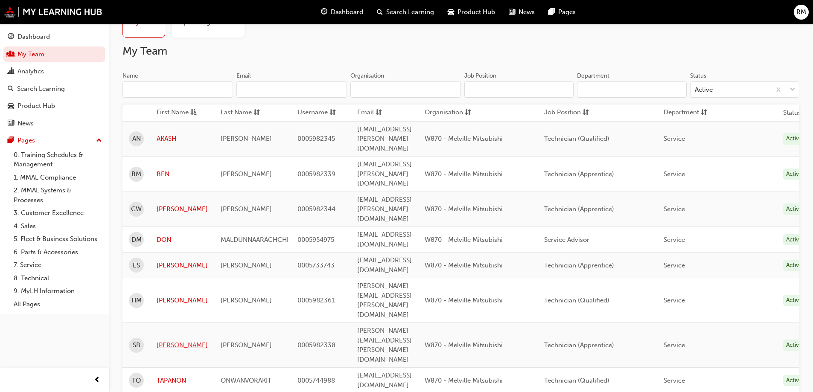
click at [168, 341] on link "SETH" at bounding box center [182, 346] width 51 height 10
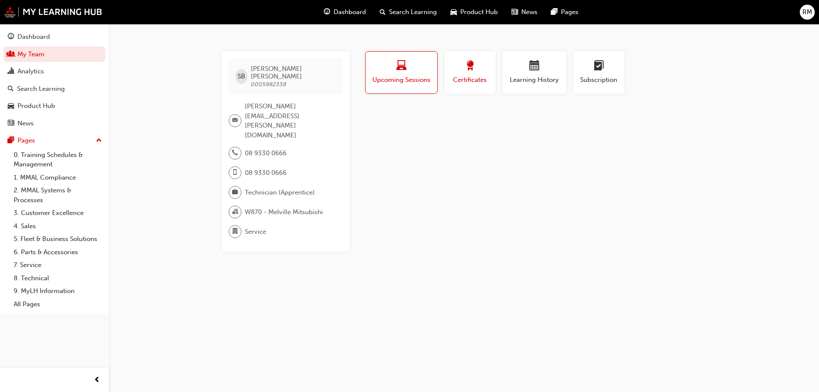
click at [486, 90] on button "Certificates" at bounding box center [470, 72] width 51 height 43
click at [542, 70] on div "button" at bounding box center [534, 67] width 51 height 13
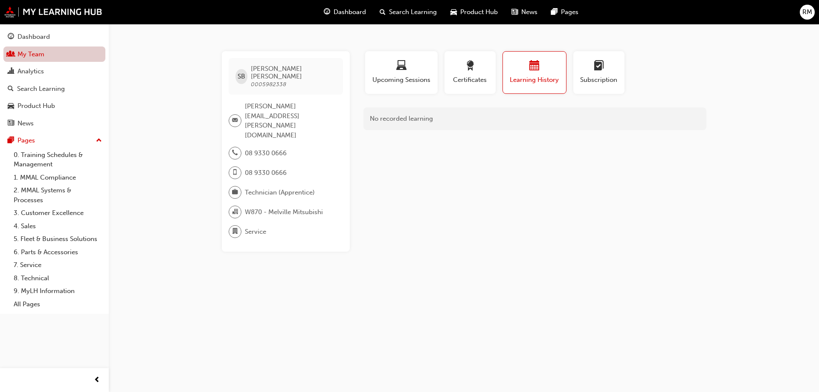
click at [54, 53] on link "My Team" at bounding box center [54, 55] width 102 height 16
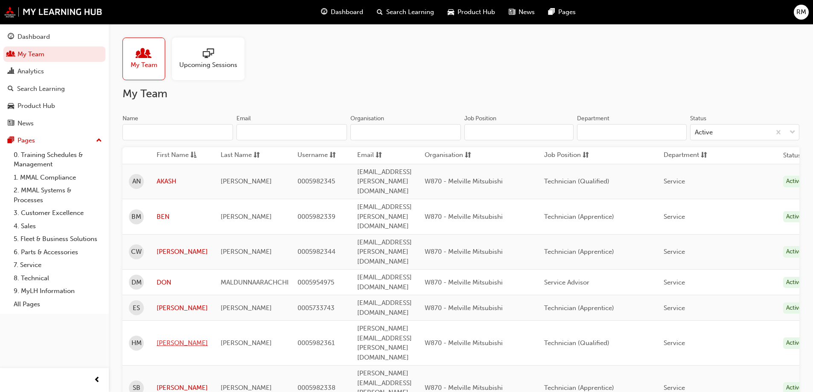
click at [165, 338] on link "HARRY" at bounding box center [182, 343] width 51 height 10
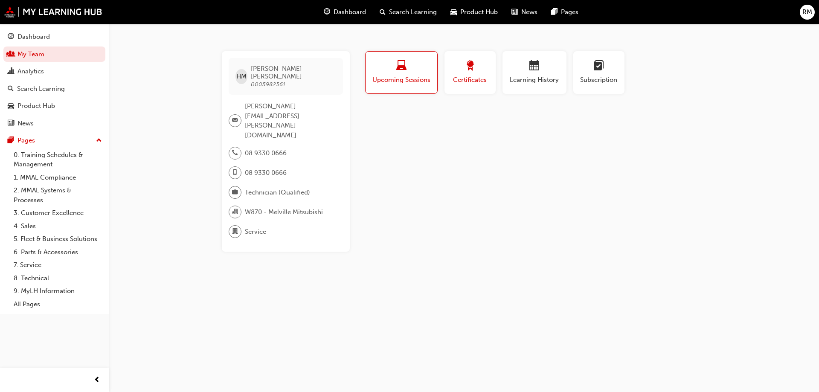
click at [486, 83] on span "Certificates" at bounding box center [470, 80] width 38 height 10
click at [532, 79] on span "Learning History" at bounding box center [534, 80] width 51 height 10
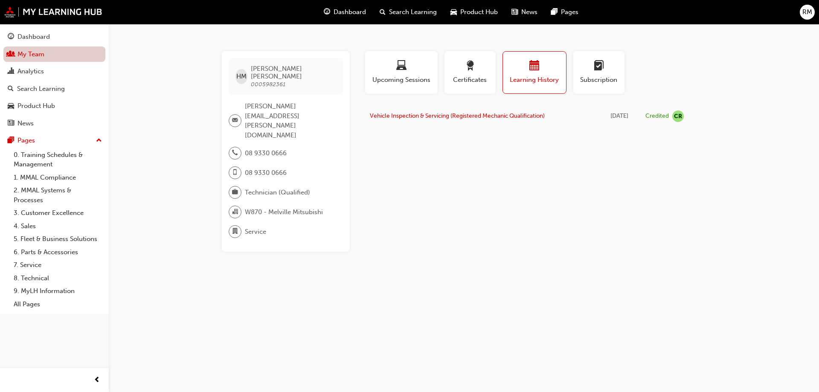
click at [71, 55] on link "My Team" at bounding box center [54, 55] width 102 height 16
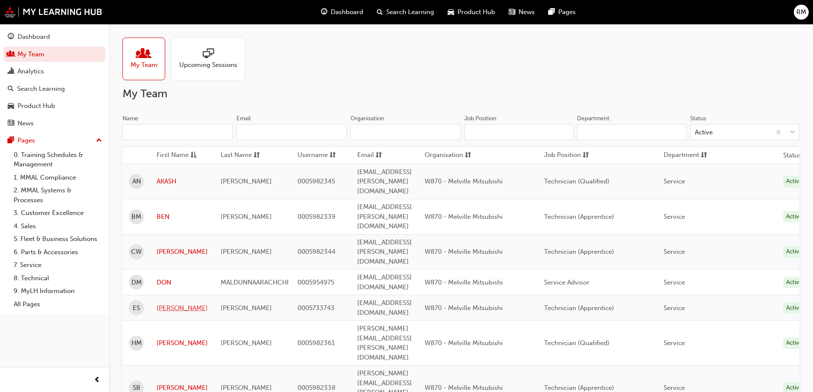
click at [175, 303] on link "ETHAN" at bounding box center [182, 308] width 51 height 10
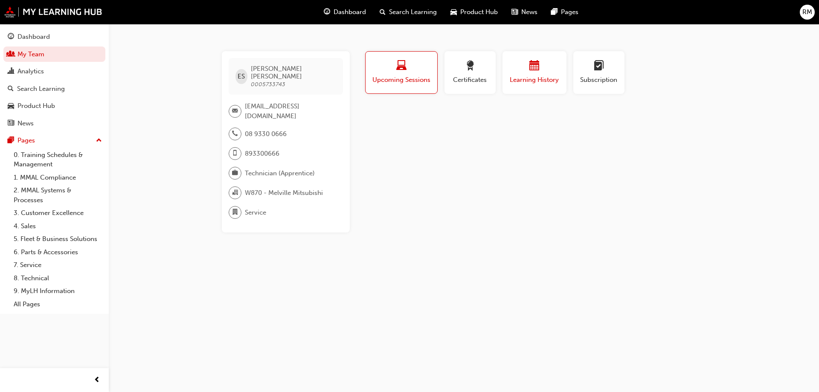
click at [542, 71] on div "button" at bounding box center [534, 67] width 51 height 13
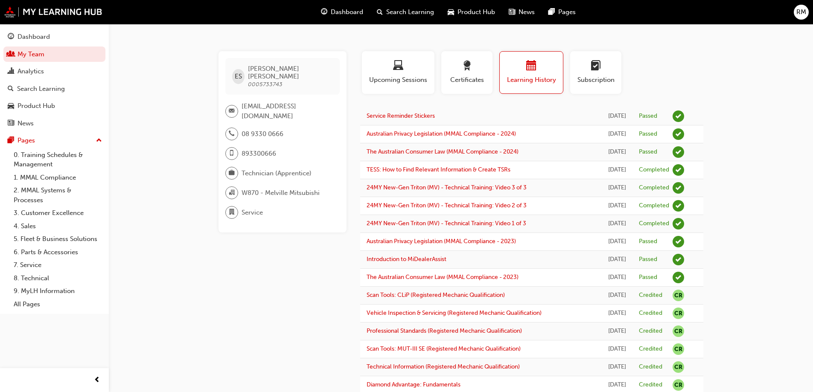
click at [413, 8] on span "Search Learning" at bounding box center [410, 12] width 48 height 10
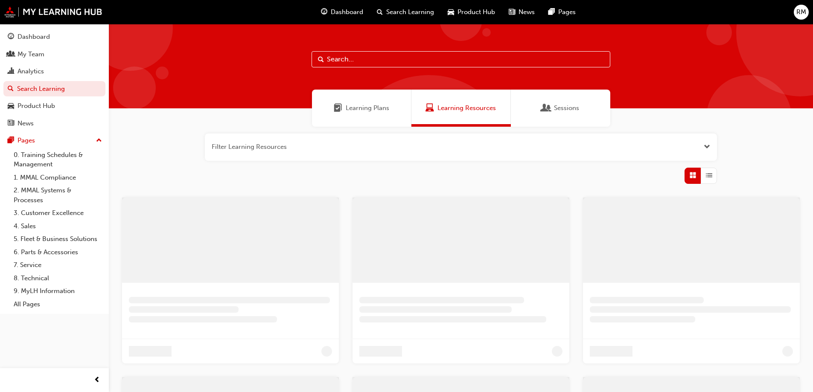
click at [346, 9] on span "Dashboard" at bounding box center [347, 12] width 32 height 10
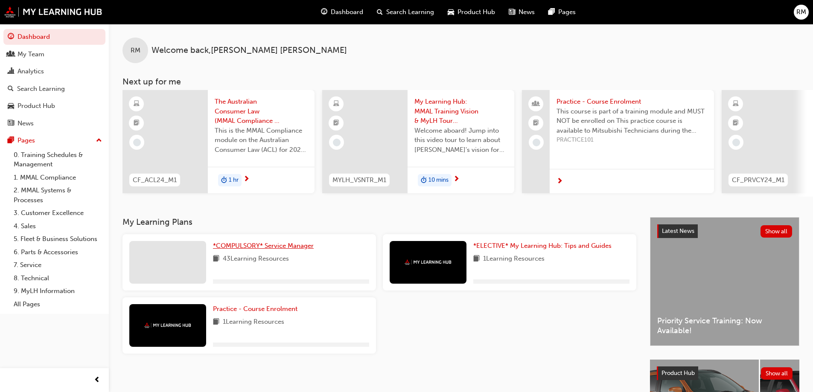
click at [239, 249] on span "*COMPULSORY* Service Manager" at bounding box center [263, 246] width 101 height 8
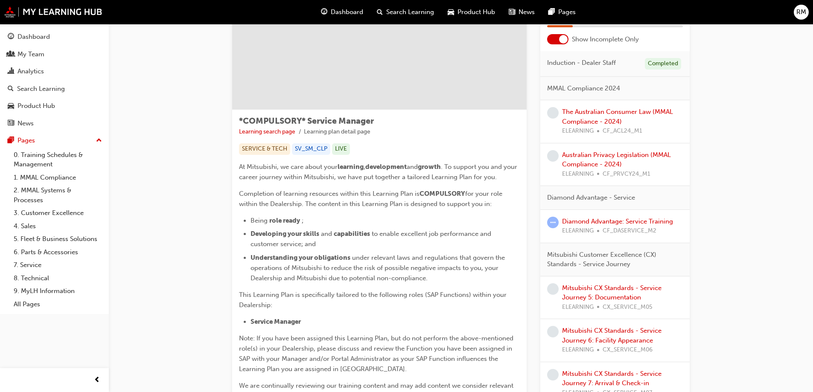
scroll to position [85, 0]
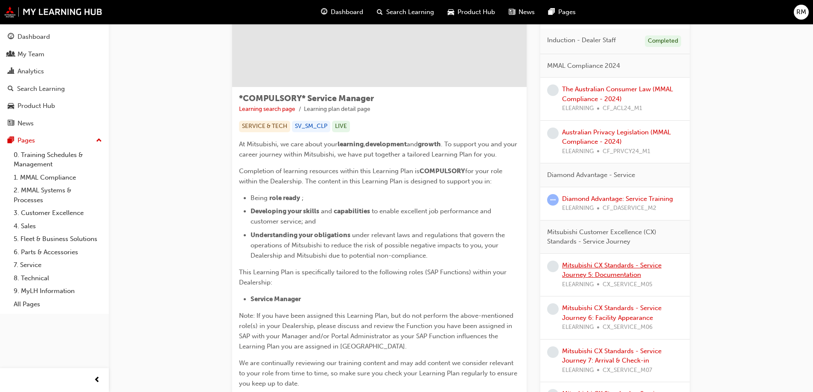
click at [635, 268] on link "Mitsubishi CX Standards - Service Journey 5: Documentation" at bounding box center [611, 270] width 99 height 17
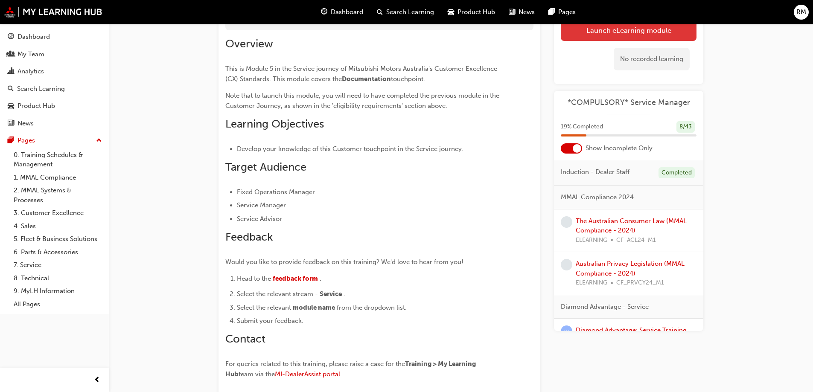
click at [589, 36] on link "Launch eLearning module" at bounding box center [629, 30] width 136 height 21
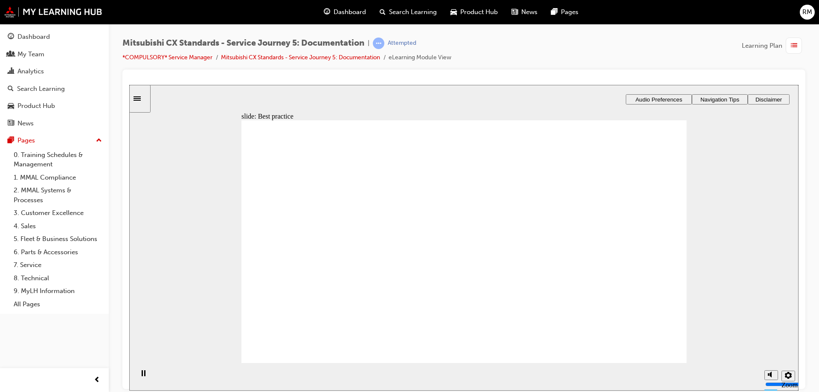
drag, startPoint x: 446, startPoint y: 262, endPoint x: 451, endPoint y: 258, distance: 6.0
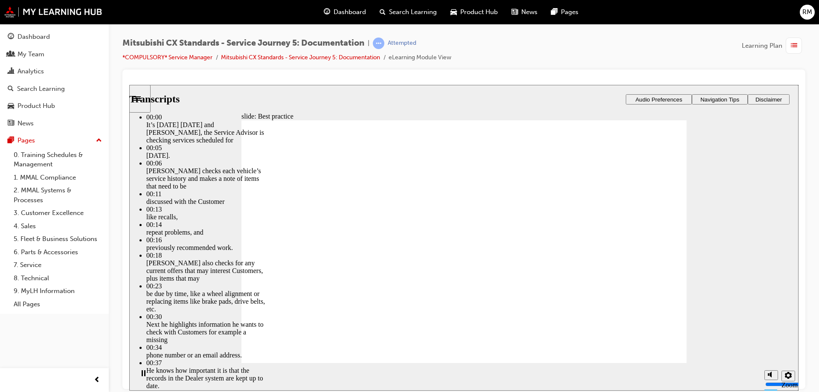
type input "104"
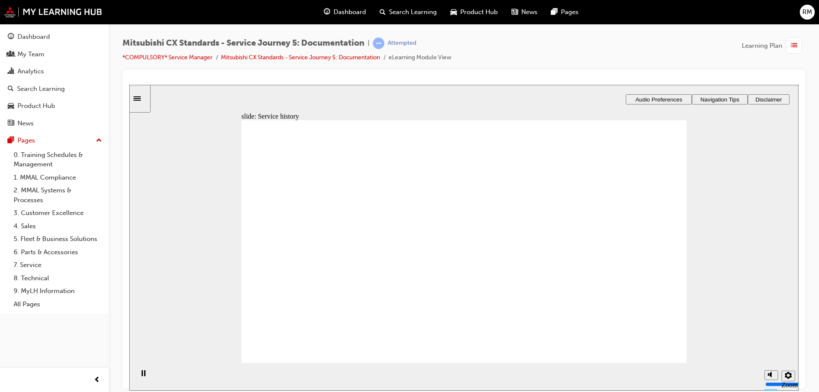
drag, startPoint x: 346, startPoint y: 261, endPoint x: 432, endPoint y: 260, distance: 86.6
drag, startPoint x: 379, startPoint y: 261, endPoint x: 472, endPoint y: 277, distance: 93.9
drag, startPoint x: 356, startPoint y: 260, endPoint x: 481, endPoint y: 289, distance: 128.4
drag, startPoint x: 370, startPoint y: 260, endPoint x: 455, endPoint y: 302, distance: 95.2
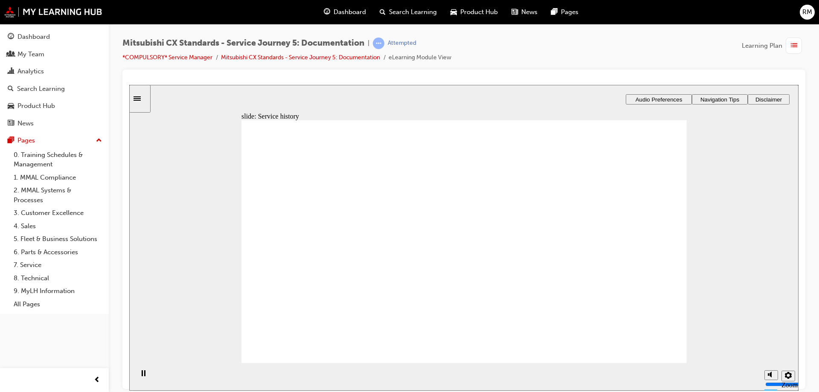
drag, startPoint x: 493, startPoint y: 195, endPoint x: 604, endPoint y: 195, distance: 111.4
drag, startPoint x: 593, startPoint y: 192, endPoint x: 451, endPoint y: 193, distance: 142.5
drag, startPoint x: 488, startPoint y: 232, endPoint x: 625, endPoint y: 201, distance: 140.1
drag, startPoint x: 503, startPoint y: 272, endPoint x: 619, endPoint y: 233, distance: 122.4
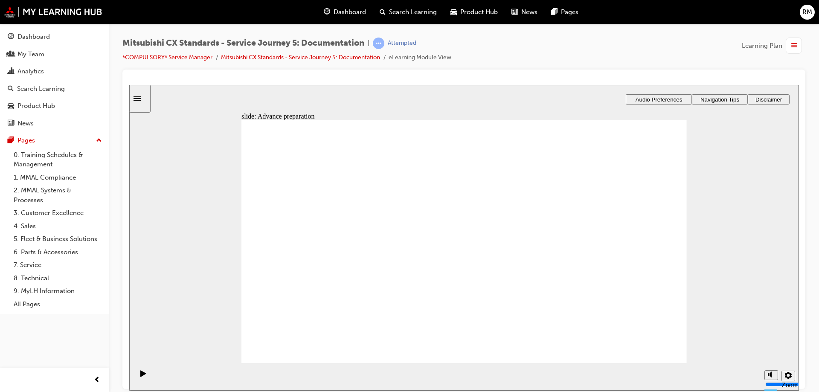
drag, startPoint x: 460, startPoint y: 301, endPoint x: 592, endPoint y: 267, distance: 135.8
checkbox input "true"
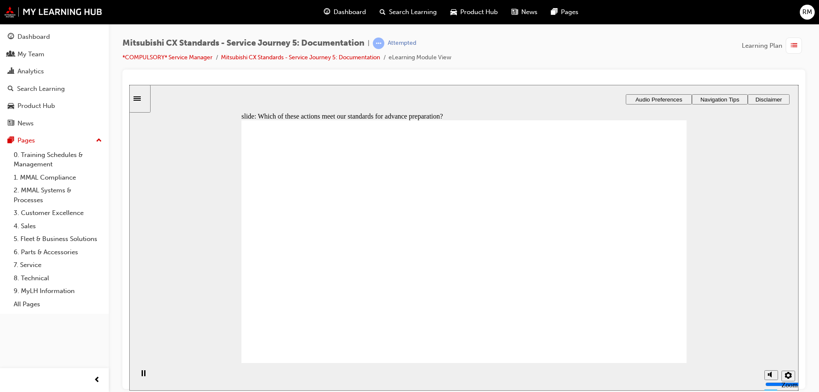
checkbox input "true"
drag, startPoint x: 327, startPoint y: 261, endPoint x: 421, endPoint y: 233, distance: 98.0
drag, startPoint x: 341, startPoint y: 267, endPoint x: 451, endPoint y: 262, distance: 109.8
drag, startPoint x: 321, startPoint y: 262, endPoint x: 432, endPoint y: 277, distance: 111.6
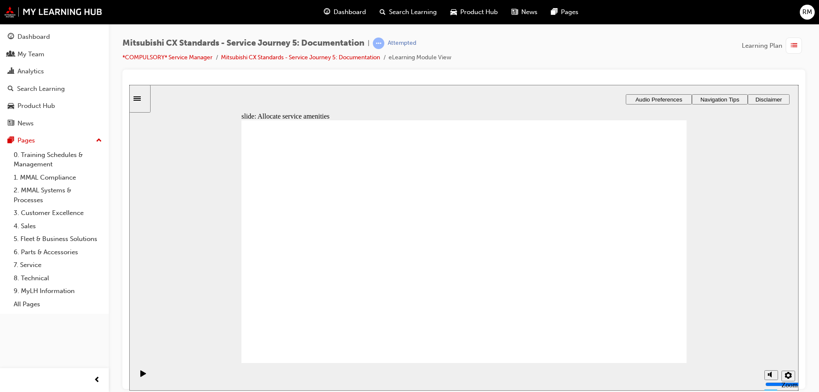
drag, startPoint x: 323, startPoint y: 262, endPoint x: 440, endPoint y: 299, distance: 122.7
drag, startPoint x: 357, startPoint y: 268, endPoint x: 480, endPoint y: 322, distance: 133.9
checkbox input "true"
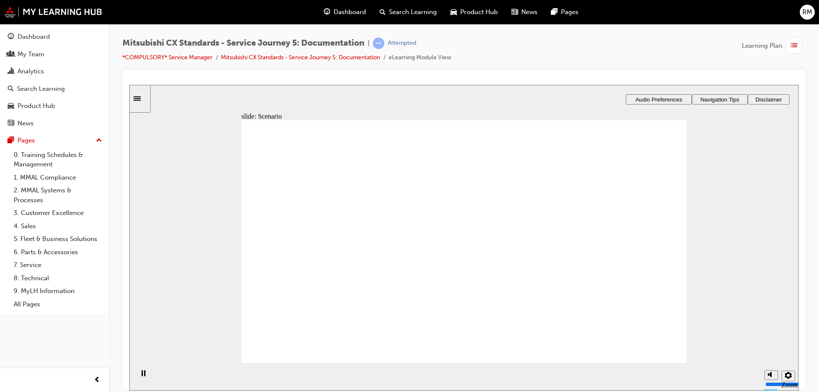
checkbox input "true"
drag, startPoint x: 472, startPoint y: 297, endPoint x: 608, endPoint y: 192, distance: 171.2
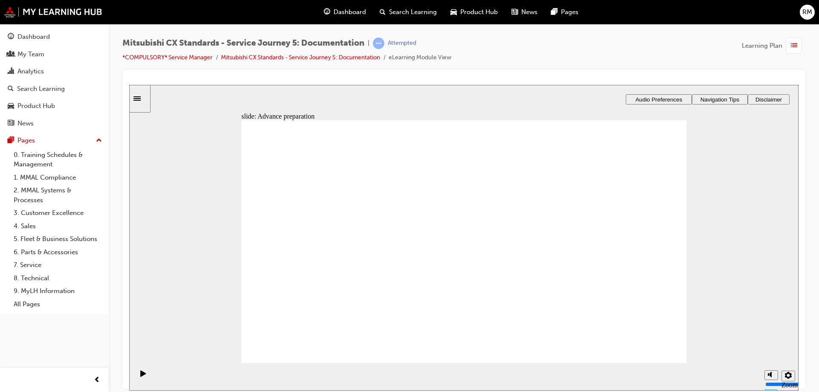
drag, startPoint x: 485, startPoint y: 217, endPoint x: 616, endPoint y: 223, distance: 131.2
drag, startPoint x: 509, startPoint y: 260, endPoint x: 569, endPoint y: 240, distance: 63.4
checkbox input "true"
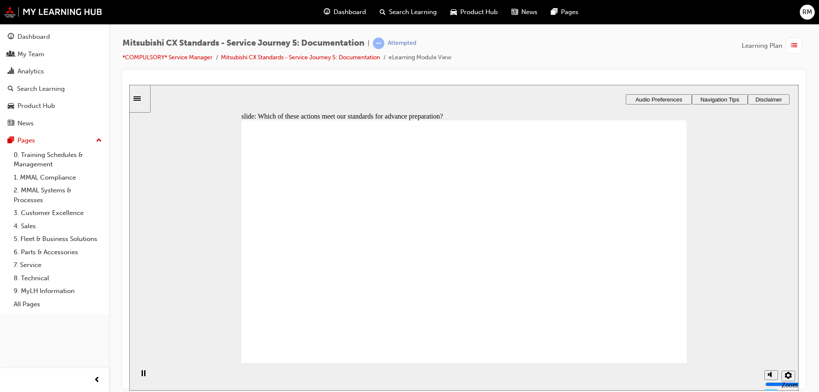
checkbox input "true"
drag, startPoint x: 352, startPoint y: 257, endPoint x: 474, endPoint y: 233, distance: 124.5
drag, startPoint x: 345, startPoint y: 256, endPoint x: 452, endPoint y: 253, distance: 107.2
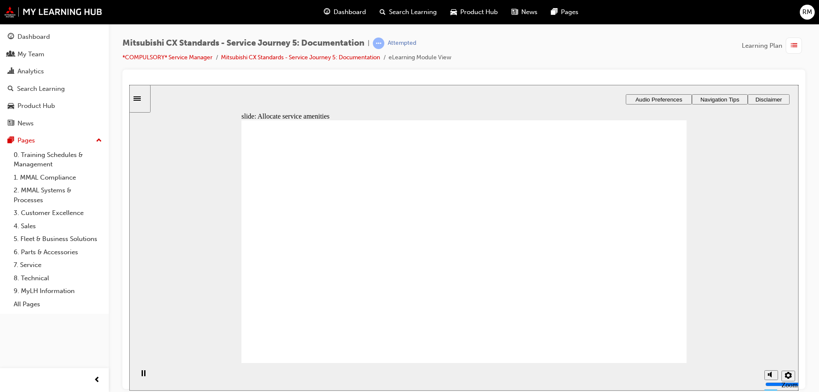
drag, startPoint x: 404, startPoint y: 257, endPoint x: 633, endPoint y: 227, distance: 230.7
drag, startPoint x: 324, startPoint y: 268, endPoint x: 610, endPoint y: 256, distance: 286.2
drag, startPoint x: 300, startPoint y: 249, endPoint x: 582, endPoint y: 249, distance: 281.7
drag, startPoint x: 381, startPoint y: 249, endPoint x: 441, endPoint y: 257, distance: 60.4
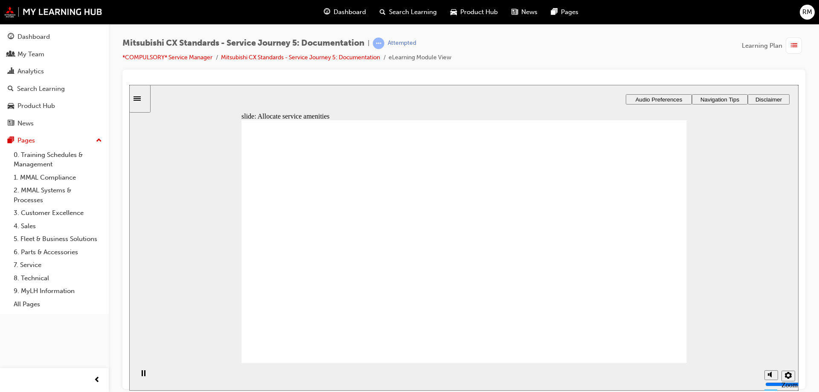
checkbox input "true"
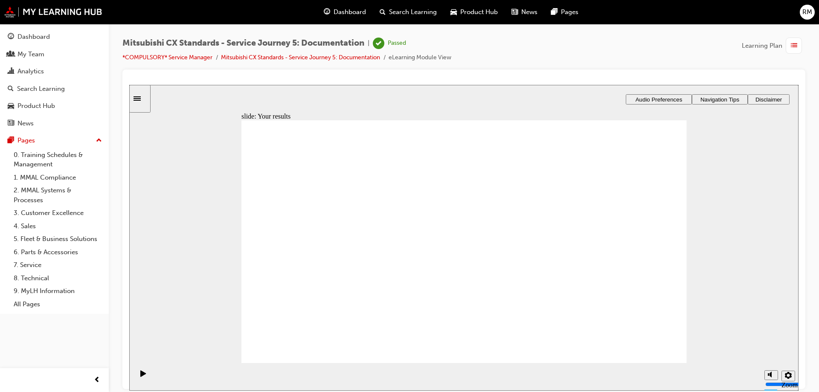
click at [344, 12] on span "Dashboard" at bounding box center [350, 12] width 32 height 10
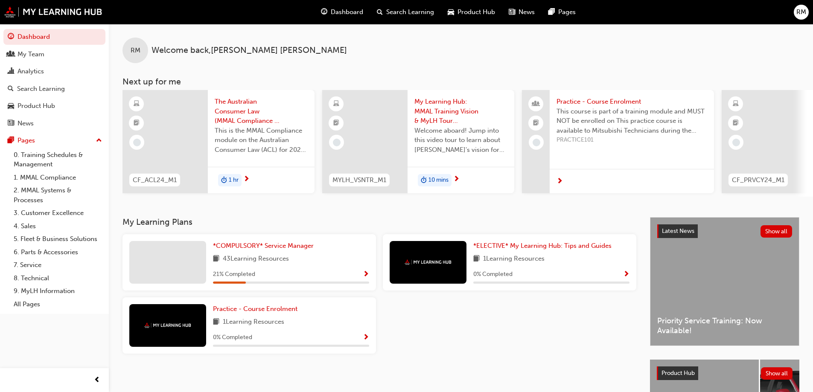
click at [224, 237] on div "*COMPULSORY* Service Manager 43 Learning Resources 21 % Completed" at bounding box center [249, 262] width 254 height 56
click at [232, 247] on span "*COMPULSORY* Service Manager" at bounding box center [263, 246] width 101 height 8
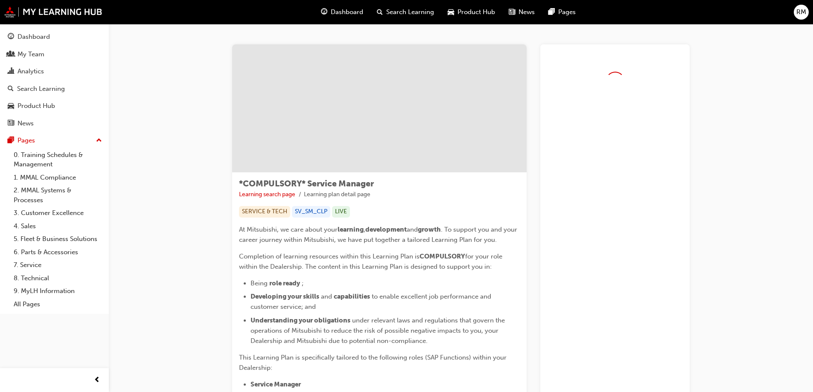
drag, startPoint x: 232, startPoint y: 247, endPoint x: 631, endPoint y: 39, distance: 449.5
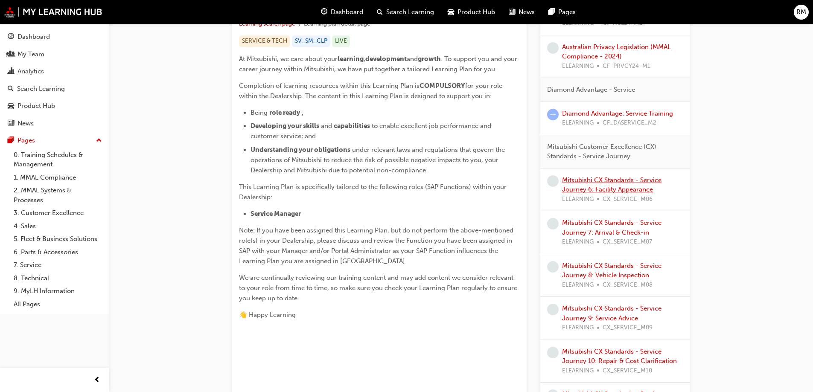
click at [635, 183] on link "Mitsubishi CX Standards - Service Journey 6: Facility Appearance" at bounding box center [611, 184] width 99 height 17
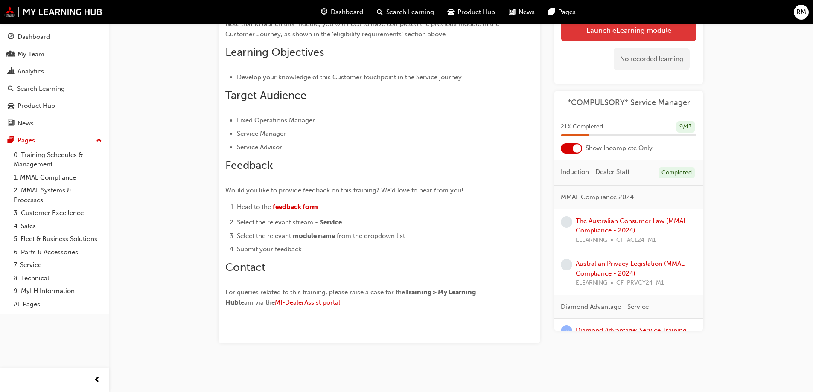
scroll to position [157, 0]
click at [657, 39] on link "Launch eLearning module" at bounding box center [629, 30] width 136 height 21
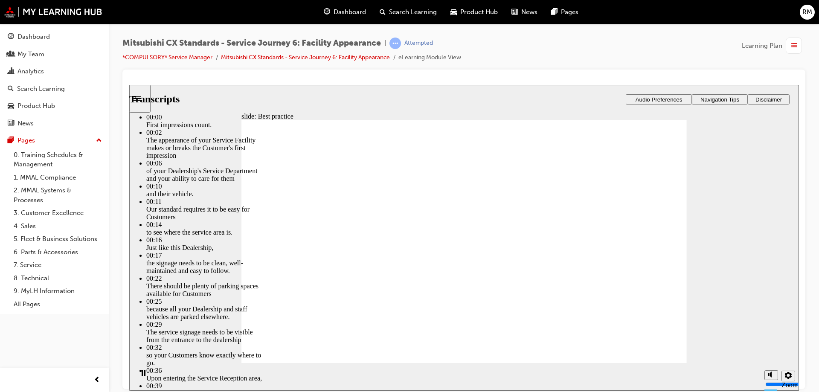
type input "116"
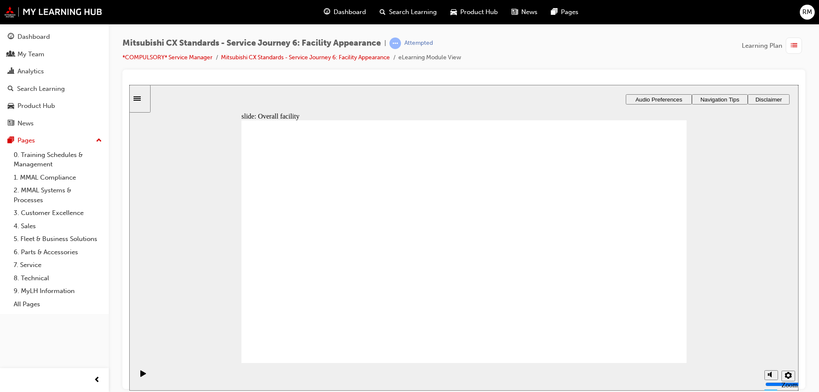
drag, startPoint x: 350, startPoint y: 280, endPoint x: 484, endPoint y: 253, distance: 136.8
drag, startPoint x: 361, startPoint y: 283, endPoint x: 649, endPoint y: 218, distance: 295.1
drag, startPoint x: 341, startPoint y: 278, endPoint x: 430, endPoint y: 273, distance: 88.5
drag, startPoint x: 333, startPoint y: 280, endPoint x: 433, endPoint y: 278, distance: 100.3
drag, startPoint x: 297, startPoint y: 271, endPoint x: 461, endPoint y: 278, distance: 164.1
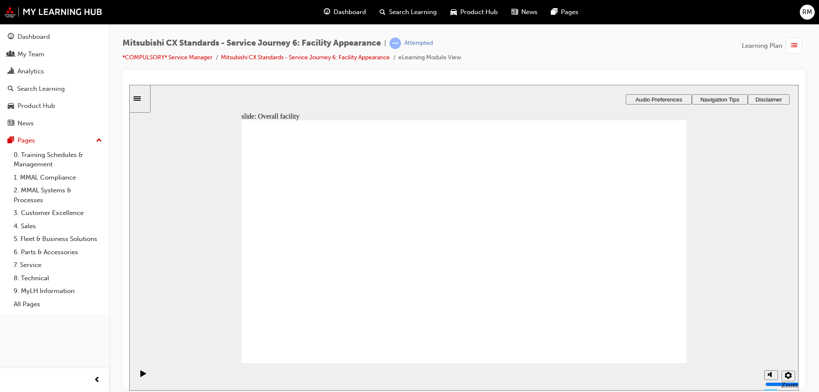
checkbox input "true"
checkbox input "false"
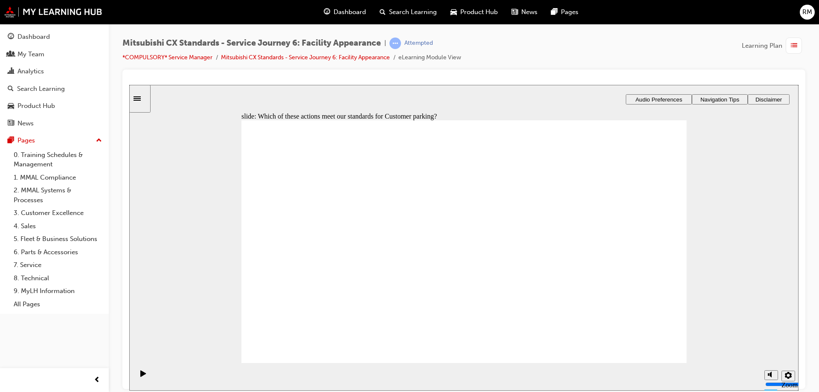
checkbox input "true"
checkbox input "false"
drag, startPoint x: 367, startPoint y: 271, endPoint x: 632, endPoint y: 247, distance: 266.1
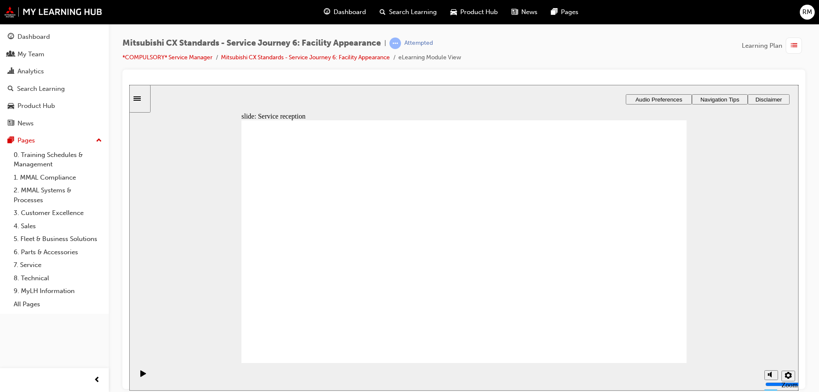
drag, startPoint x: 347, startPoint y: 272, endPoint x: 469, endPoint y: 262, distance: 122.9
drag, startPoint x: 328, startPoint y: 271, endPoint x: 451, endPoint y: 276, distance: 123.0
drag, startPoint x: 352, startPoint y: 263, endPoint x: 485, endPoint y: 232, distance: 136.7
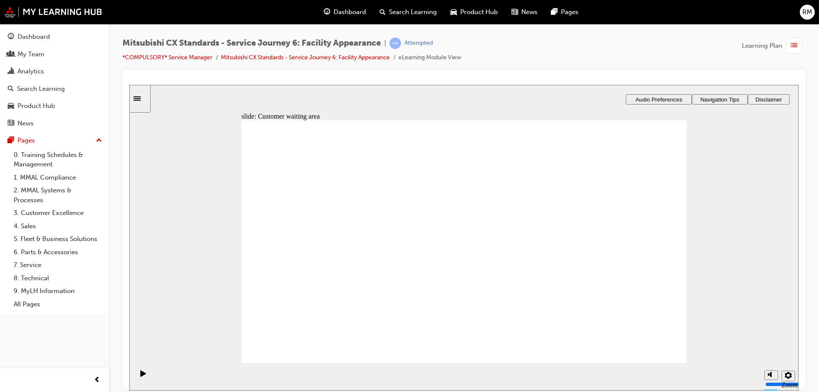
drag, startPoint x: 335, startPoint y: 271, endPoint x: 441, endPoint y: 231, distance: 112.6
drag, startPoint x: 336, startPoint y: 269, endPoint x: 437, endPoint y: 261, distance: 101.5
drag, startPoint x: 350, startPoint y: 271, endPoint x: 452, endPoint y: 276, distance: 101.7
drag, startPoint x: 481, startPoint y: 266, endPoint x: 613, endPoint y: 230, distance: 137.3
drag, startPoint x: 351, startPoint y: 268, endPoint x: 431, endPoint y: 269, distance: 79.8
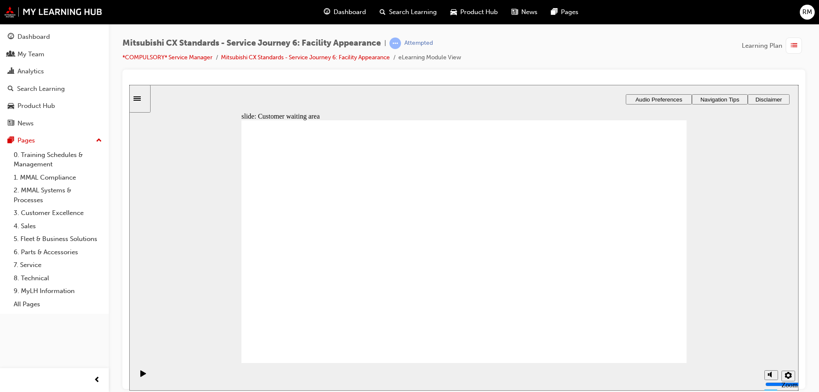
drag, startPoint x: 341, startPoint y: 272, endPoint x: 449, endPoint y: 291, distance: 108.8
drag, startPoint x: 332, startPoint y: 178, endPoint x: 393, endPoint y: 178, distance: 61.5
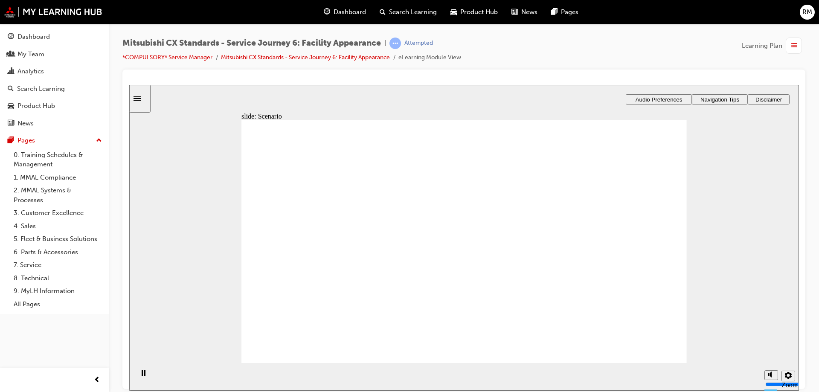
drag, startPoint x: 324, startPoint y: 178, endPoint x: 411, endPoint y: 178, distance: 86.2
drag, startPoint x: 292, startPoint y: 242, endPoint x: 297, endPoint y: 248, distance: 7.6
checkbox input "false"
checkbox input "true"
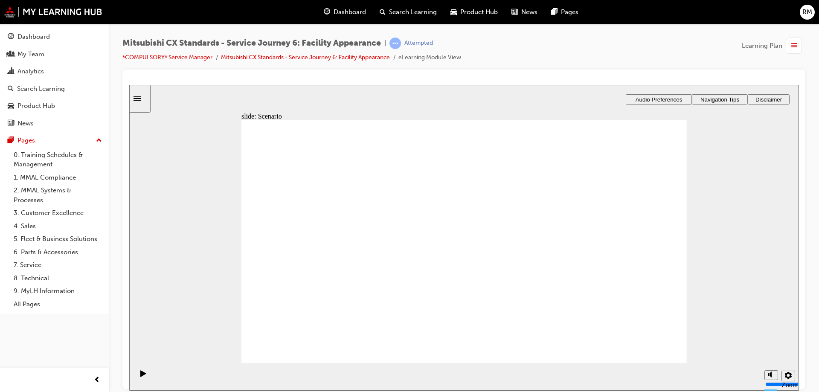
checkbox input "true"
drag, startPoint x: 315, startPoint y: 284, endPoint x: 651, endPoint y: 352, distance: 342.7
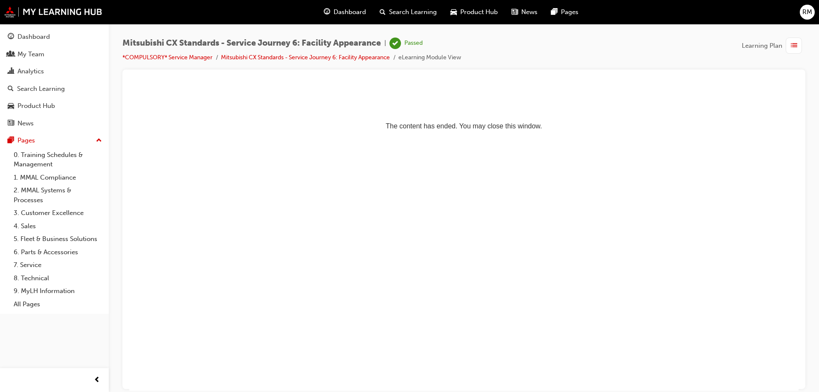
click at [330, 15] on div "Dashboard" at bounding box center [345, 11] width 56 height 17
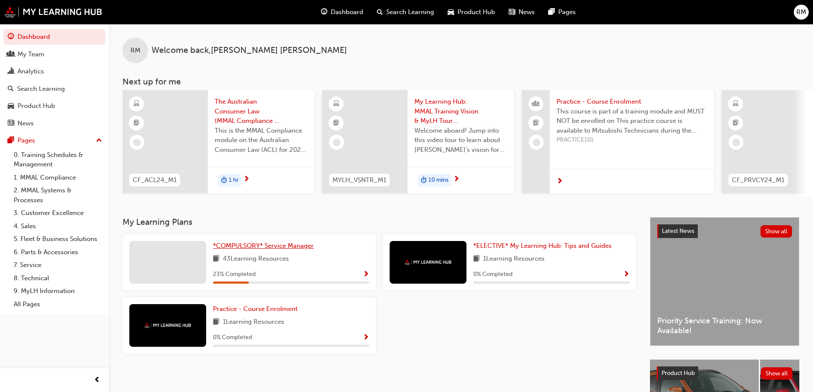
click at [248, 250] on span "*COMPULSORY* Service Manager" at bounding box center [263, 246] width 101 height 8
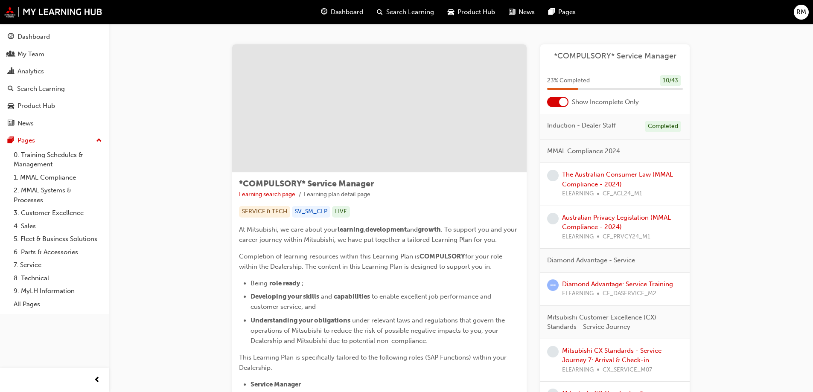
click at [618, 355] on div "Mitsubishi CX Standards - Service Journey 7: Arrival & Check-in ELEARNING CX_SE…" at bounding box center [622, 360] width 121 height 29
click at [618, 353] on link "Mitsubishi CX Standards - Service Journey 7: Arrival & Check-in" at bounding box center [611, 355] width 99 height 17
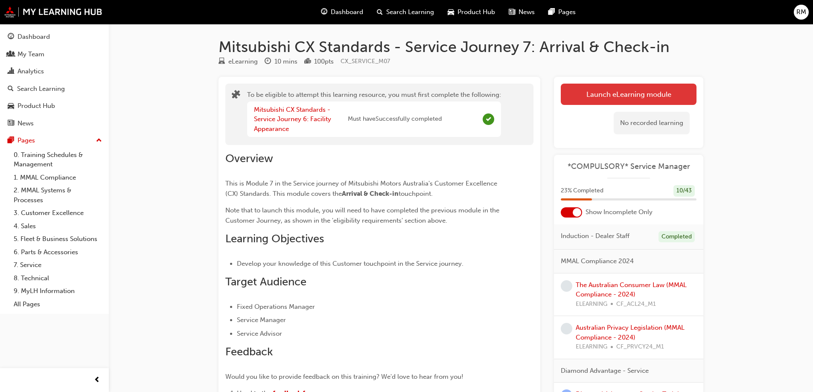
click at [615, 90] on button "Launch eLearning module" at bounding box center [629, 94] width 136 height 21
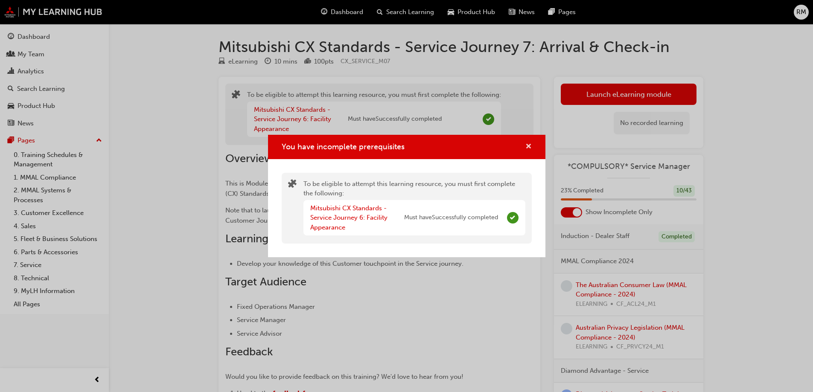
click at [527, 148] on span "cross-icon" at bounding box center [528, 147] width 6 height 8
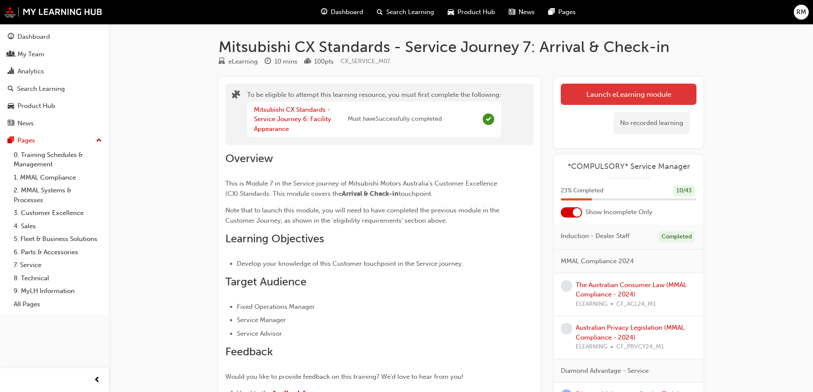
click at [630, 99] on button "Launch eLearning module" at bounding box center [629, 94] width 136 height 21
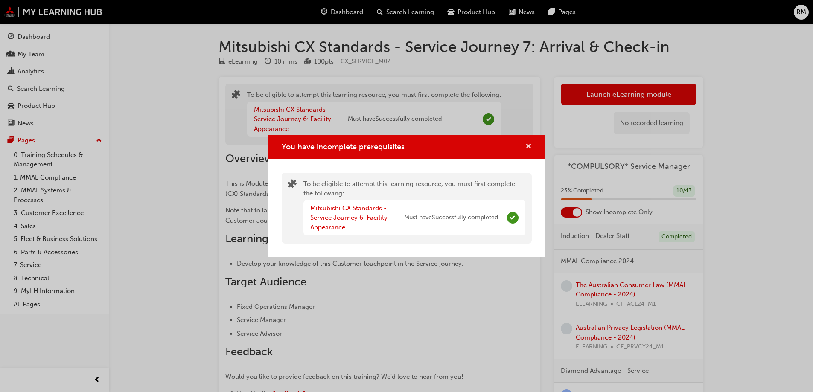
click at [529, 146] on span "cross-icon" at bounding box center [528, 147] width 6 height 8
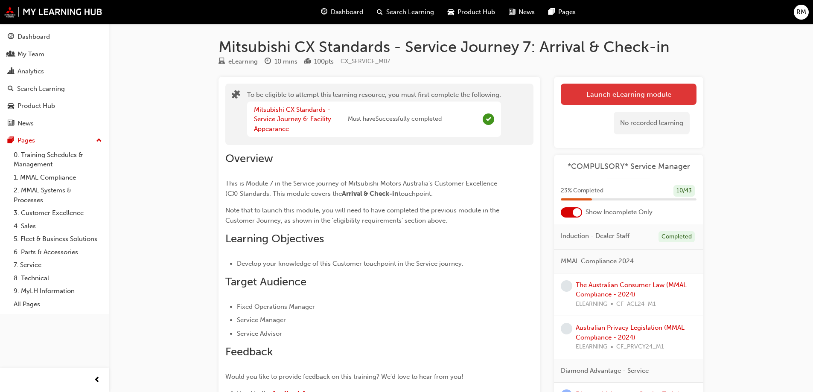
click at [610, 92] on button "Launch eLearning module" at bounding box center [629, 94] width 136 height 21
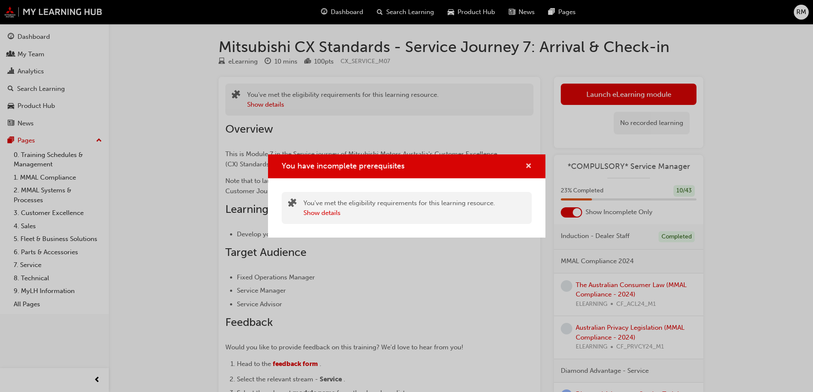
click at [528, 163] on span "cross-icon" at bounding box center [528, 167] width 6 height 8
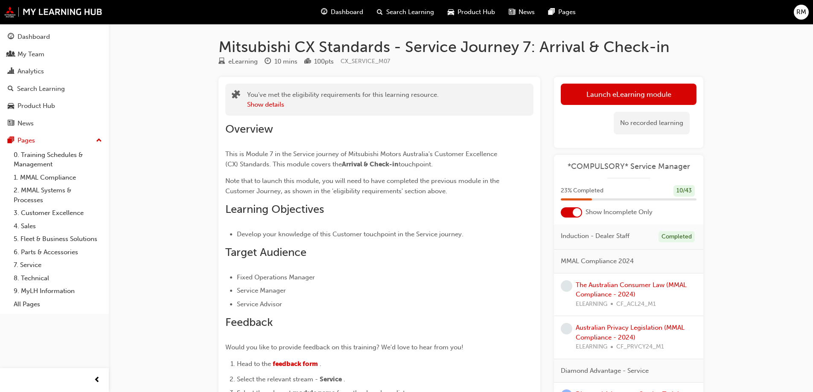
click at [331, 12] on span "Dashboard" at bounding box center [347, 12] width 32 height 10
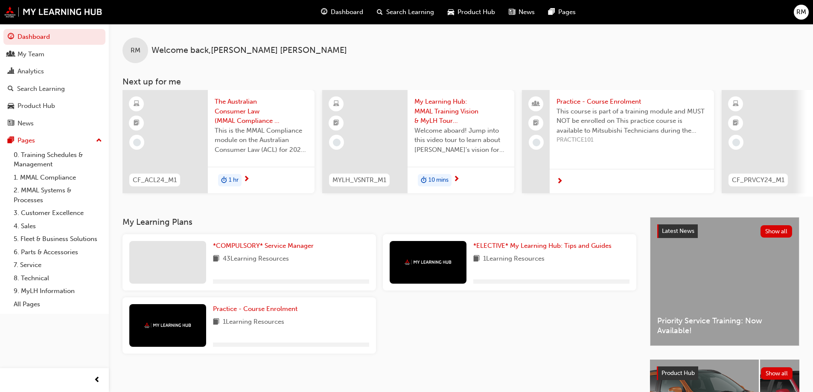
click at [305, 262] on div "43 Learning Resources" at bounding box center [291, 259] width 156 height 11
click at [303, 251] on link "*COMPULSORY* Service Manager" at bounding box center [265, 246] width 104 height 10
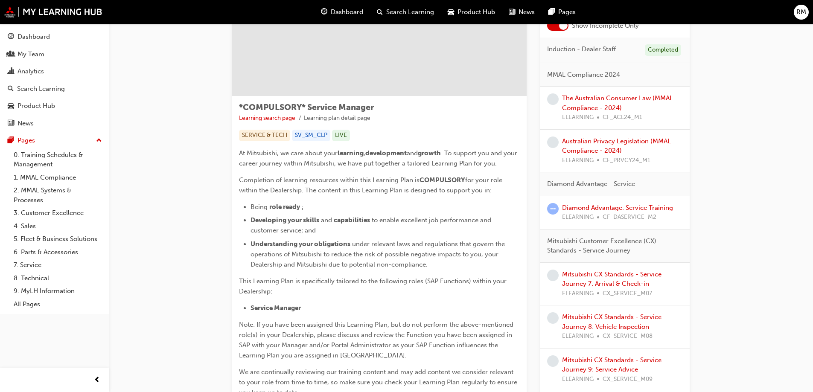
scroll to position [85, 0]
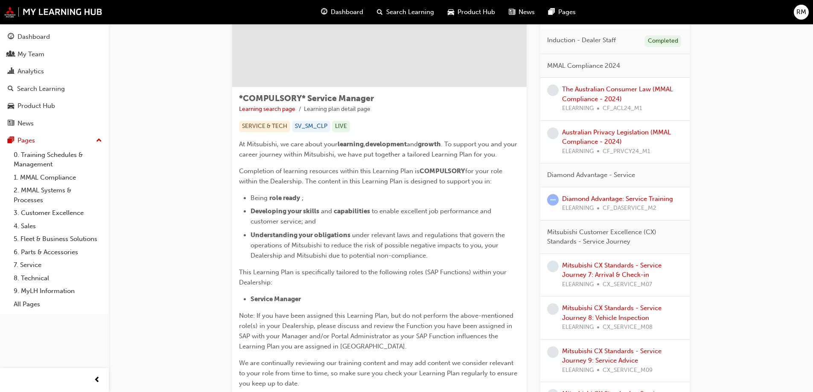
click at [618, 271] on div "Mitsubishi CX Standards - Service Journey 7: Arrival & Check-in ELEARNING CX_SE…" at bounding box center [622, 275] width 121 height 29
click at [617, 268] on link "Mitsubishi CX Standards - Service Journey 7: Arrival & Check-in" at bounding box center [611, 270] width 99 height 17
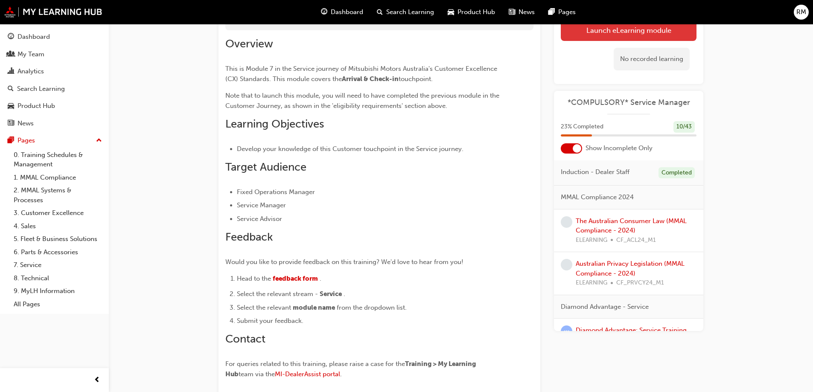
click at [575, 35] on button "Launch eLearning module" at bounding box center [629, 30] width 136 height 21
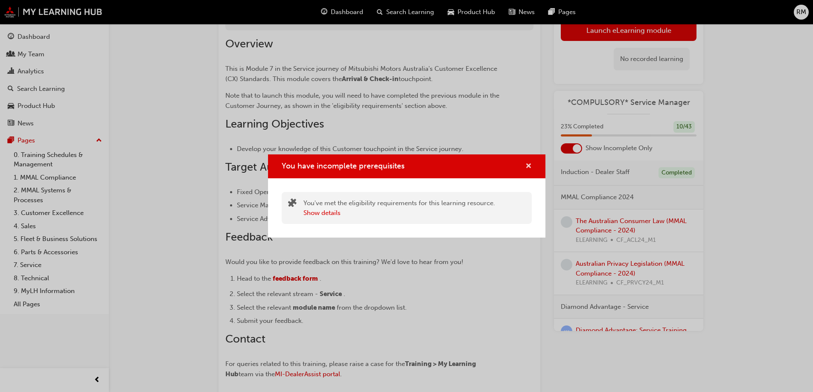
click at [529, 164] on span "cross-icon" at bounding box center [528, 167] width 6 height 8
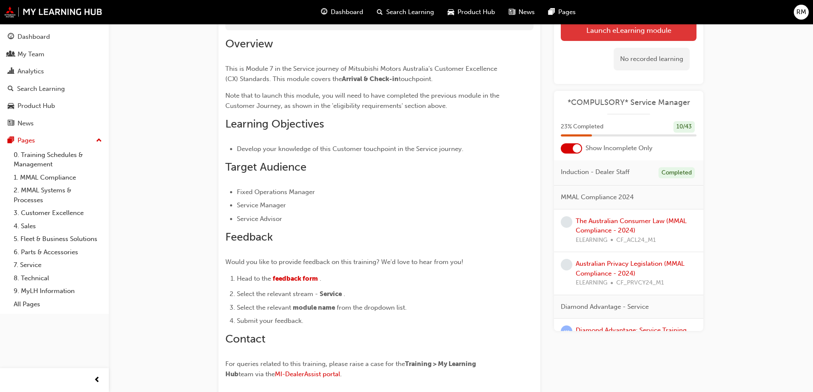
click at [634, 32] on button "Launch eLearning module" at bounding box center [629, 30] width 136 height 21
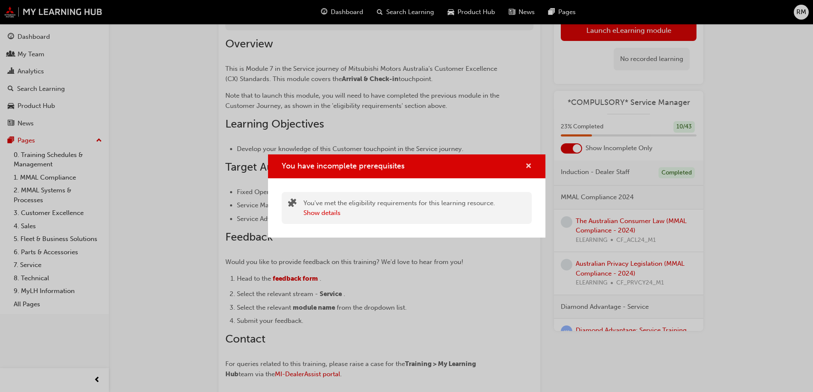
click at [527, 165] on span "cross-icon" at bounding box center [528, 167] width 6 height 8
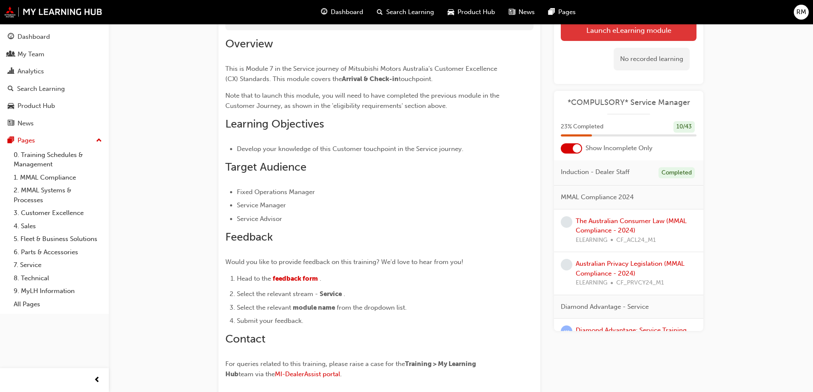
click at [652, 32] on button "Launch eLearning module" at bounding box center [629, 30] width 136 height 21
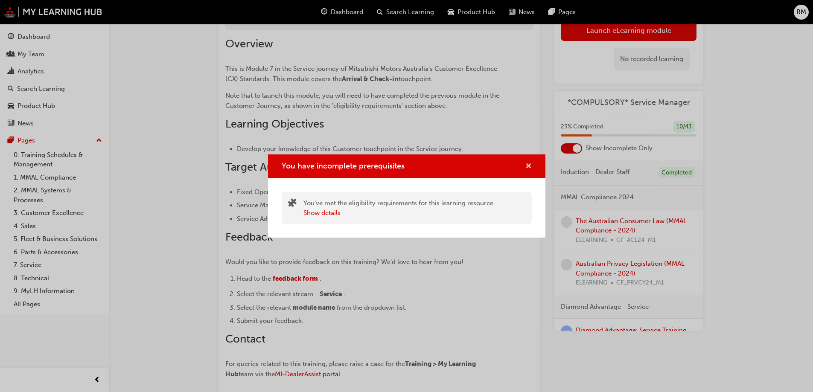
drag, startPoint x: 529, startPoint y: 166, endPoint x: 440, endPoint y: 130, distance: 95.7
click at [528, 166] on span "cross-icon" at bounding box center [528, 167] width 6 height 8
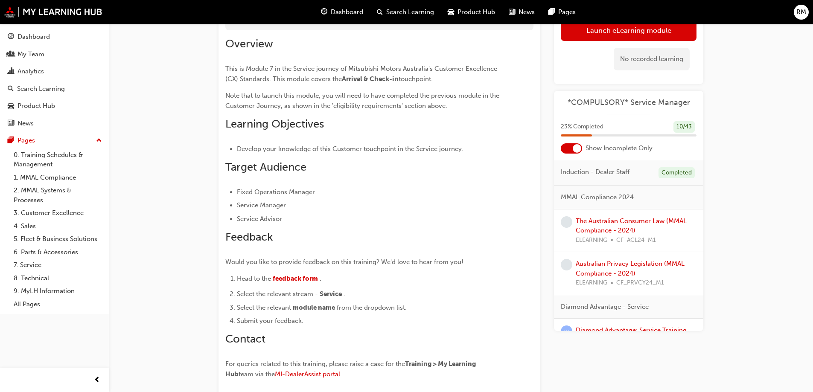
click at [341, 17] on div "Dashboard" at bounding box center [342, 11] width 56 height 17
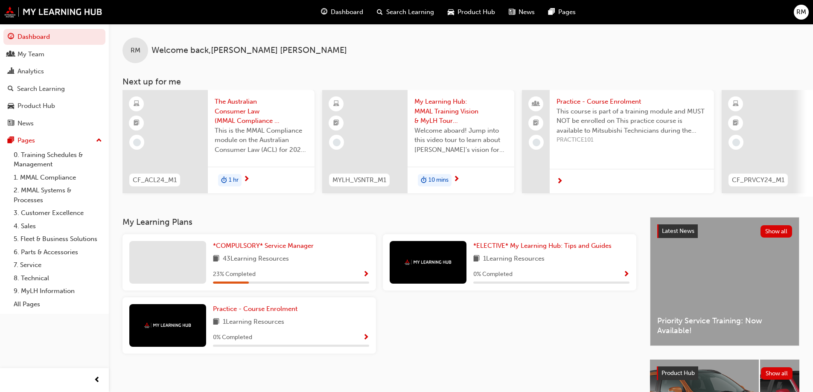
click at [319, 249] on div "*COMPULSORY* Service Manager" at bounding box center [291, 246] width 156 height 10
click at [315, 251] on link "*COMPULSORY* Service Manager" at bounding box center [265, 246] width 104 height 10
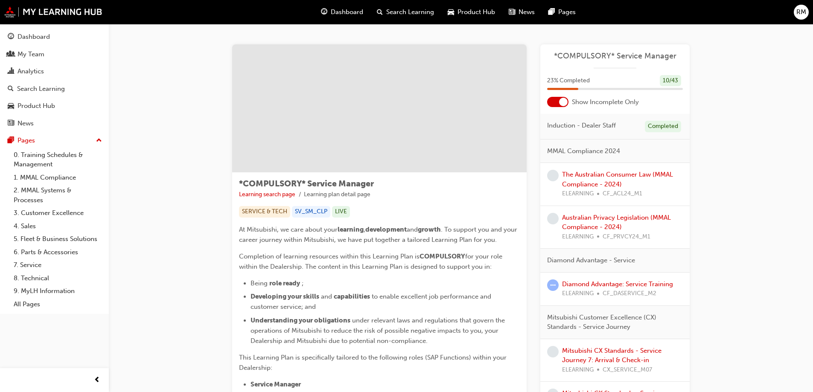
click at [611, 355] on div "Mitsubishi CX Standards - Service Journey 7: Arrival & Check-in ELEARNING CX_SE…" at bounding box center [622, 360] width 121 height 29
click at [609, 352] on link "Mitsubishi CX Standards - Service Journey 7: Arrival & Check-in" at bounding box center [611, 355] width 99 height 17
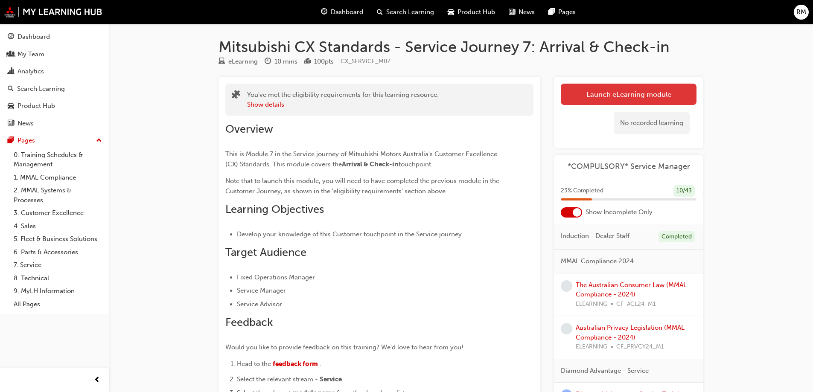
click at [599, 102] on link "Launch eLearning module" at bounding box center [629, 94] width 136 height 21
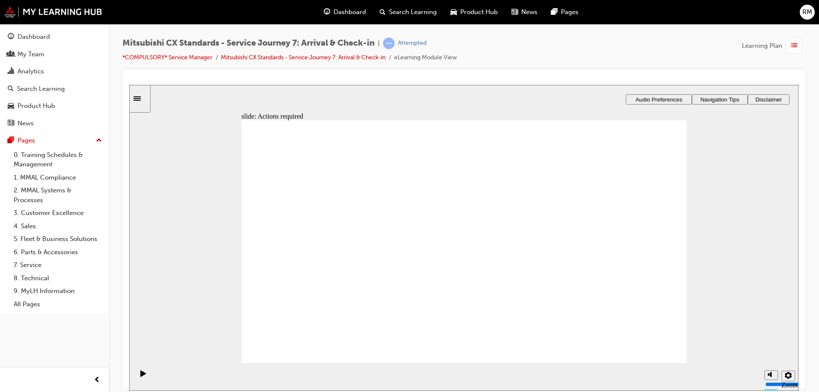
drag, startPoint x: 463, startPoint y: 297, endPoint x: 494, endPoint y: 273, distance: 39.0
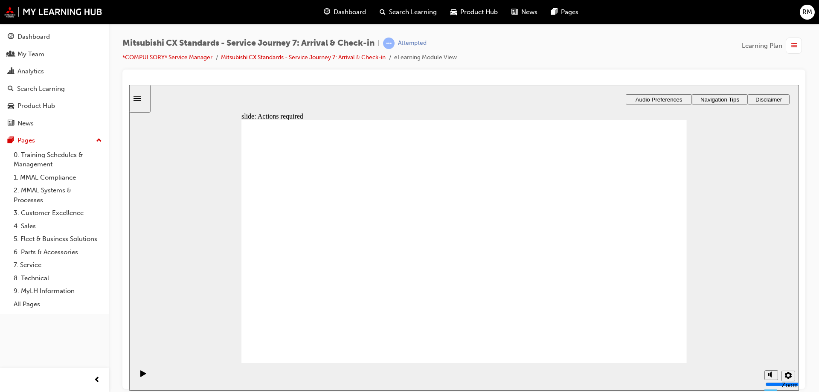
drag, startPoint x: 481, startPoint y: 258, endPoint x: 541, endPoint y: 282, distance: 65.0
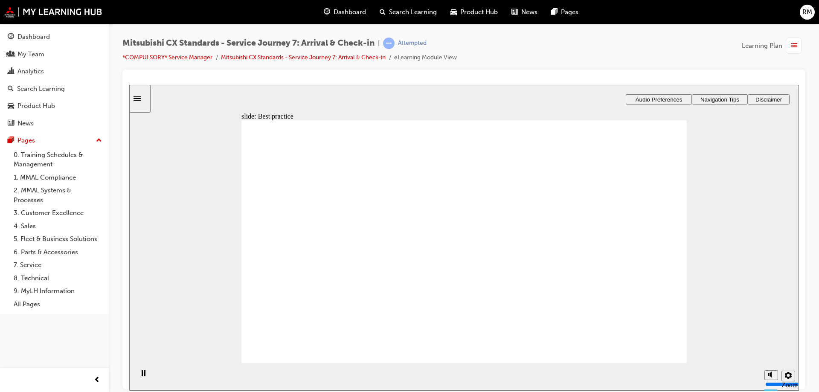
drag, startPoint x: 476, startPoint y: 256, endPoint x: 466, endPoint y: 251, distance: 10.9
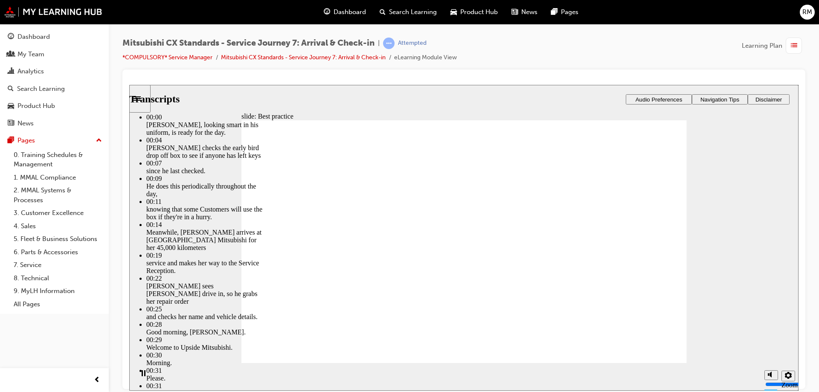
type input "181"
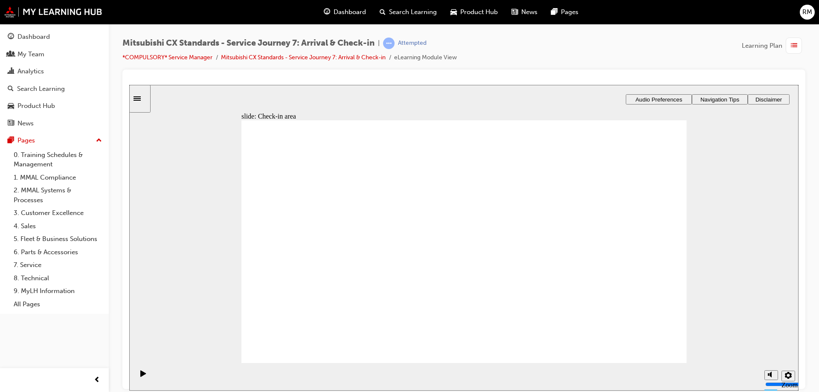
drag, startPoint x: 339, startPoint y: 260, endPoint x: 444, endPoint y: 245, distance: 106.0
drag, startPoint x: 381, startPoint y: 255, endPoint x: 556, endPoint y: 233, distance: 176.0
drag, startPoint x: 377, startPoint y: 262, endPoint x: 475, endPoint y: 256, distance: 97.9
drag, startPoint x: 418, startPoint y: 265, endPoint x: 459, endPoint y: 265, distance: 41.0
drag, startPoint x: 366, startPoint y: 263, endPoint x: 632, endPoint y: 234, distance: 267.5
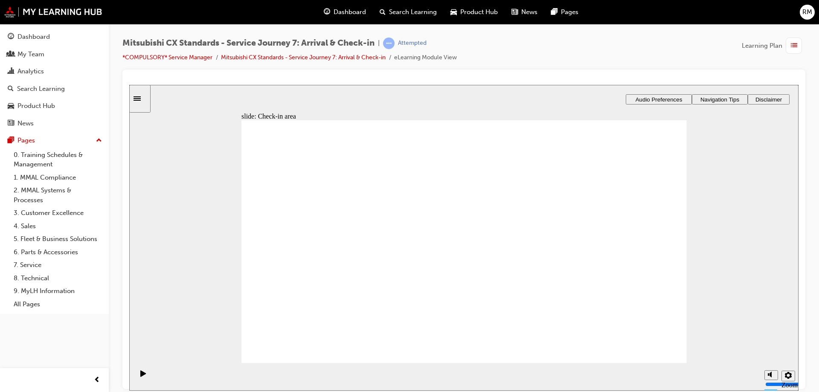
click at [339, 10] on span "Dashboard" at bounding box center [350, 12] width 32 height 10
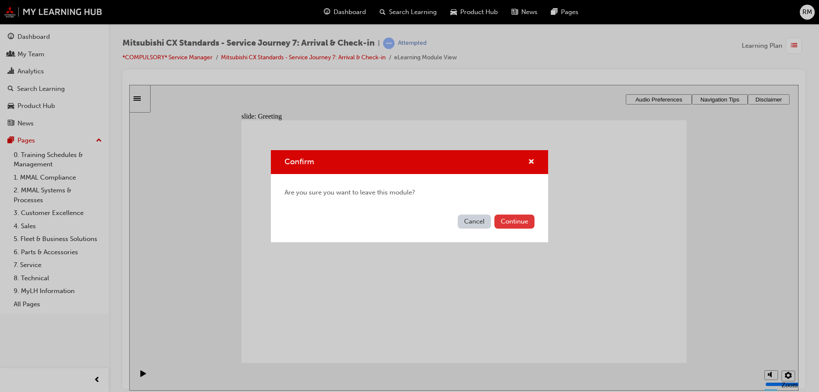
click at [501, 218] on button "Continue" at bounding box center [515, 222] width 40 height 14
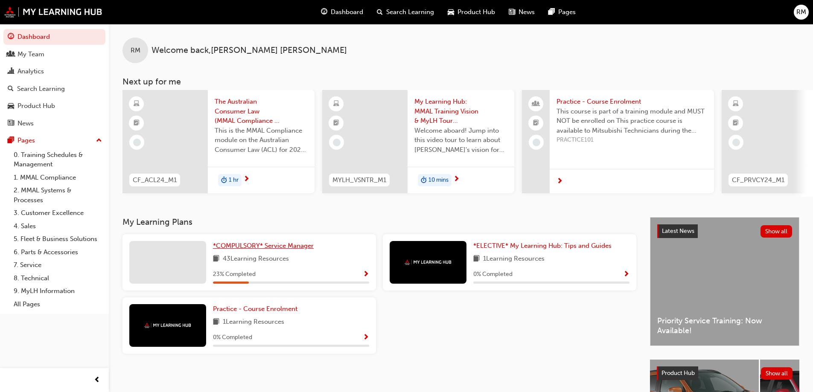
click at [264, 248] on span "*COMPULSORY* Service Manager" at bounding box center [263, 246] width 101 height 8
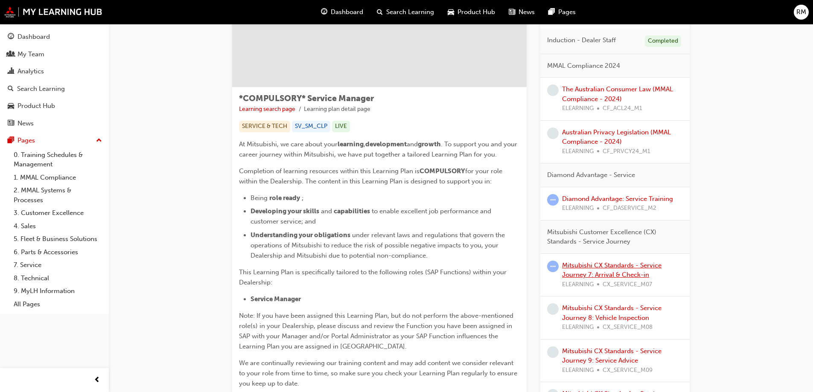
scroll to position [171, 0]
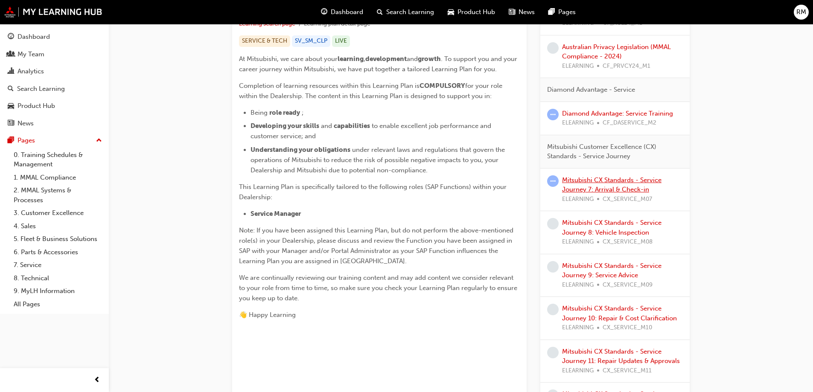
click at [594, 188] on link "Mitsubishi CX Standards - Service Journey 7: Arrival & Check-in" at bounding box center [611, 184] width 99 height 17
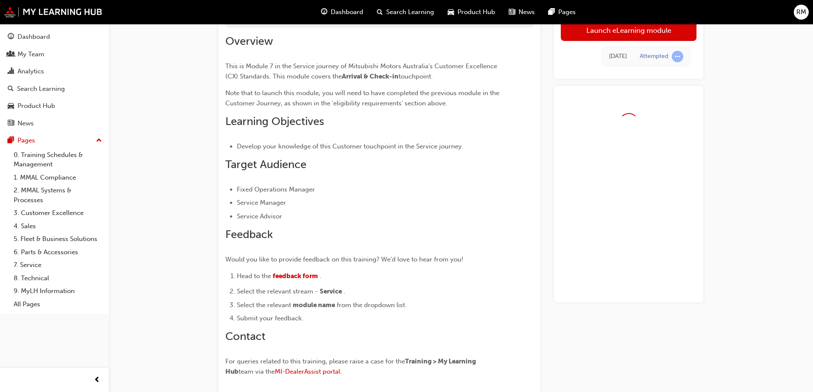
scroll to position [29, 0]
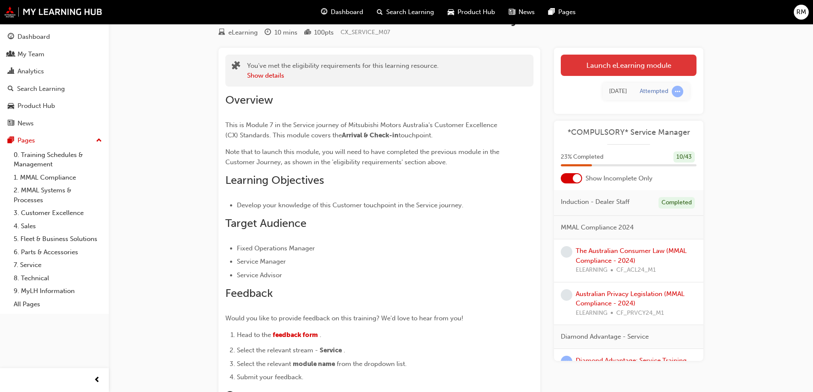
click at [599, 70] on link "Launch eLearning module" at bounding box center [629, 65] width 136 height 21
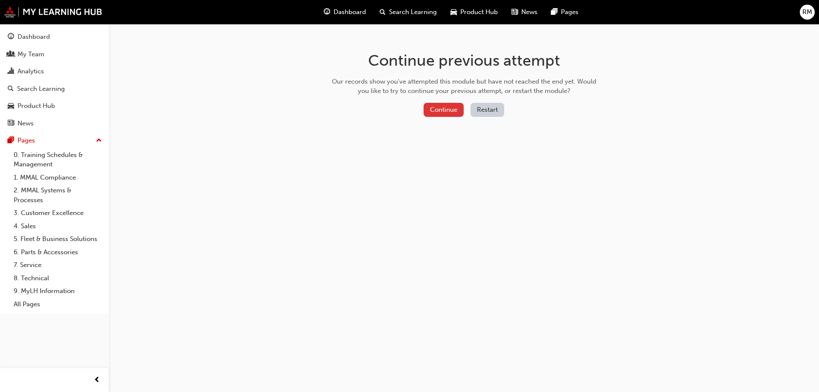
click at [443, 111] on button "Continue" at bounding box center [444, 110] width 40 height 14
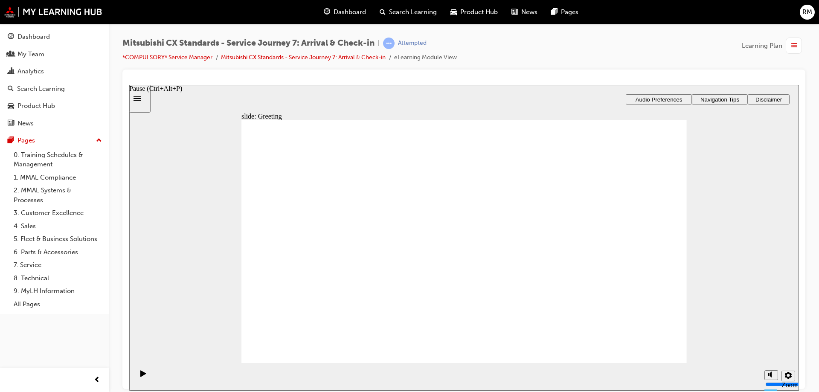
click at [144, 375] on div "Pause (Ctrl+Alt+P)" at bounding box center [143, 377] width 15 height 15
